Goal: Communication & Community: Answer question/provide support

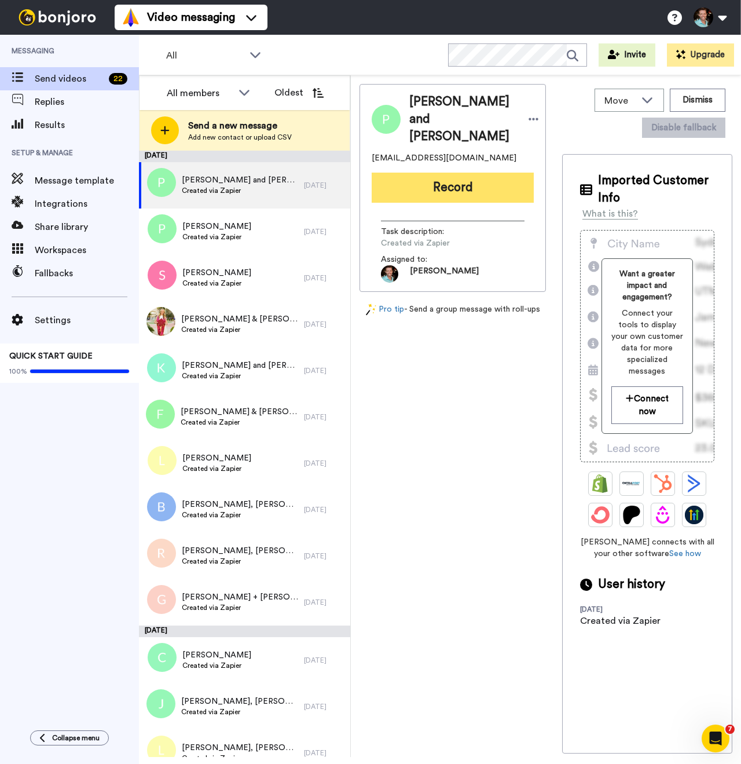
click at [428, 173] on button "Record" at bounding box center [453, 188] width 162 height 30
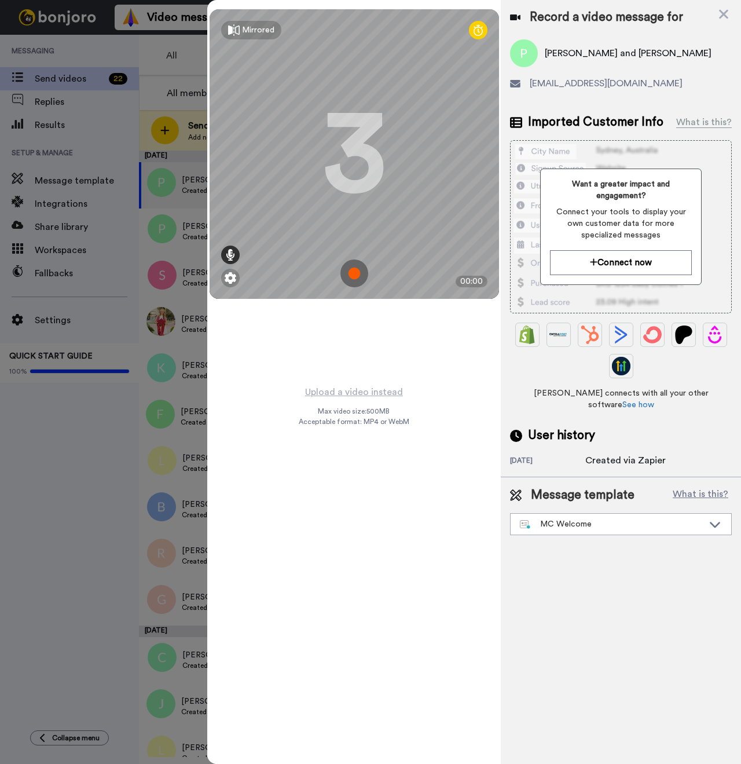
click at [229, 258] on icon at bounding box center [230, 255] width 9 height 12
click at [233, 278] on img at bounding box center [231, 278] width 12 height 12
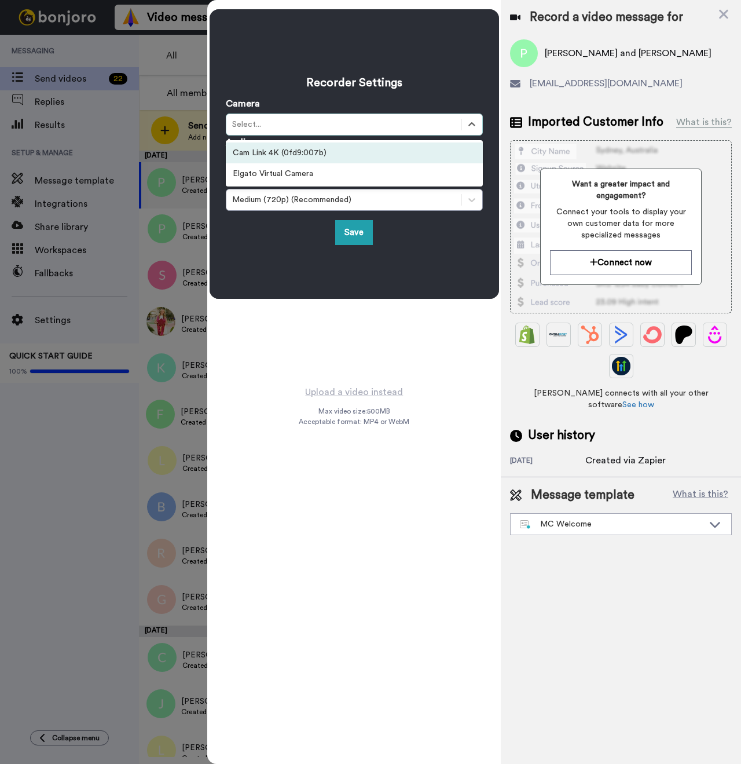
click at [280, 125] on div "Select..." at bounding box center [343, 125] width 223 height 12
click at [284, 153] on div "Cam Link 4K (0fd9:007b)" at bounding box center [354, 152] width 257 height 21
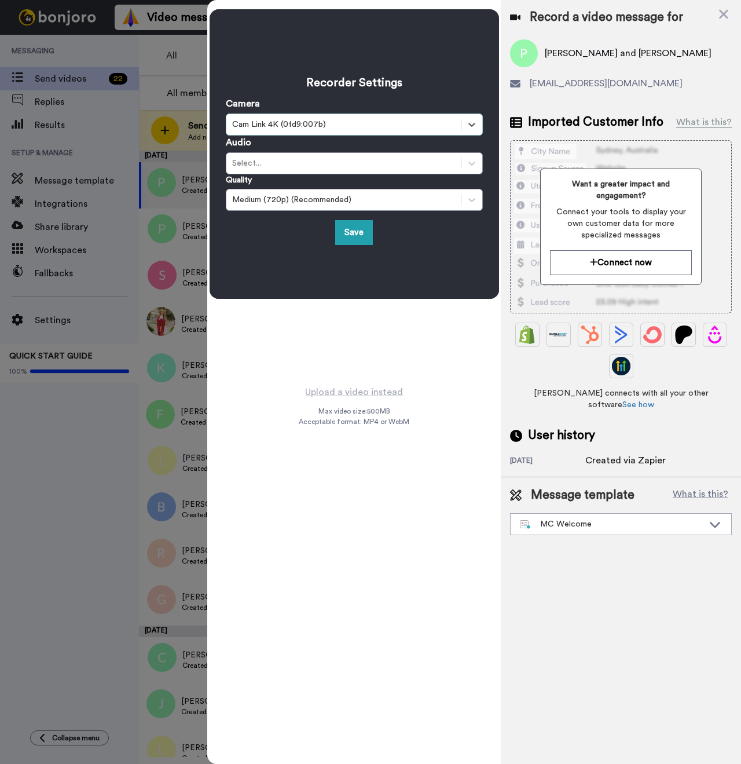
click at [285, 160] on div "Select..." at bounding box center [343, 163] width 223 height 12
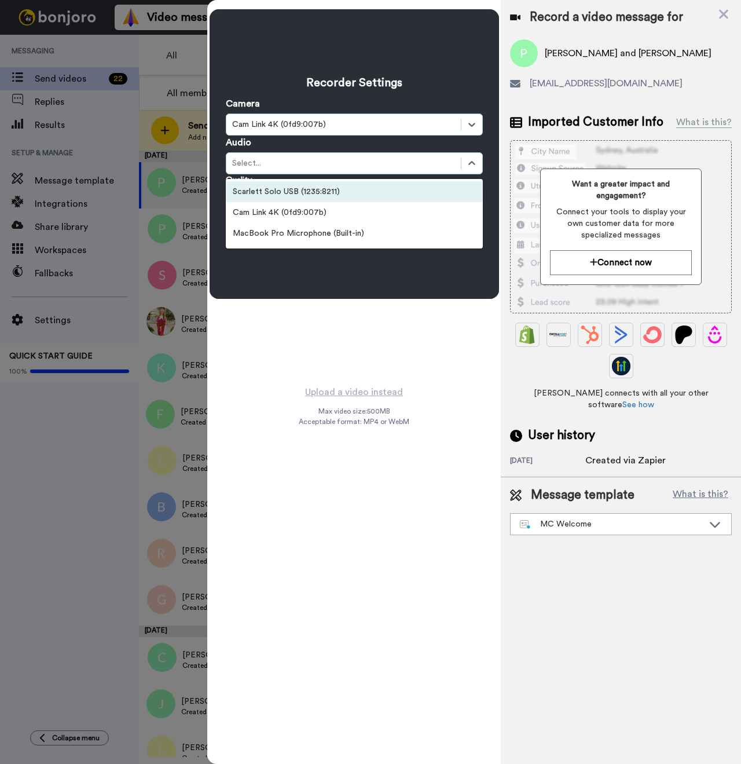
click at [284, 193] on div "Scarlett Solo USB (1235:8211)" at bounding box center [354, 191] width 257 height 21
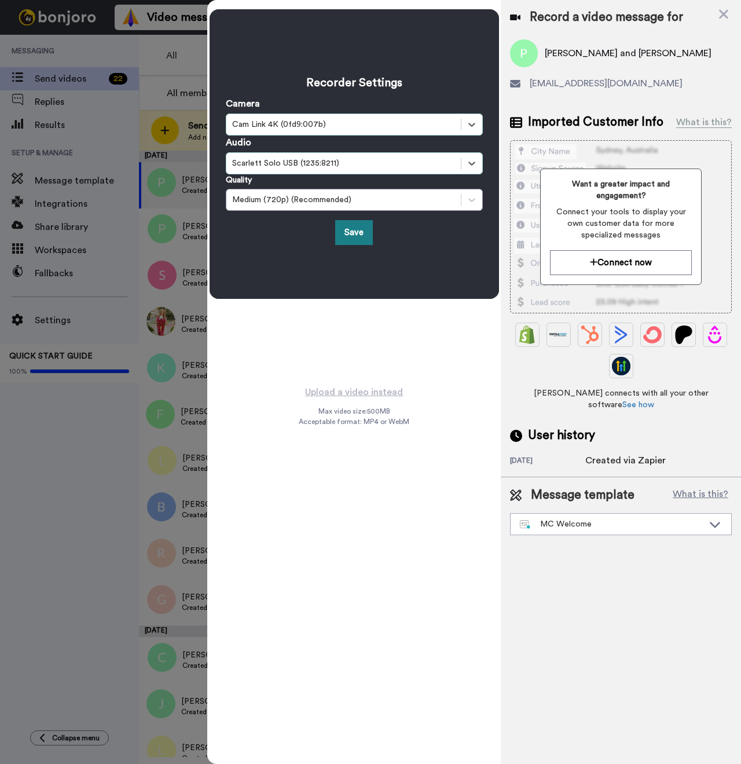
click at [356, 237] on button "Save" at bounding box center [354, 232] width 38 height 25
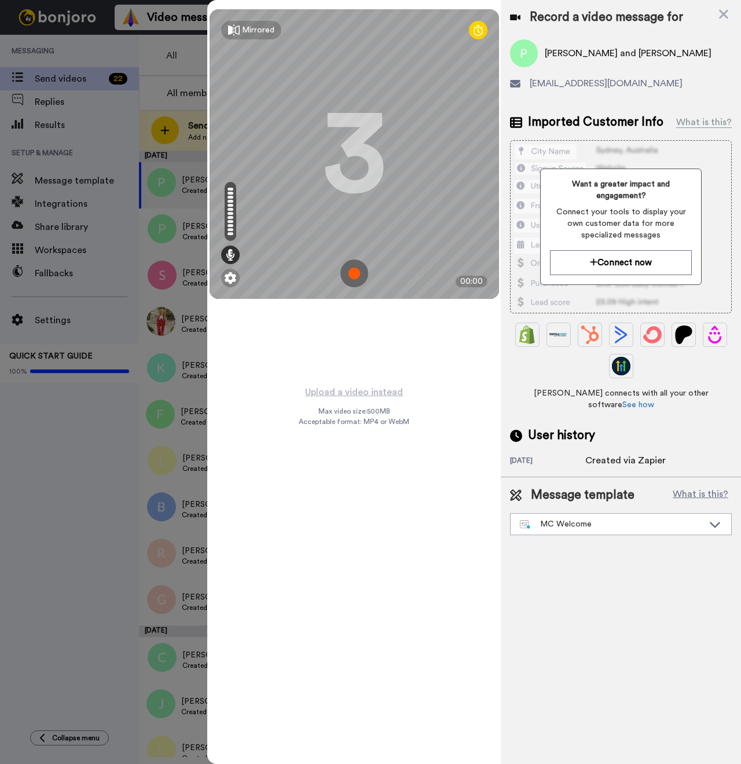
click at [364, 275] on img at bounding box center [354, 273] width 28 height 28
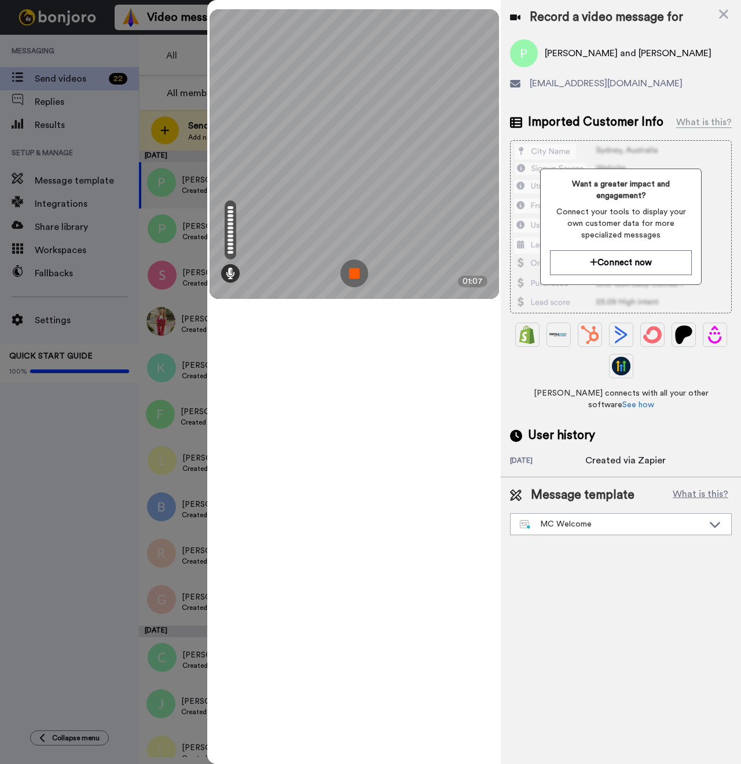
click at [362, 278] on img at bounding box center [354, 273] width 28 height 28
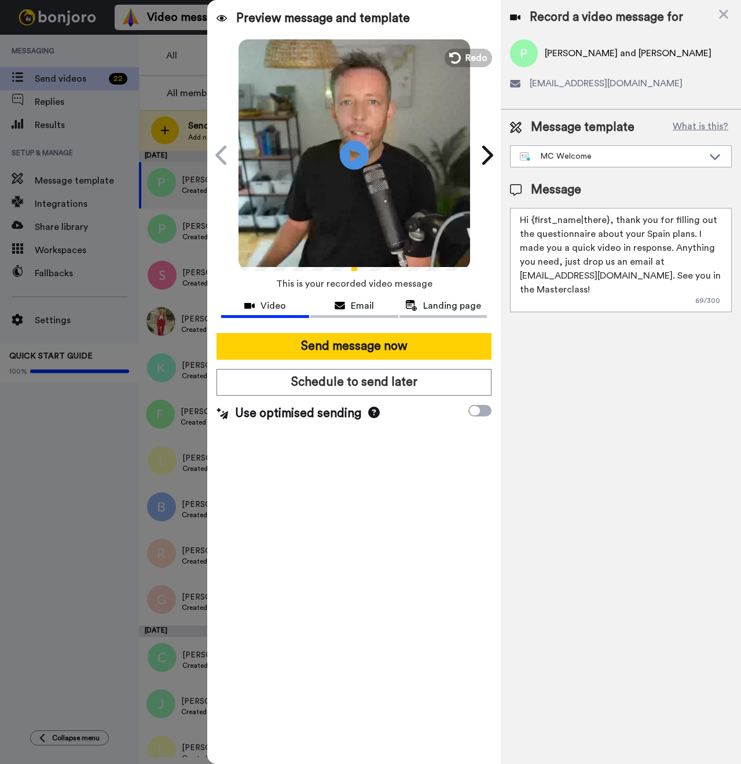
drag, startPoint x: 607, startPoint y: 220, endPoint x: 556, endPoint y: 222, distance: 50.4
click at [534, 219] on textarea "Hi {first_name|there}, thank you for filling out the questionnaire about your S…" at bounding box center [621, 260] width 222 height 104
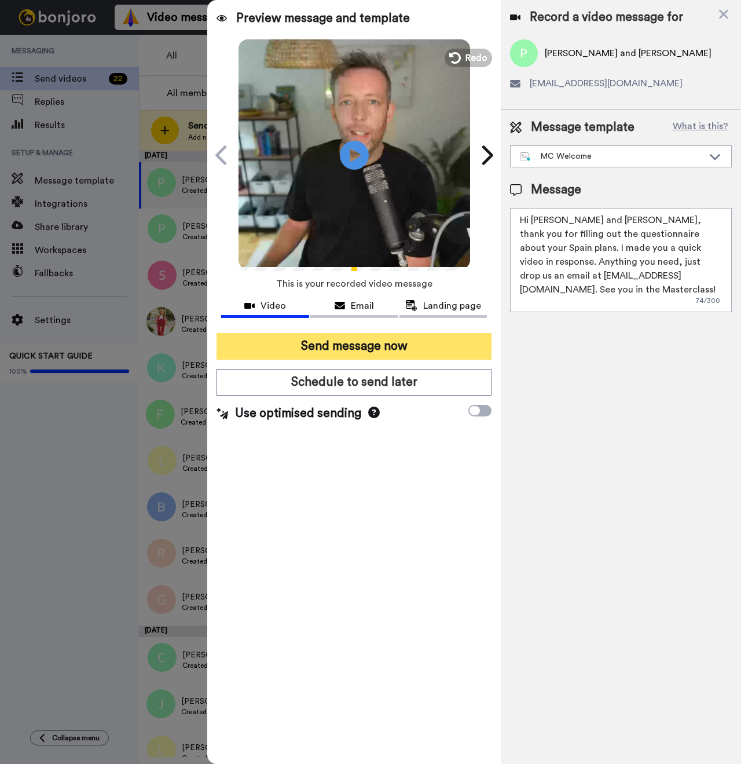
type textarea "Hi Pablo and Amy, thank you for filling out the questionnaire about your Spain …"
click at [398, 348] on button "Send message now" at bounding box center [354, 346] width 275 height 27
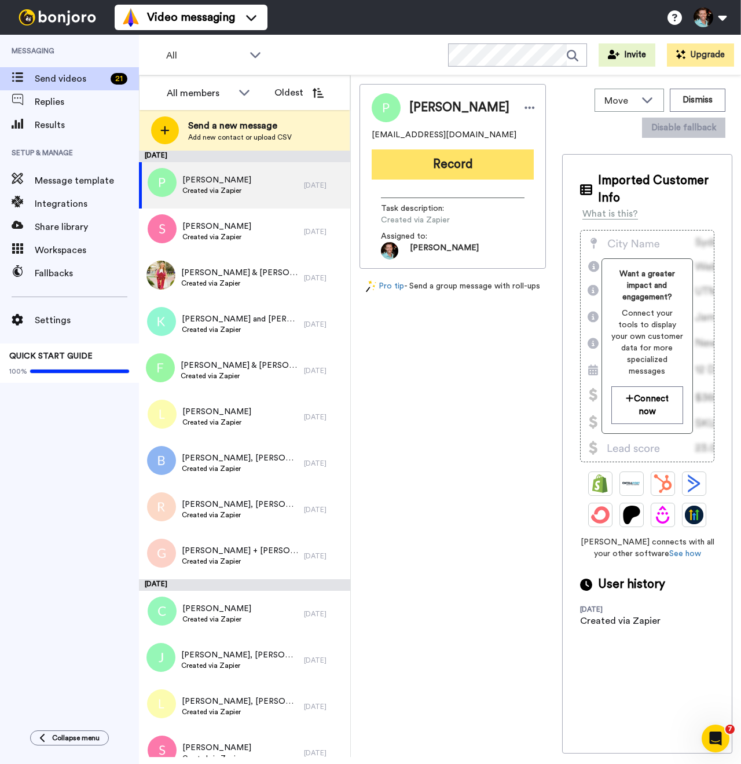
click at [417, 180] on button "Record" at bounding box center [453, 164] width 162 height 30
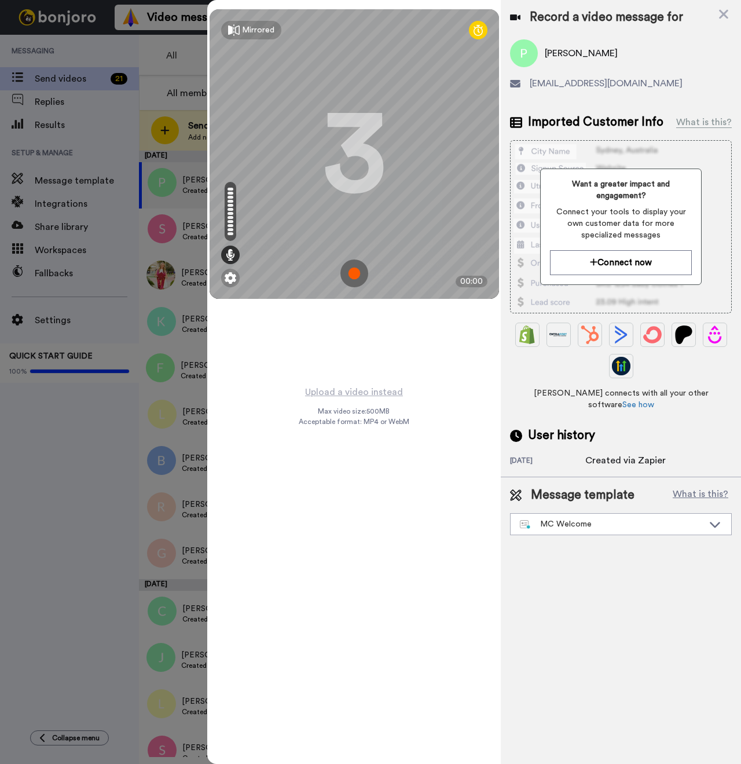
click at [354, 275] on img at bounding box center [354, 273] width 28 height 28
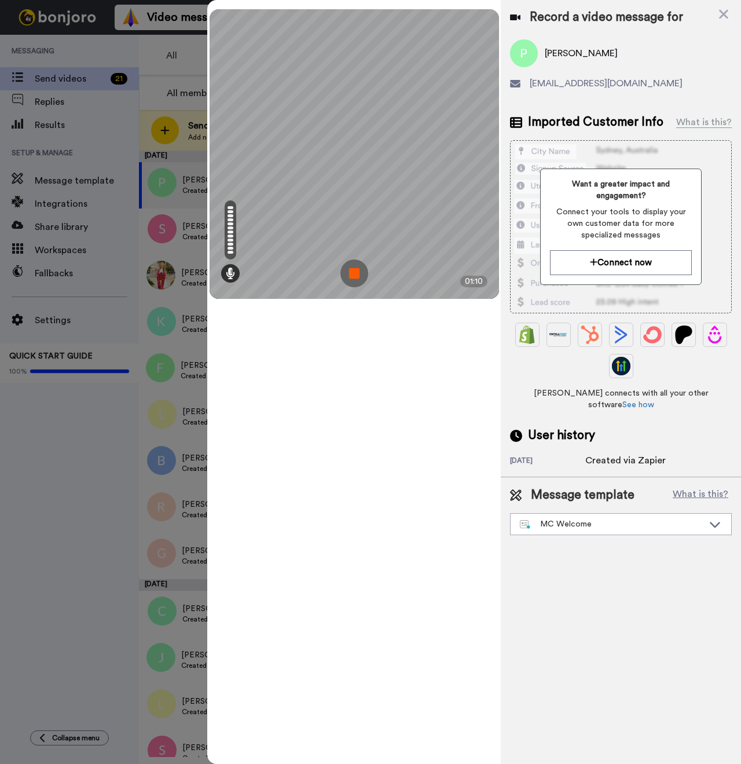
click at [356, 269] on img at bounding box center [354, 273] width 28 height 28
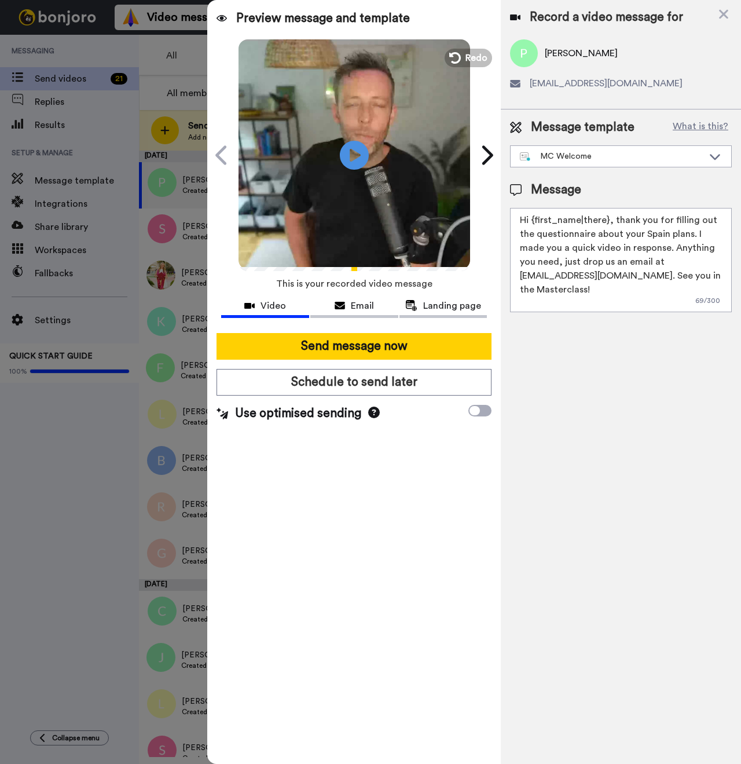
drag, startPoint x: 606, startPoint y: 220, endPoint x: 536, endPoint y: 223, distance: 69.5
click at [536, 223] on textarea "Hi {first_name|there}, thank you for filling out the questionnaire about your S…" at bounding box center [621, 260] width 222 height 104
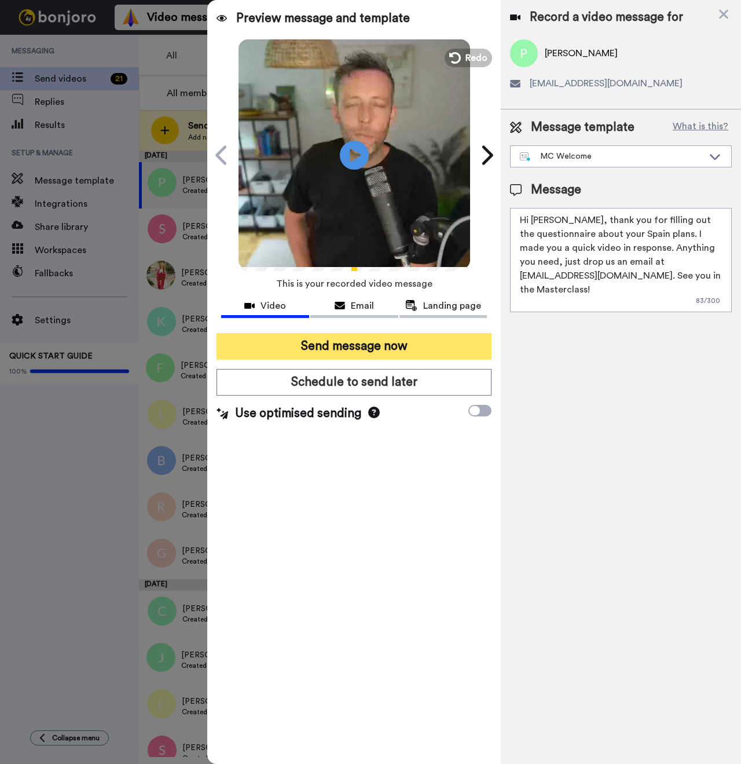
type textarea "Hi [PERSON_NAME], thank you for filling out the questionnaire about your Spain …"
click at [380, 346] on button "Send message now" at bounding box center [354, 346] width 275 height 27
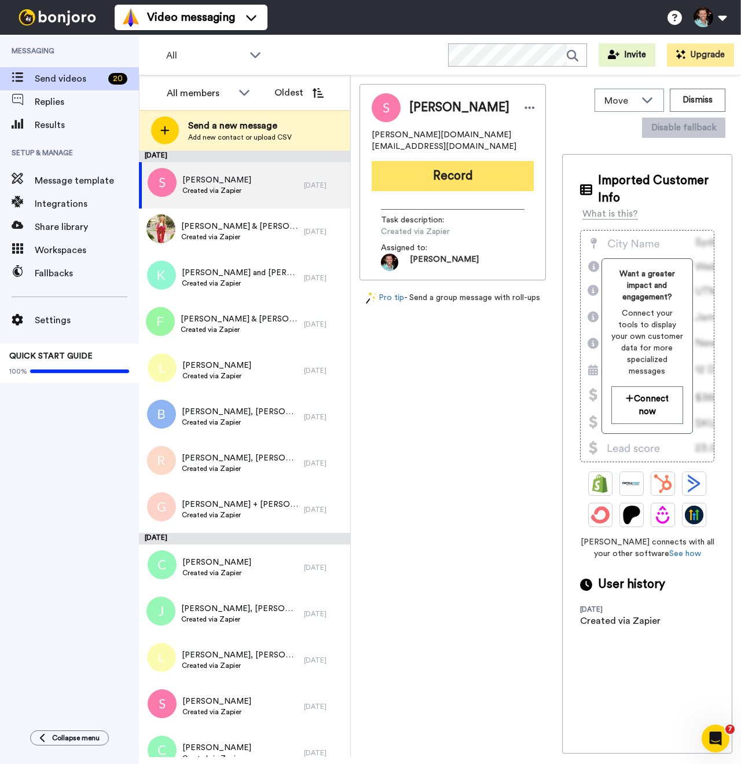
click at [428, 174] on button "Record" at bounding box center [453, 176] width 162 height 30
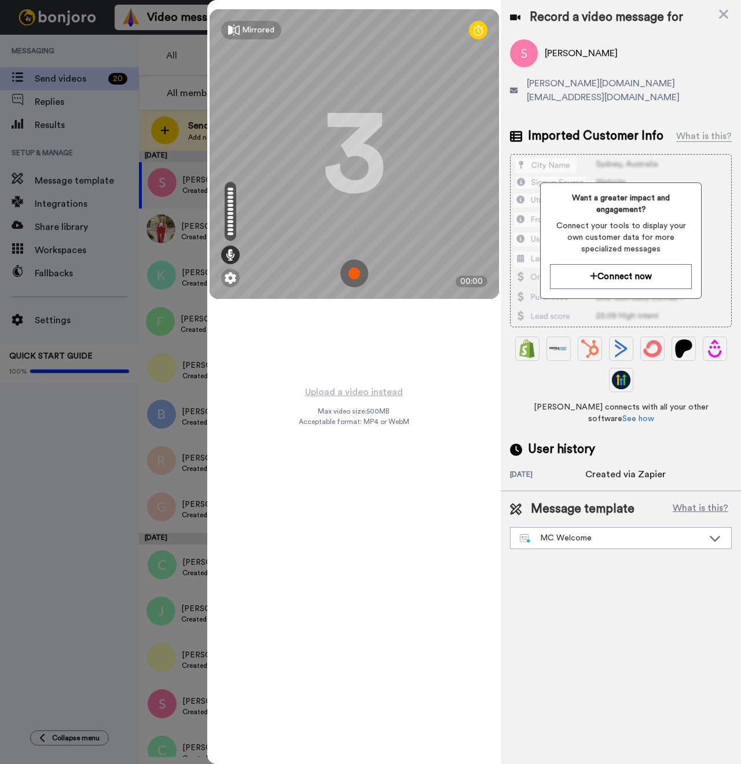
click at [357, 272] on img at bounding box center [354, 273] width 28 height 28
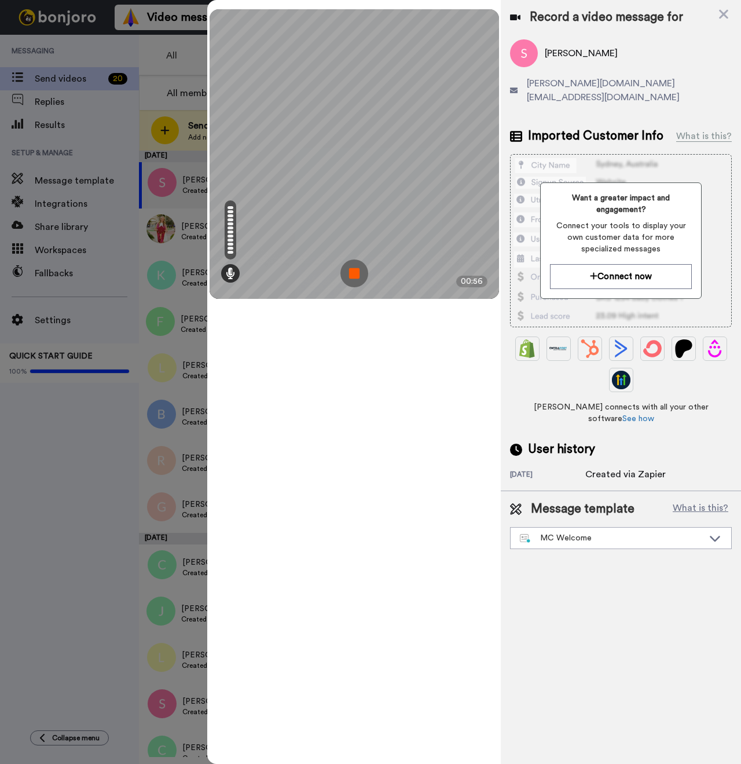
click at [352, 272] on img at bounding box center [354, 273] width 28 height 28
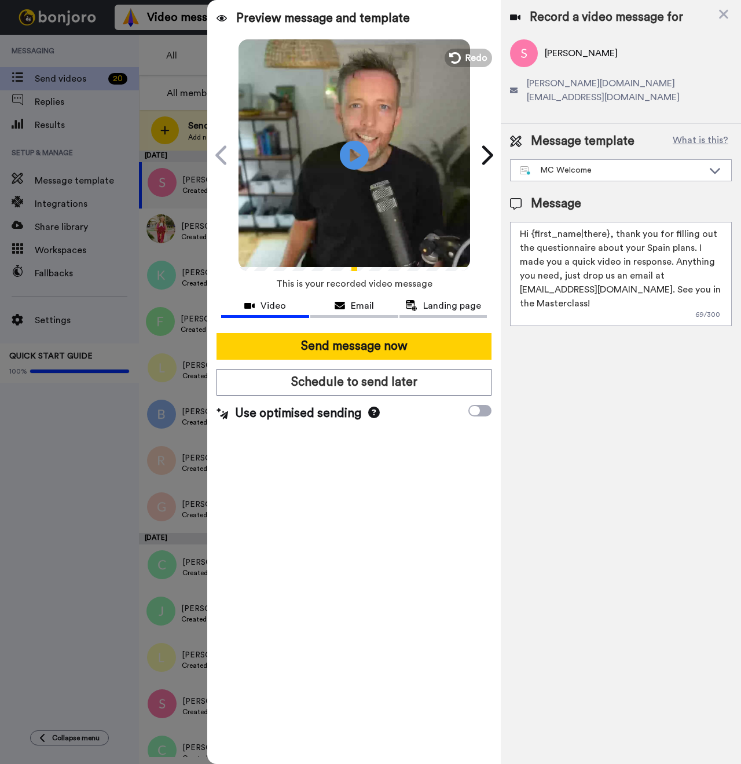
click at [559, 50] on span "[PERSON_NAME]" at bounding box center [581, 53] width 73 height 14
copy span "Stephen"
drag, startPoint x: 606, startPoint y: 218, endPoint x: 532, endPoint y: 221, distance: 73.6
click at [532, 222] on textarea "Hi {first_name|there}, thank you for filling out the questionnaire about your S…" at bounding box center [621, 274] width 222 height 104
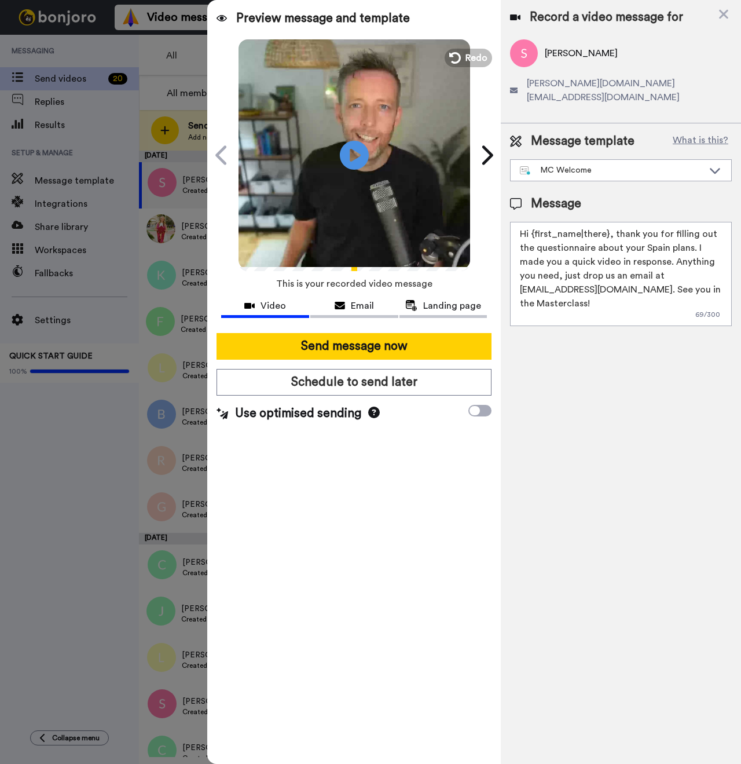
paste textarea "Stephen"
type textarea "Hi Stephen, thank you for filling out the questionnaire about your Spain plans.…"
click at [442, 324] on div at bounding box center [354, 328] width 266 height 9
drag, startPoint x: 435, startPoint y: 355, endPoint x: 401, endPoint y: 364, distance: 35.2
click at [435, 355] on button "Send message now" at bounding box center [354, 346] width 275 height 27
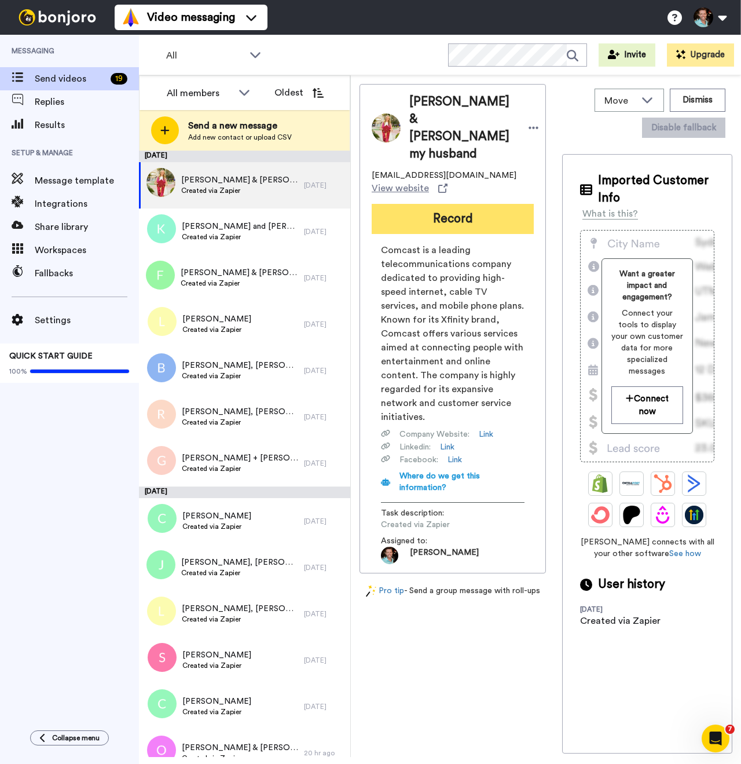
click at [434, 208] on button "Record" at bounding box center [453, 219] width 162 height 30
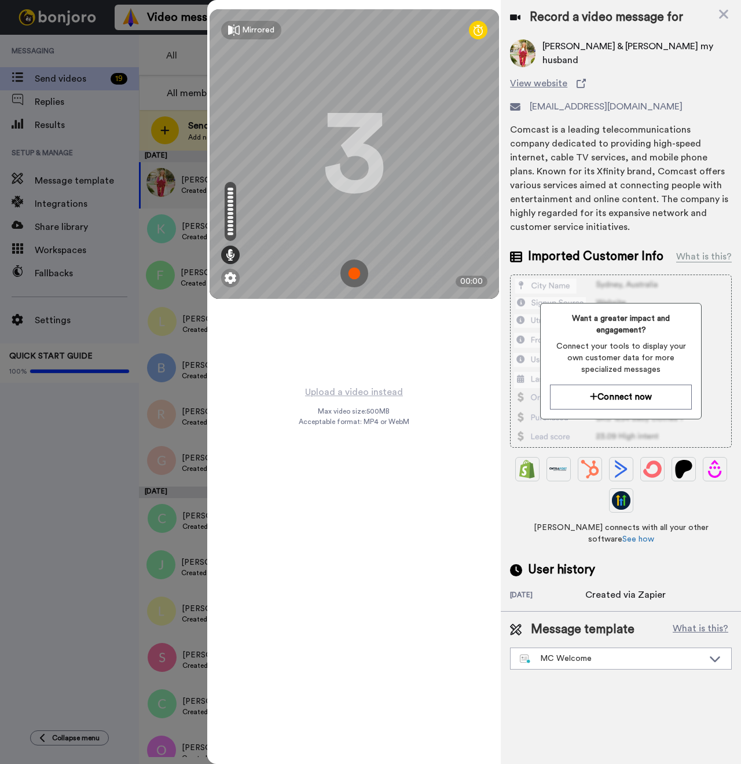
click at [352, 265] on img at bounding box center [354, 273] width 28 height 28
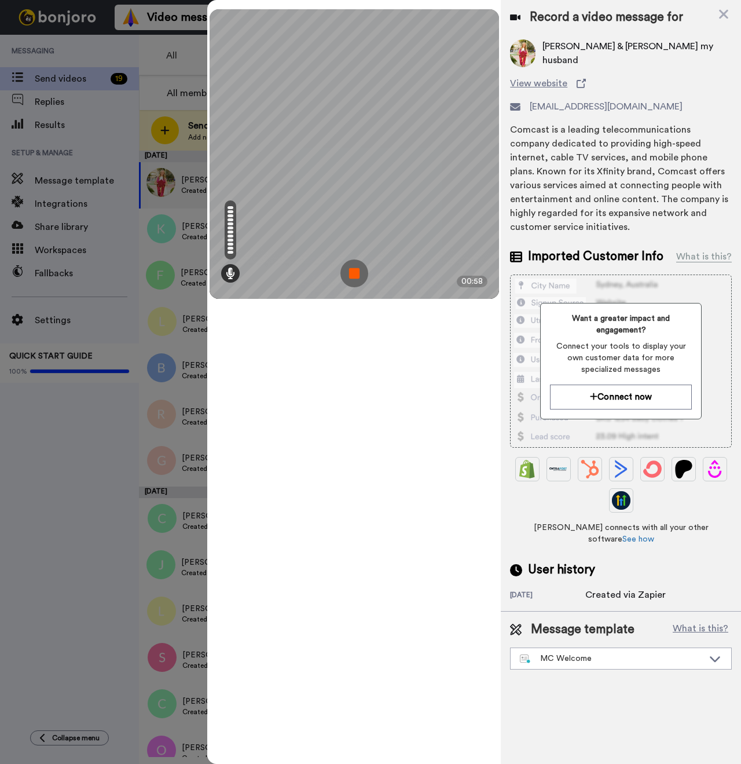
click at [346, 274] on img at bounding box center [354, 273] width 28 height 28
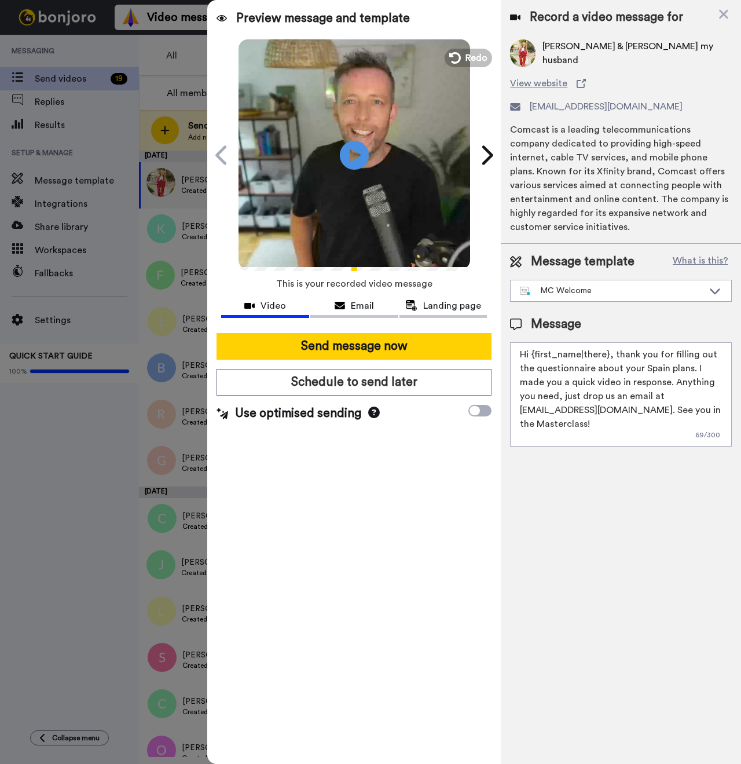
click at [549, 50] on span "[PERSON_NAME] & [PERSON_NAME] my husband" at bounding box center [637, 53] width 189 height 28
copy span "Audra"
drag, startPoint x: 606, startPoint y: 340, endPoint x: 532, endPoint y: 340, distance: 74.7
click at [532, 342] on textarea "Hi {first_name|there}, thank you for filling out the questionnaire about your S…" at bounding box center [621, 394] width 222 height 104
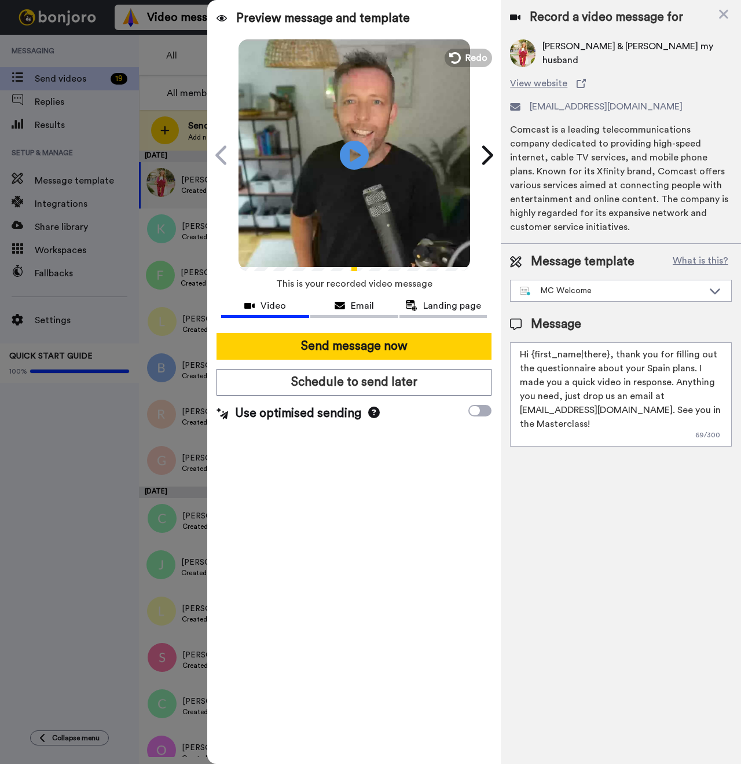
paste textarea "Audra"
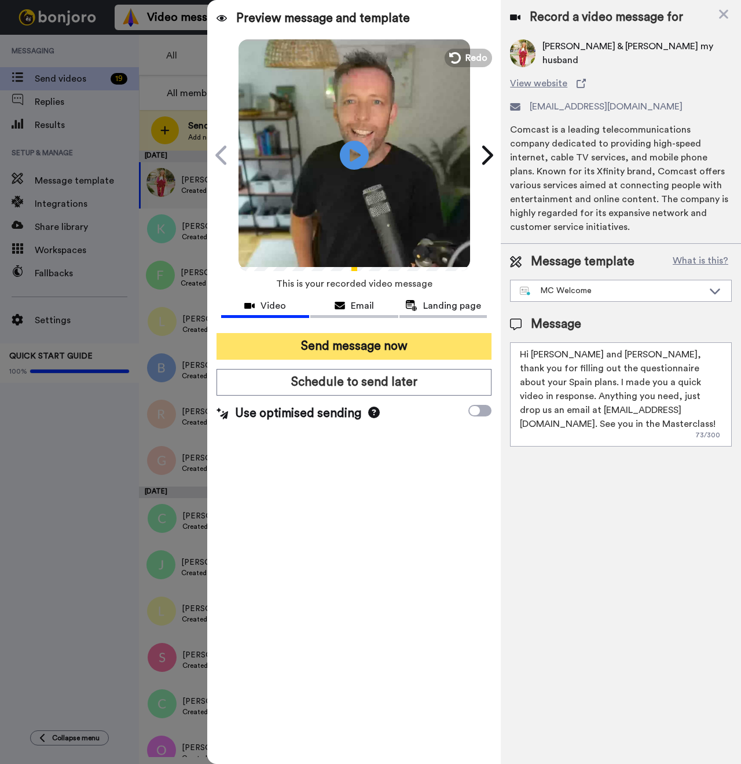
type textarea "Hi Audra and Erik, thank you for filling out the questionnaire about your Spain…"
click at [378, 343] on button "Send message now" at bounding box center [354, 346] width 275 height 27
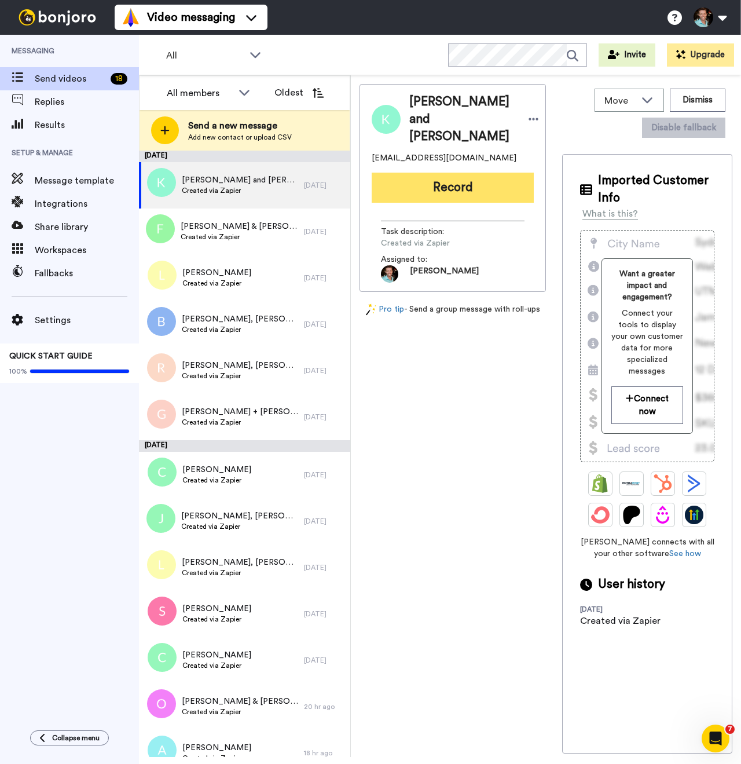
click at [449, 178] on button "Record" at bounding box center [453, 188] width 162 height 30
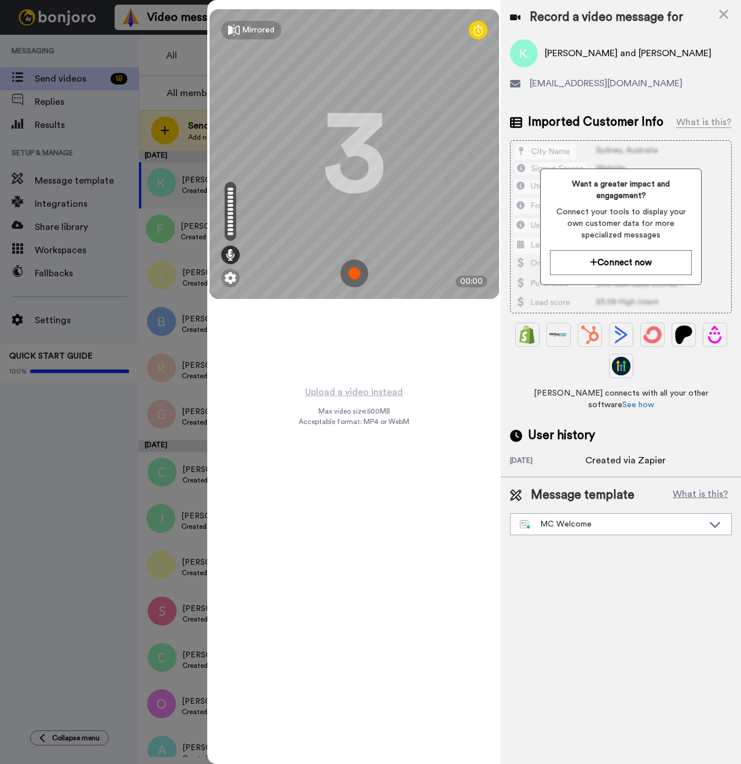
click at [348, 273] on img at bounding box center [354, 273] width 28 height 28
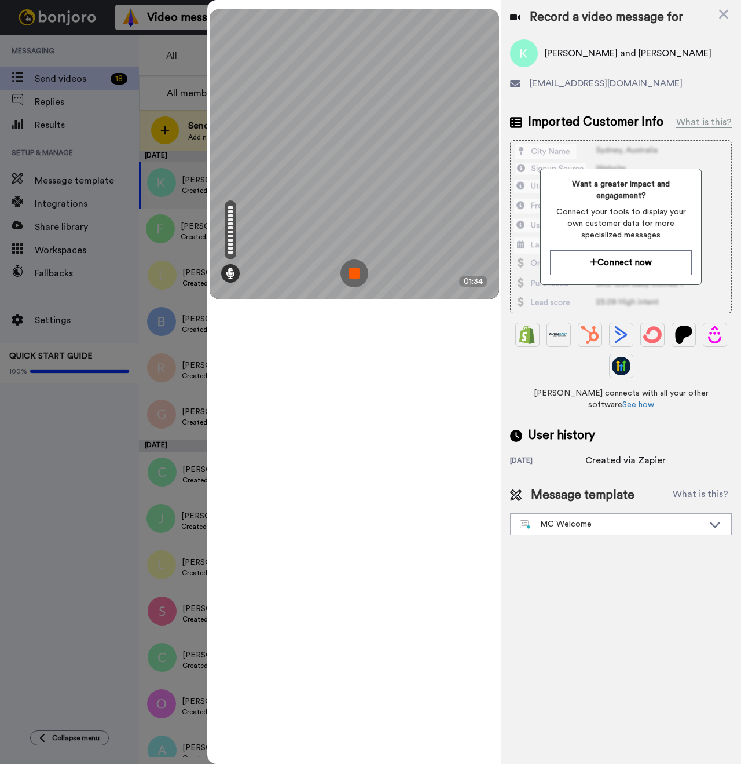
click at [353, 265] on img at bounding box center [354, 273] width 28 height 28
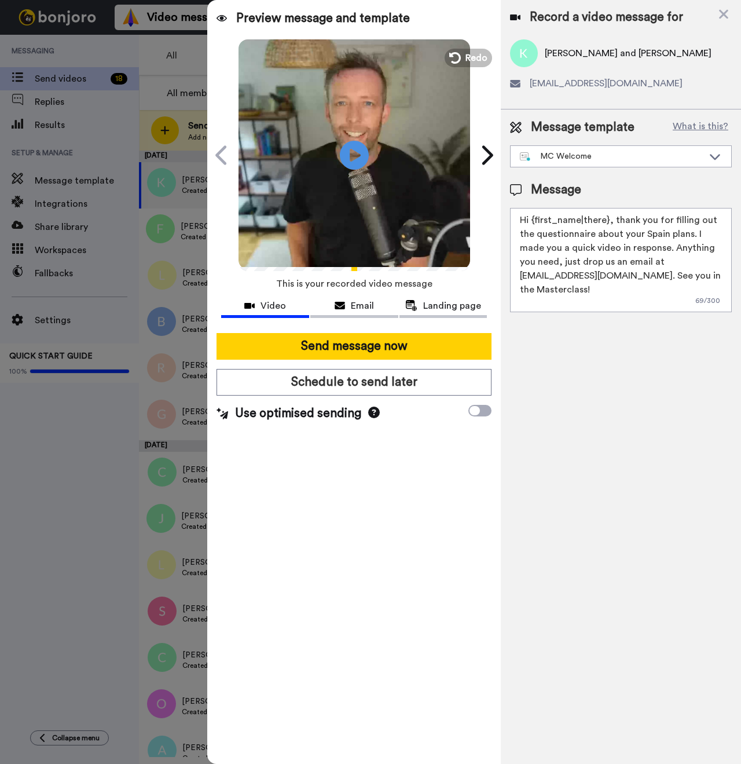
drag, startPoint x: 607, startPoint y: 223, endPoint x: 533, endPoint y: 226, distance: 74.8
click at [533, 226] on textarea "Hi {first_name|there}, thank you for filling out the questionnaire about your S…" at bounding box center [621, 260] width 222 height 104
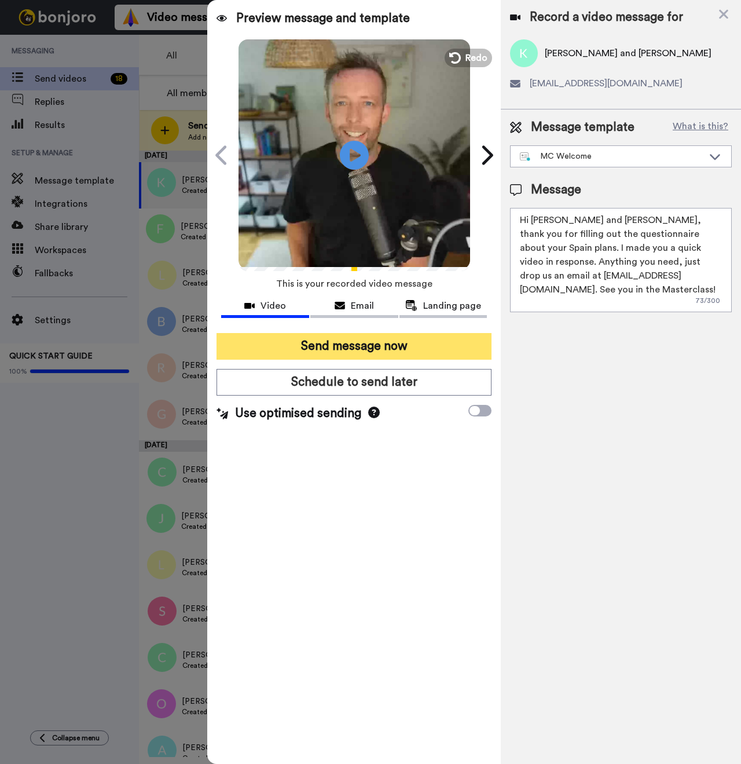
type textarea "Hi Kevin and Mike, thank you for filling out the questionnaire about your Spain…"
click at [378, 338] on button "Send message now" at bounding box center [354, 346] width 275 height 27
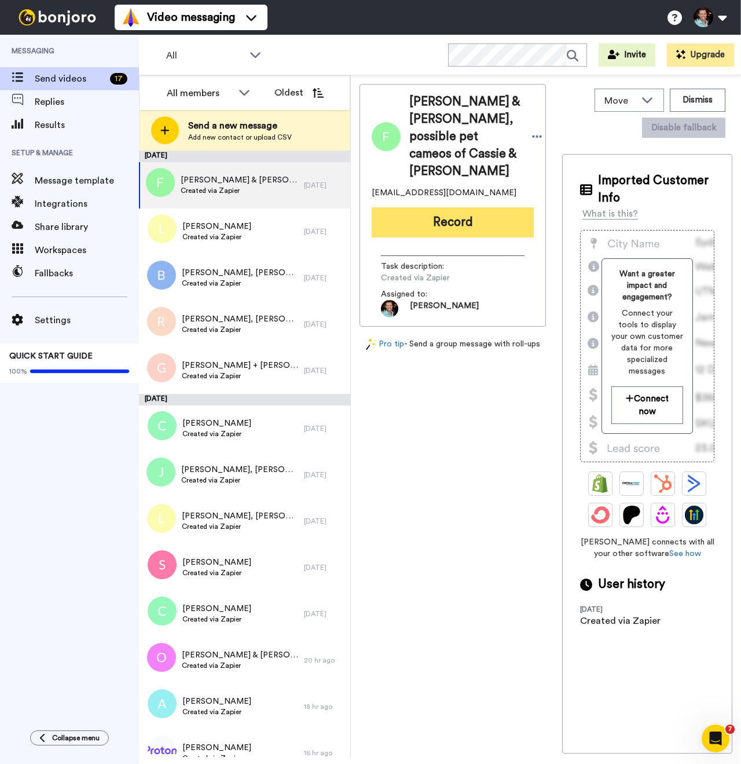
click at [444, 237] on button "Record" at bounding box center [453, 222] width 162 height 30
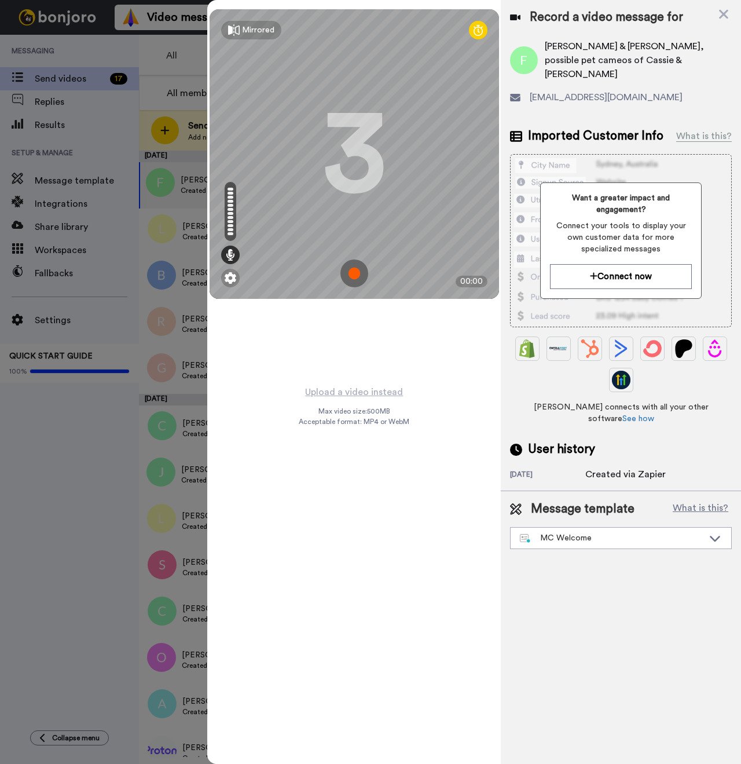
click at [352, 274] on img at bounding box center [354, 273] width 28 height 28
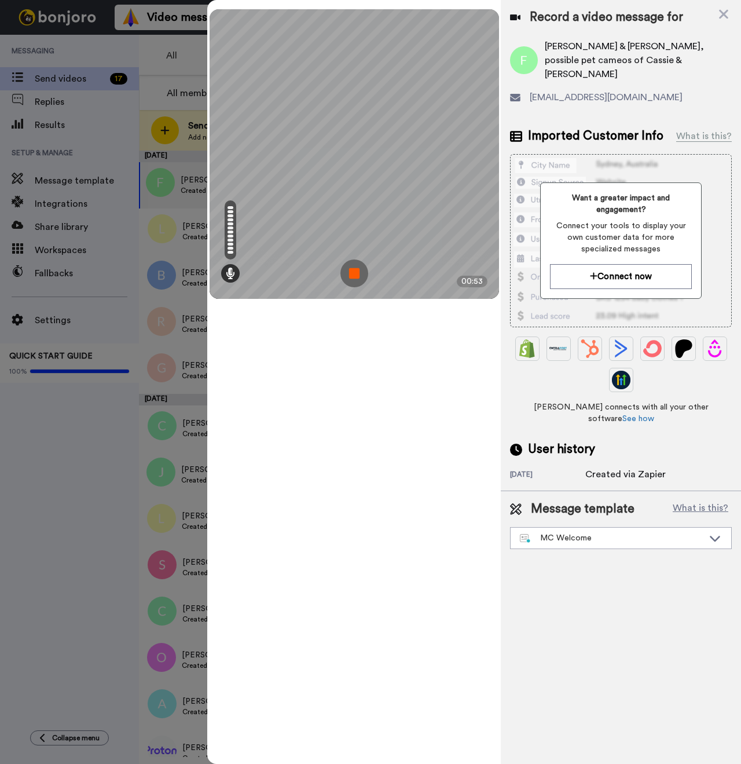
click at [347, 273] on img at bounding box center [354, 273] width 28 height 28
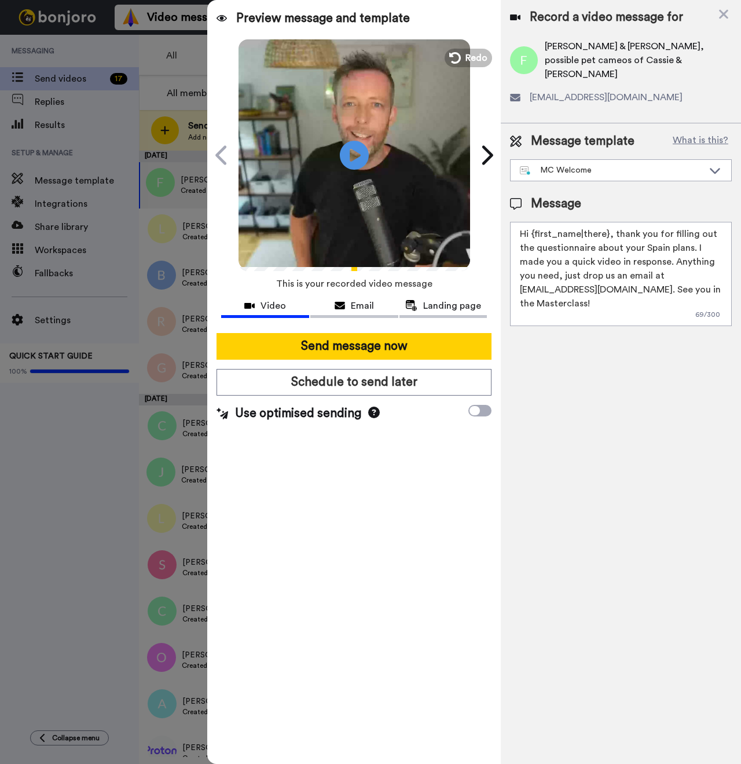
drag, startPoint x: 607, startPoint y: 221, endPoint x: 531, endPoint y: 222, distance: 76.5
click at [531, 222] on textarea "Hi {first_name|there}, thank you for filling out the questionnaire about your S…" at bounding box center [621, 274] width 222 height 104
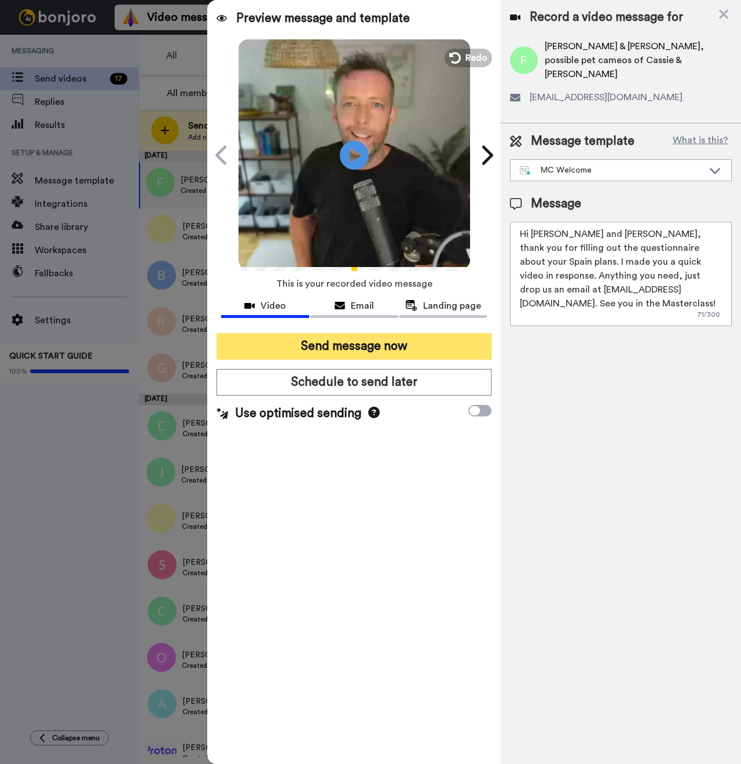
type textarea "Hi Fatema and Jason, thank you for filling out the questionnaire about your Spa…"
click at [366, 347] on button "Send message now" at bounding box center [354, 346] width 275 height 27
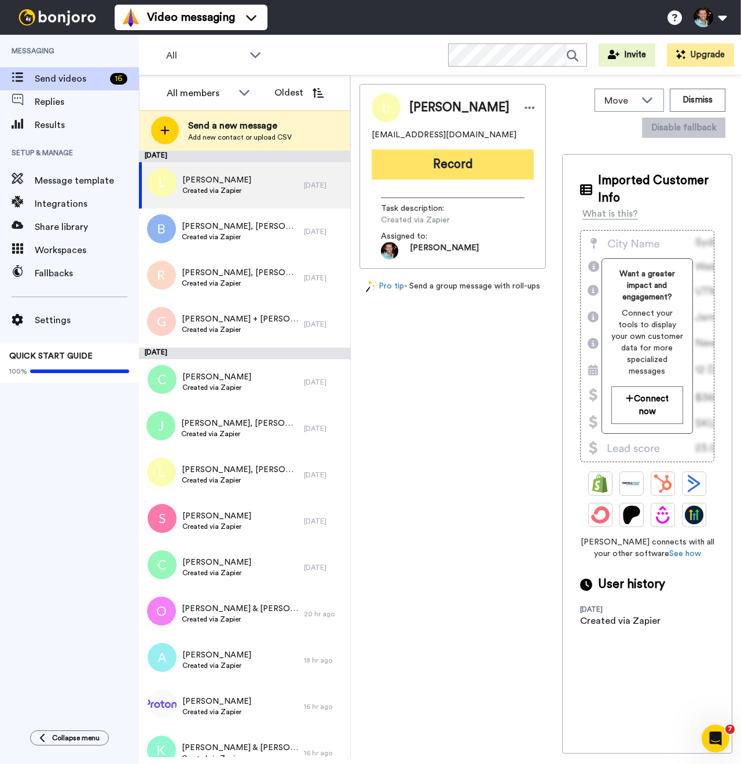
click at [417, 162] on button "Record" at bounding box center [453, 164] width 162 height 30
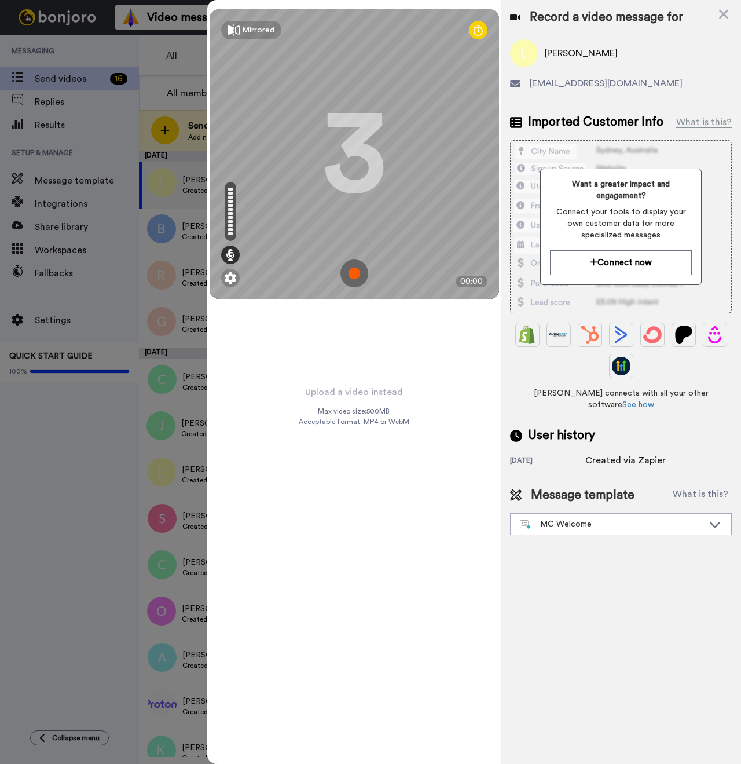
click at [357, 272] on img at bounding box center [354, 273] width 28 height 28
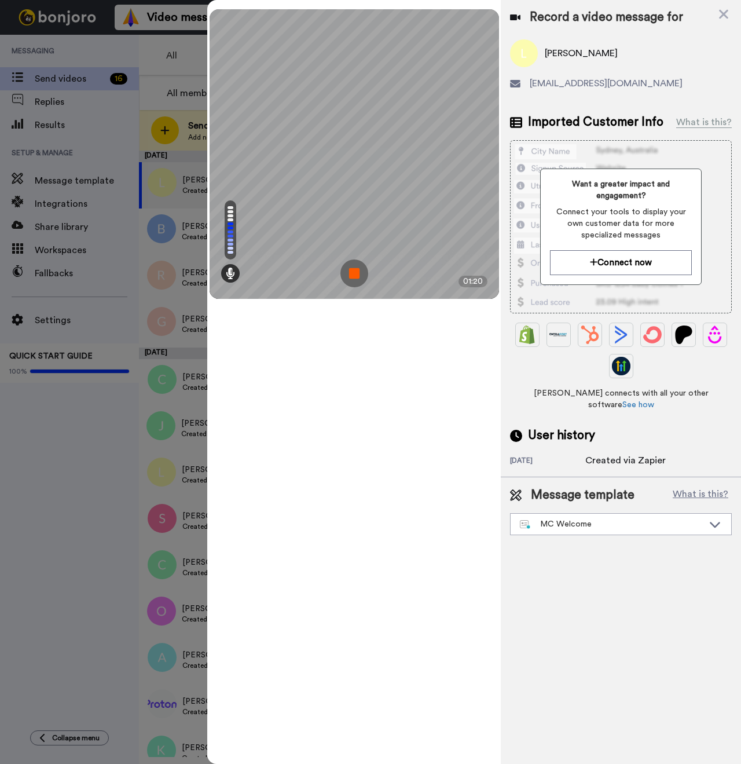
click at [358, 274] on img at bounding box center [354, 273] width 28 height 28
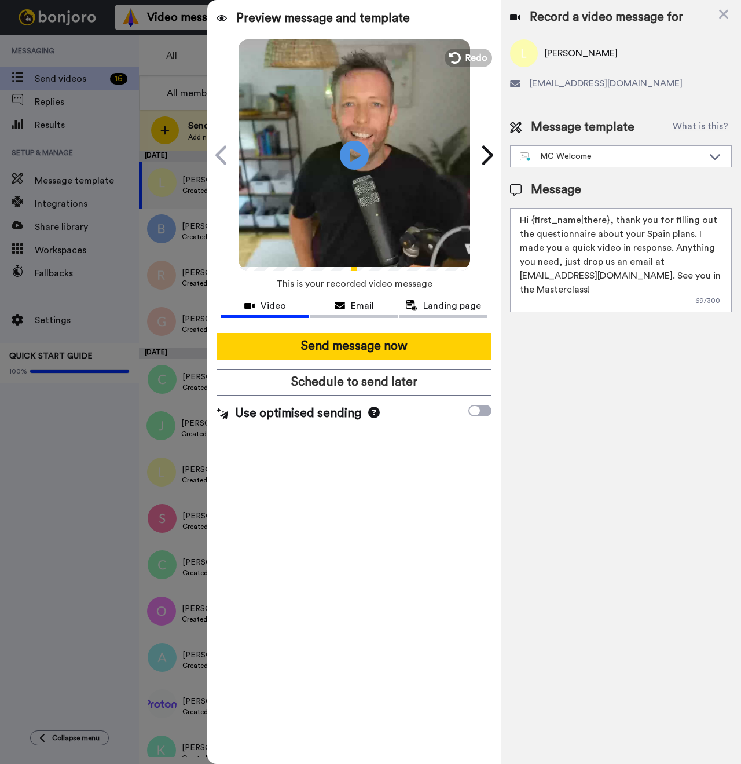
drag, startPoint x: 607, startPoint y: 221, endPoint x: 533, endPoint y: 219, distance: 74.2
click at [533, 219] on textarea "Hi {first_name|there}, thank you for filling out the questionnaire about your S…" at bounding box center [621, 260] width 222 height 104
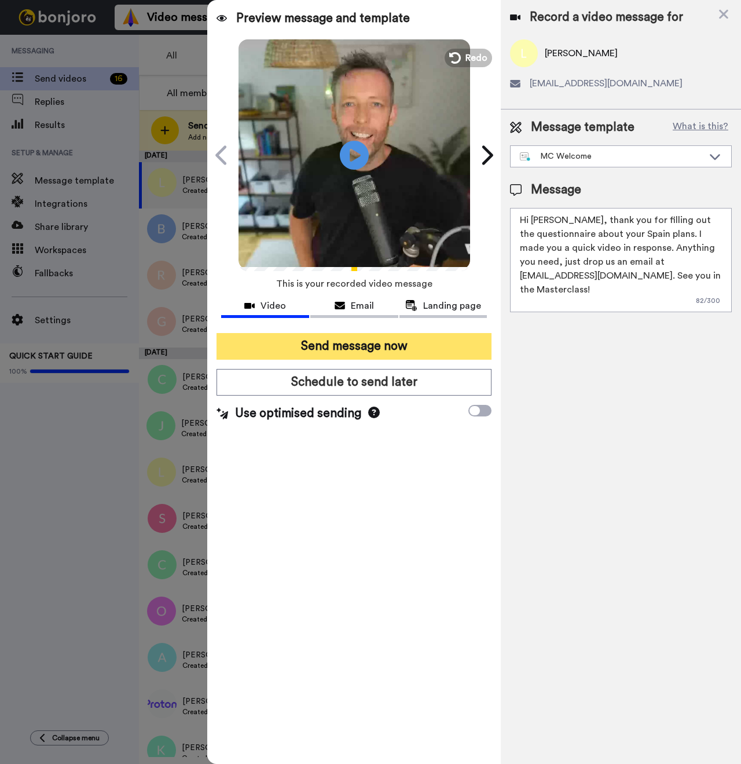
type textarea "Hi Linda, thank you for filling out the questionnaire about your Spain plans. I…"
click at [429, 351] on button "Send message now" at bounding box center [354, 346] width 275 height 27
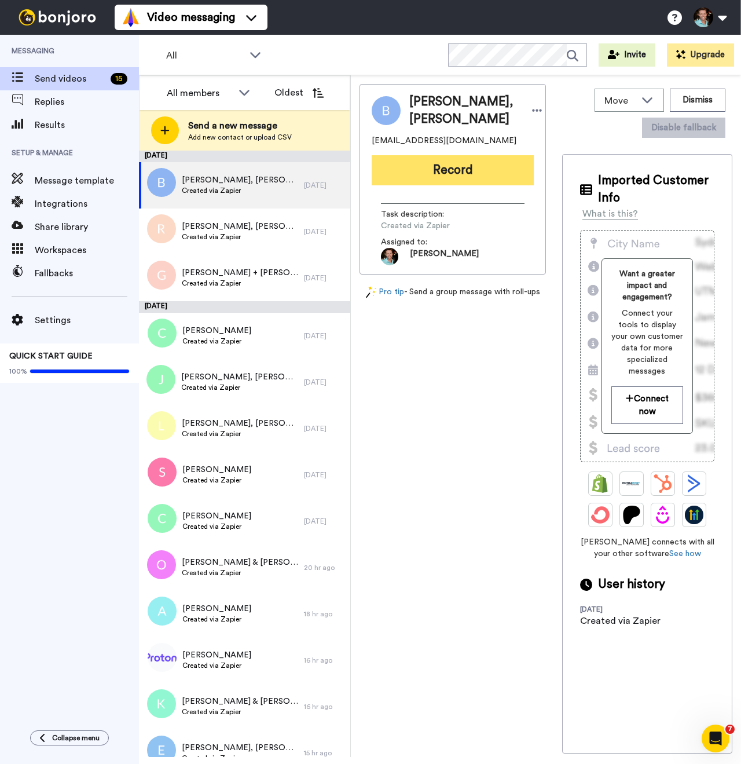
click at [434, 185] on button "Record" at bounding box center [453, 170] width 162 height 30
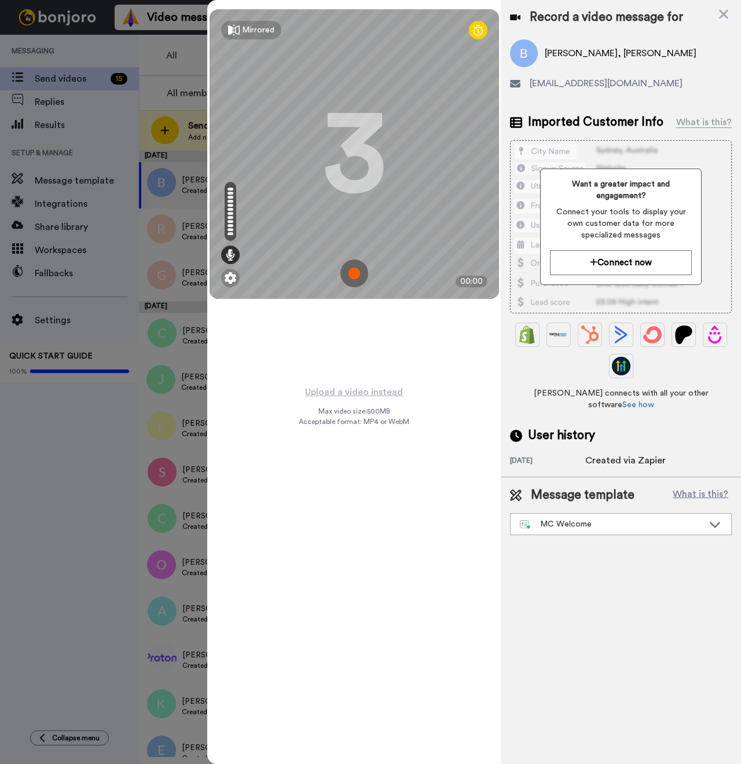
click at [351, 283] on img at bounding box center [354, 273] width 28 height 28
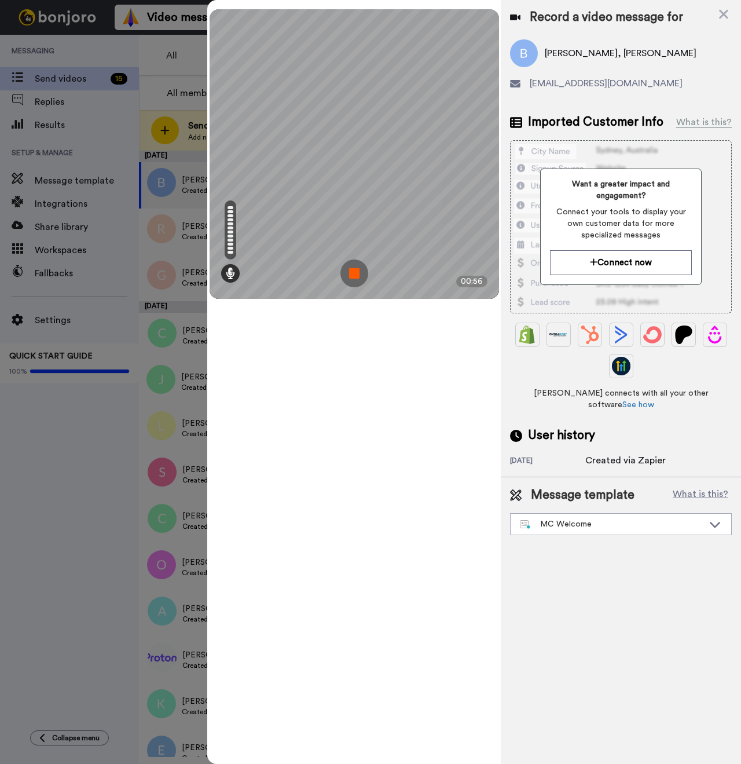
click at [354, 269] on img at bounding box center [354, 273] width 28 height 28
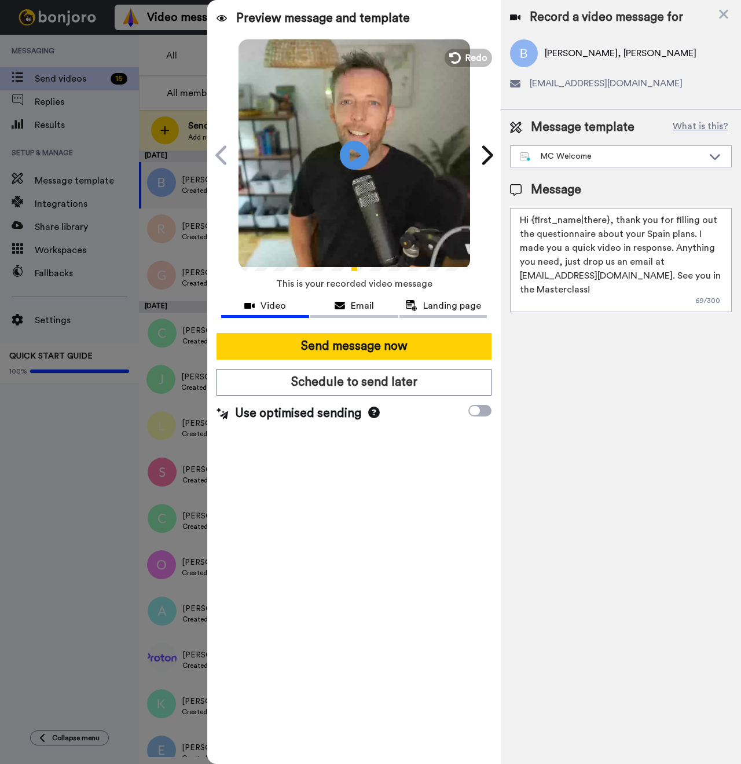
drag, startPoint x: 608, startPoint y: 221, endPoint x: 537, endPoint y: 221, distance: 71.2
click at [537, 221] on textarea "Hi {first_name|there}, thank you for filling out the questionnaire about your S…" at bounding box center [621, 260] width 222 height 104
click at [616, 56] on span "[PERSON_NAME], [PERSON_NAME]" at bounding box center [621, 53] width 152 height 14
click at [616, 56] on span "Bob Kimmerly, Siobhan Kimmerly" at bounding box center [621, 53] width 152 height 14
copy span "Siobhan"
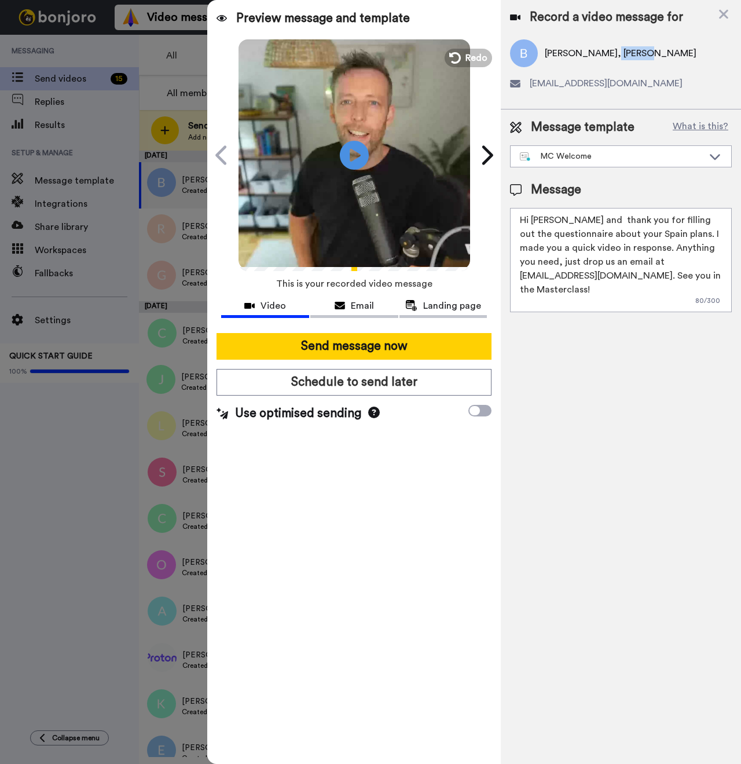
click at [572, 221] on textarea "Hi Bob and thank you for filling out the questionnaire about your Spain plans. …" at bounding box center [621, 260] width 222 height 104
paste textarea "Siobhan"
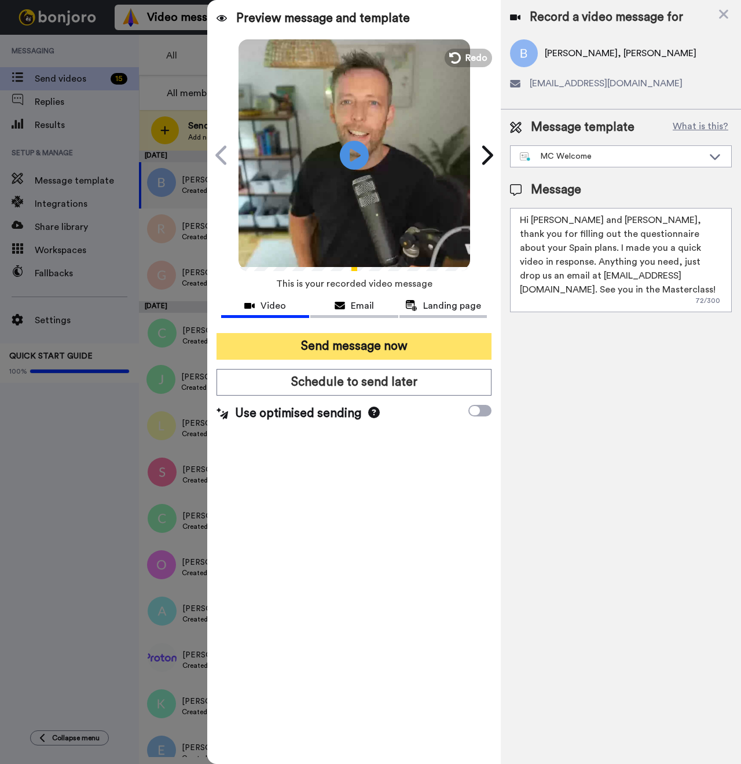
type textarea "Hi Bob and Siobhan, thank you for filling out the questionnaire about your Spai…"
click at [357, 353] on button "Send message now" at bounding box center [354, 346] width 275 height 27
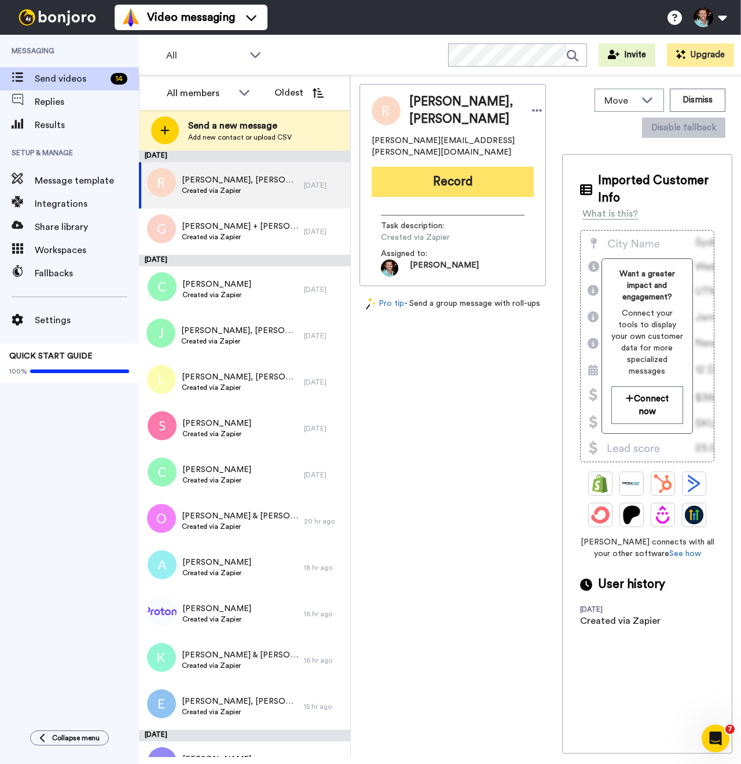
click at [441, 184] on button "Record" at bounding box center [453, 182] width 162 height 30
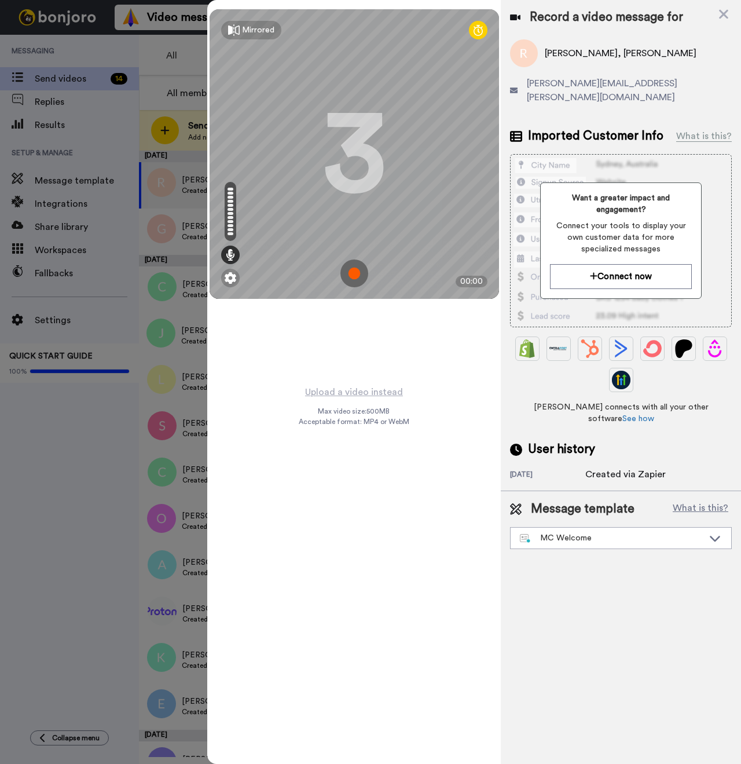
click at [350, 273] on img at bounding box center [354, 273] width 28 height 28
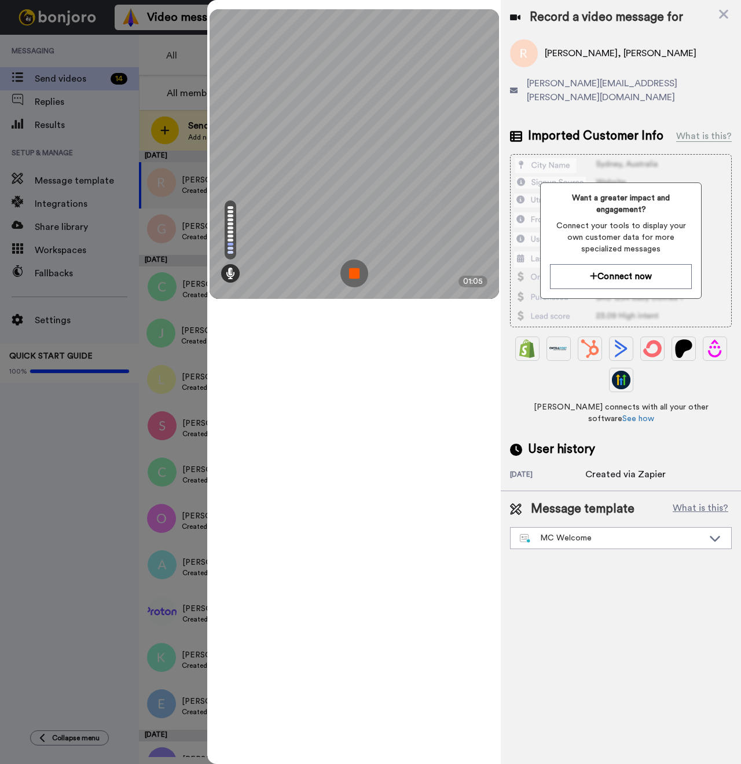
click at [353, 268] on img at bounding box center [354, 273] width 28 height 28
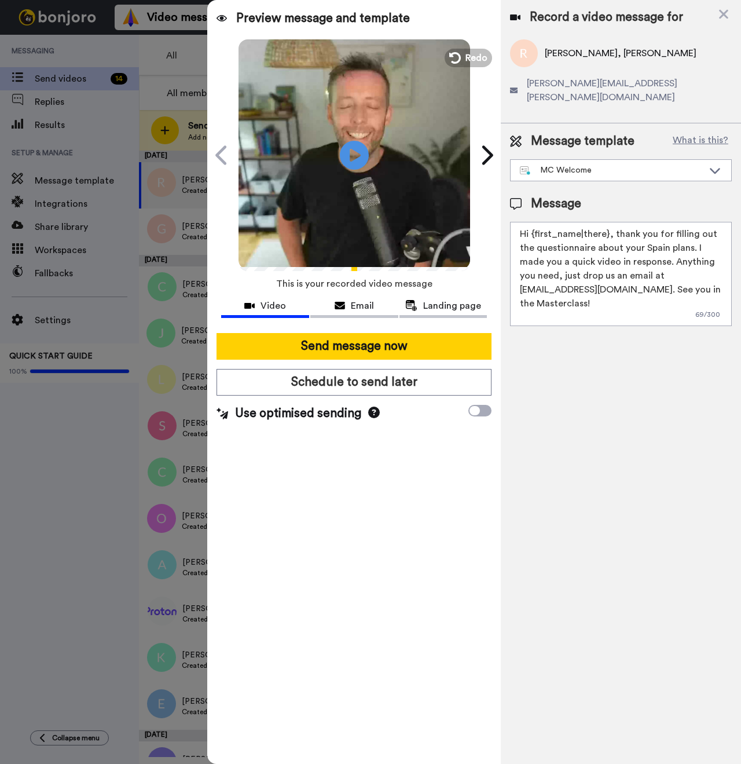
drag, startPoint x: 607, startPoint y: 224, endPoint x: 534, endPoint y: 223, distance: 73.0
click at [534, 223] on textarea "Hi {first_name|there}, thank you for filling out the questionnaire about your S…" at bounding box center [621, 274] width 222 height 104
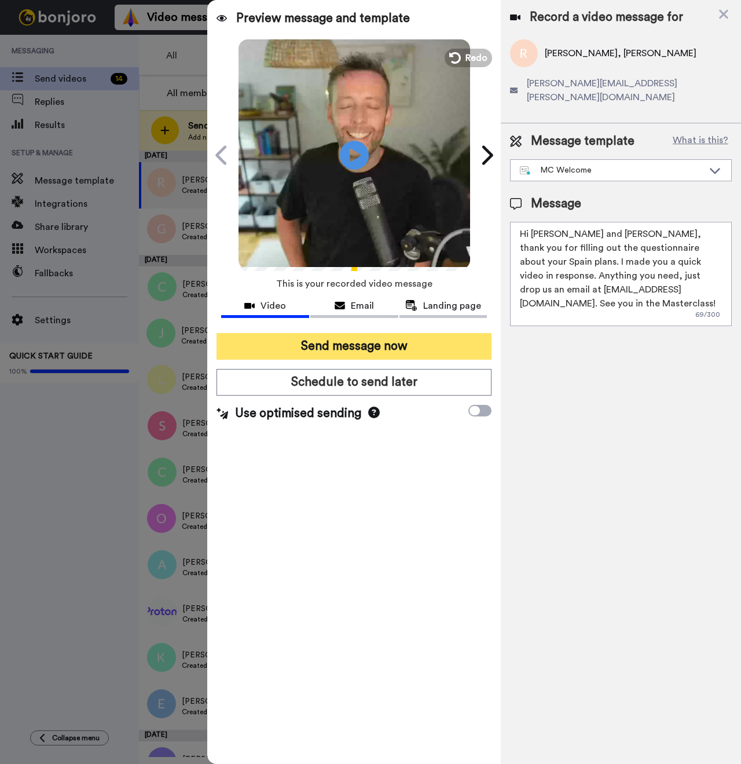
type textarea "Hi Robert and Timothy, thank you for filling out the questionnaire about your S…"
click at [398, 349] on button "Send message now" at bounding box center [354, 346] width 275 height 27
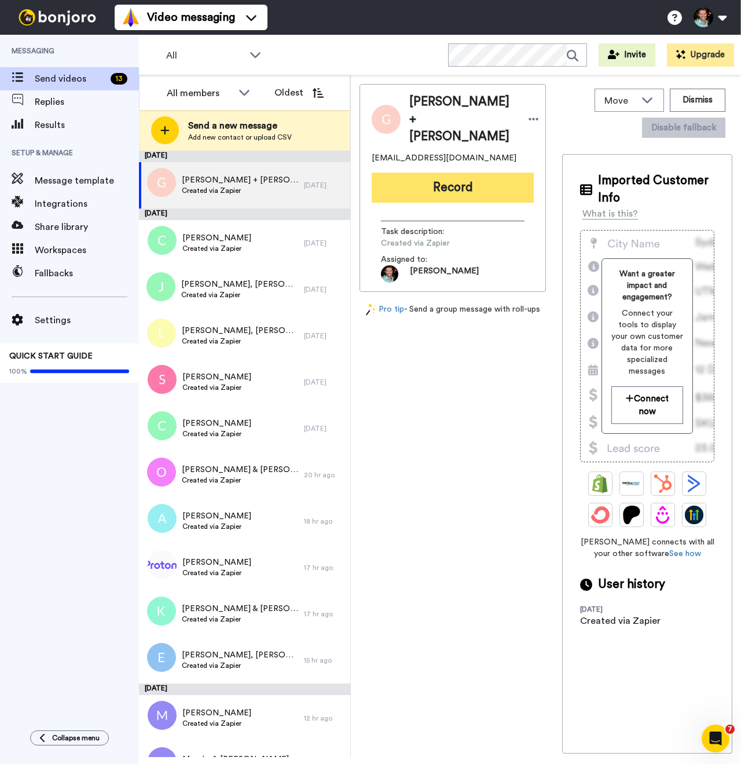
click at [452, 199] on button "Record" at bounding box center [453, 188] width 162 height 30
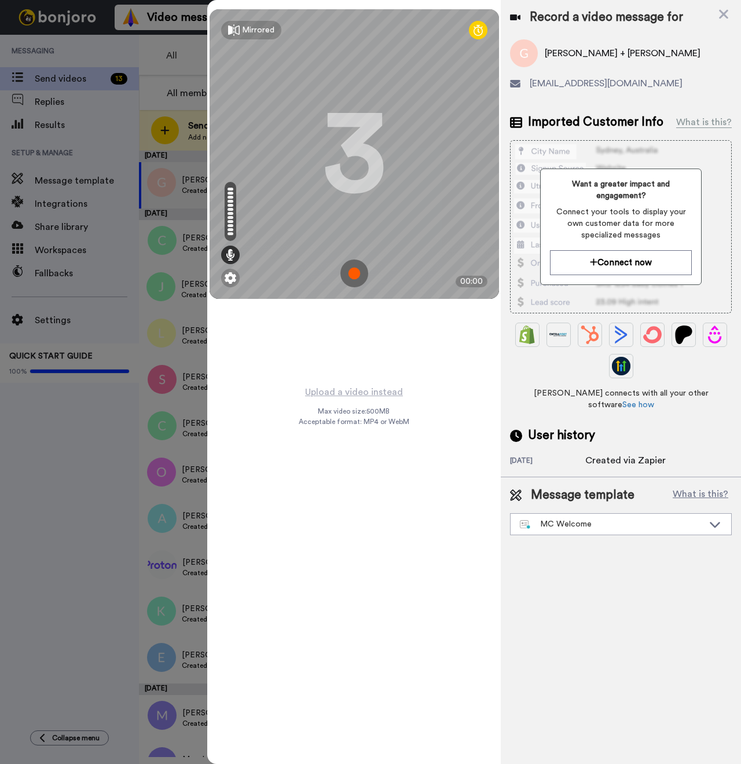
click at [356, 272] on img at bounding box center [354, 273] width 28 height 28
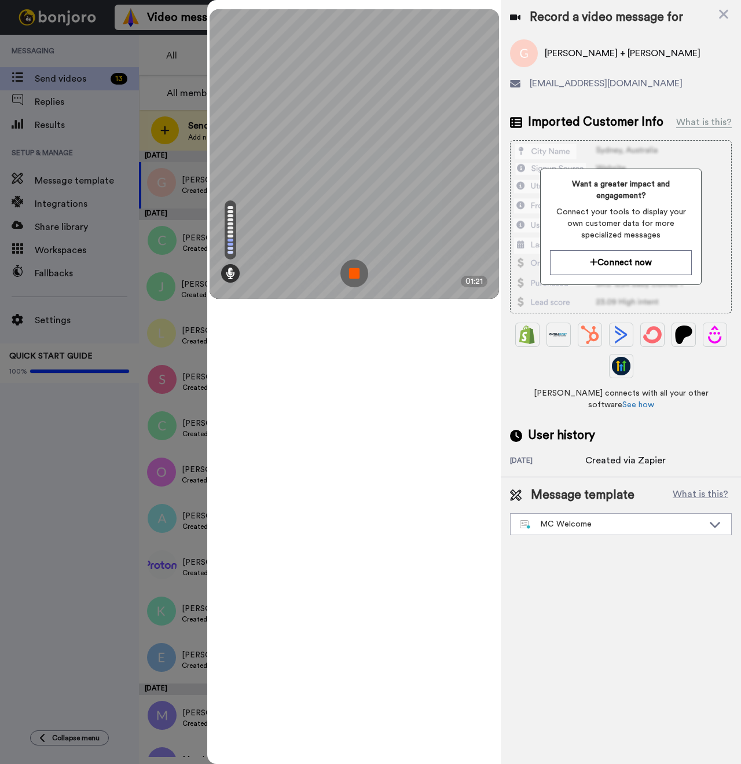
click at [357, 264] on img at bounding box center [354, 273] width 28 height 28
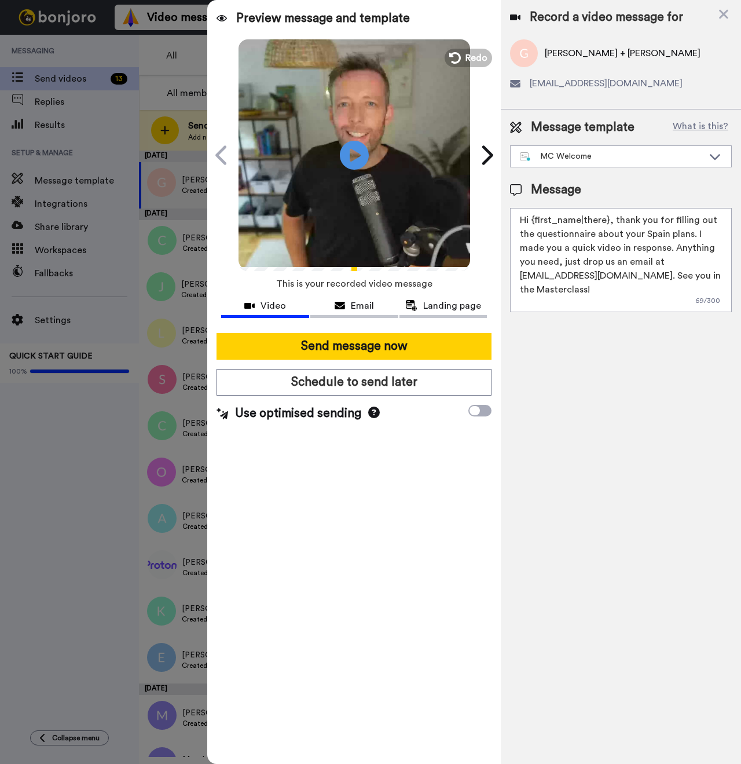
drag, startPoint x: 607, startPoint y: 219, endPoint x: 534, endPoint y: 220, distance: 73.5
click at [534, 220] on textarea "Hi {first_name|there}, thank you for filling out the questionnaire about your S…" at bounding box center [621, 260] width 222 height 104
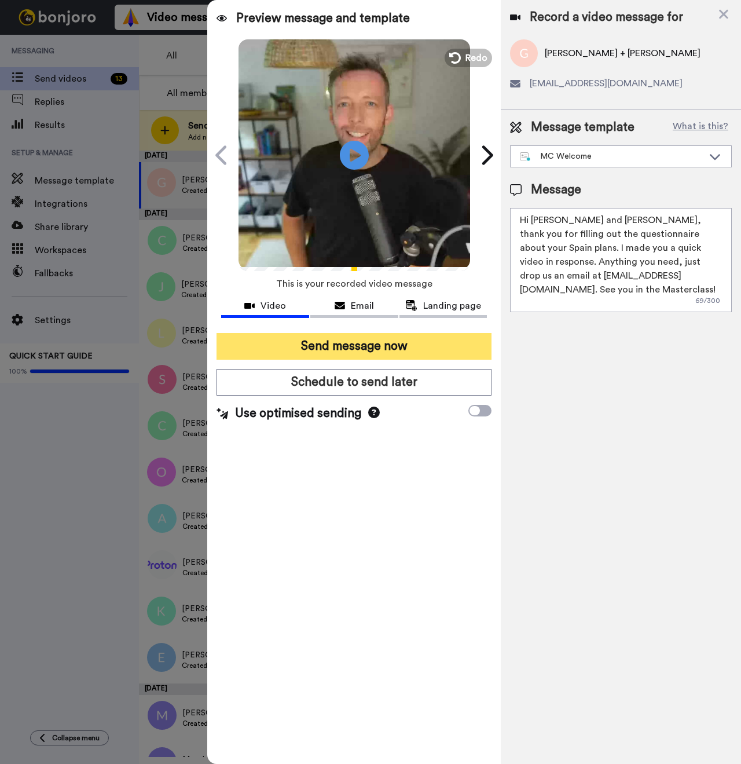
type textarea "Hi Ginger and Christi, thank you for filling out the questionnaire about your S…"
click at [408, 342] on button "Send message now" at bounding box center [354, 346] width 275 height 27
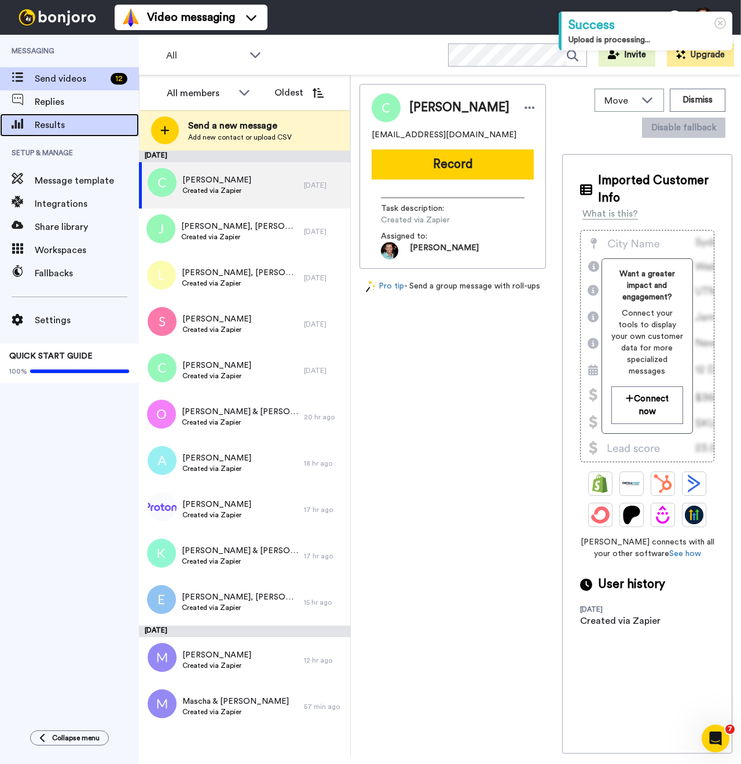
click at [57, 119] on span "Results" at bounding box center [87, 125] width 104 height 14
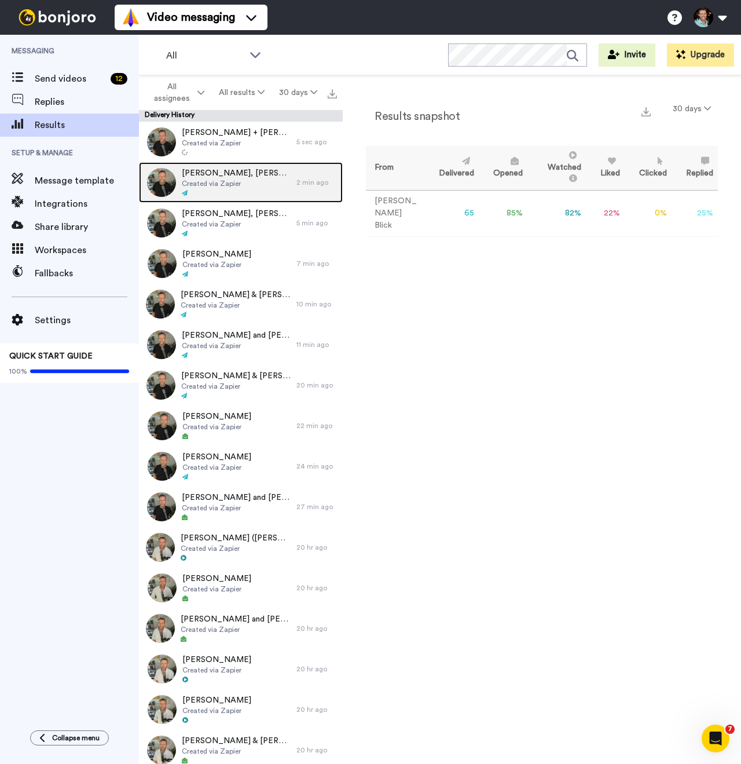
click at [245, 179] on span "Created via Zapier" at bounding box center [236, 183] width 109 height 9
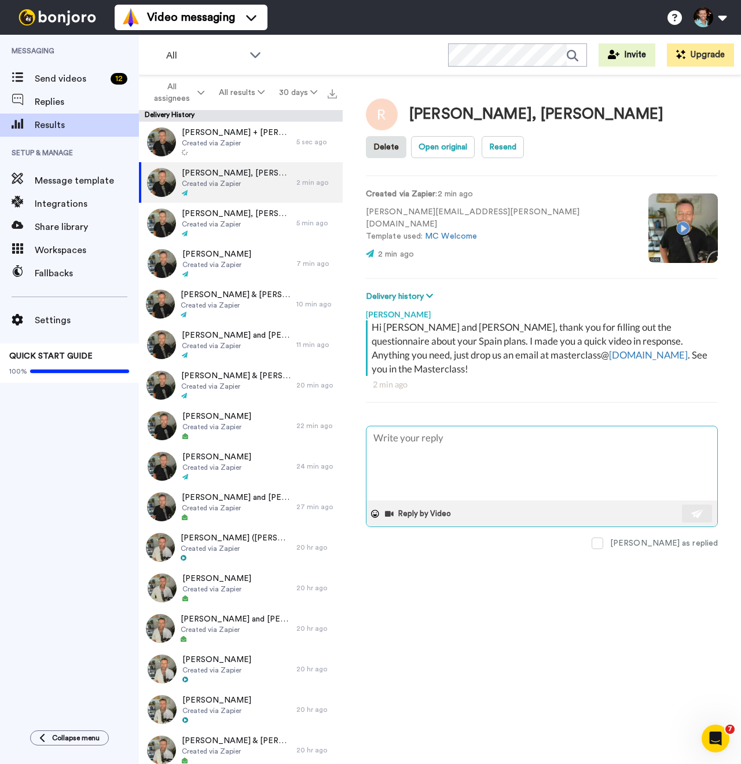
type textarea "x"
type textarea "A"
type textarea "x"
type textarea "Ah"
type textarea "x"
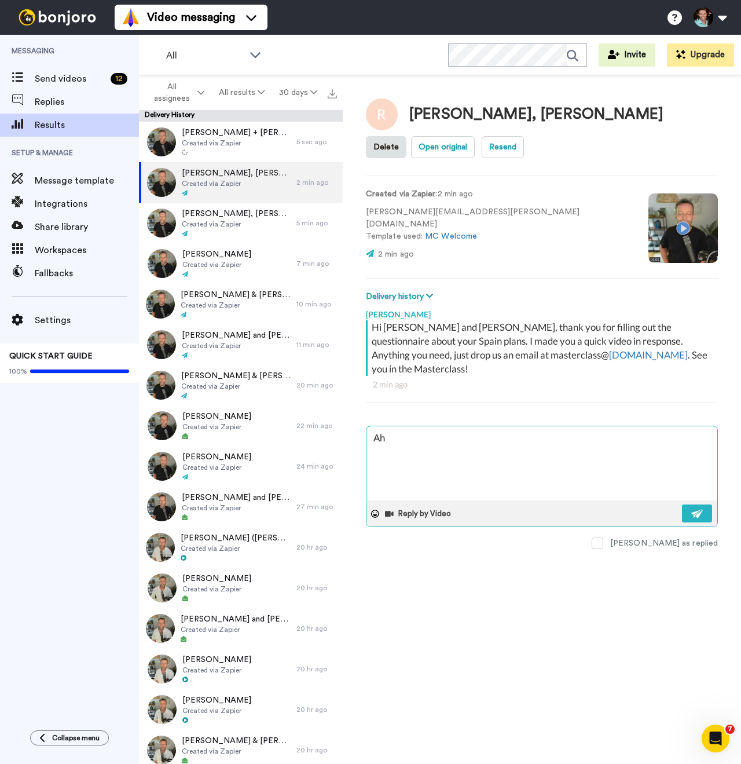
type textarea "Ah,"
type textarea "x"
type textarea "Ah,"
type textarea "x"
type textarea "Ah, a"
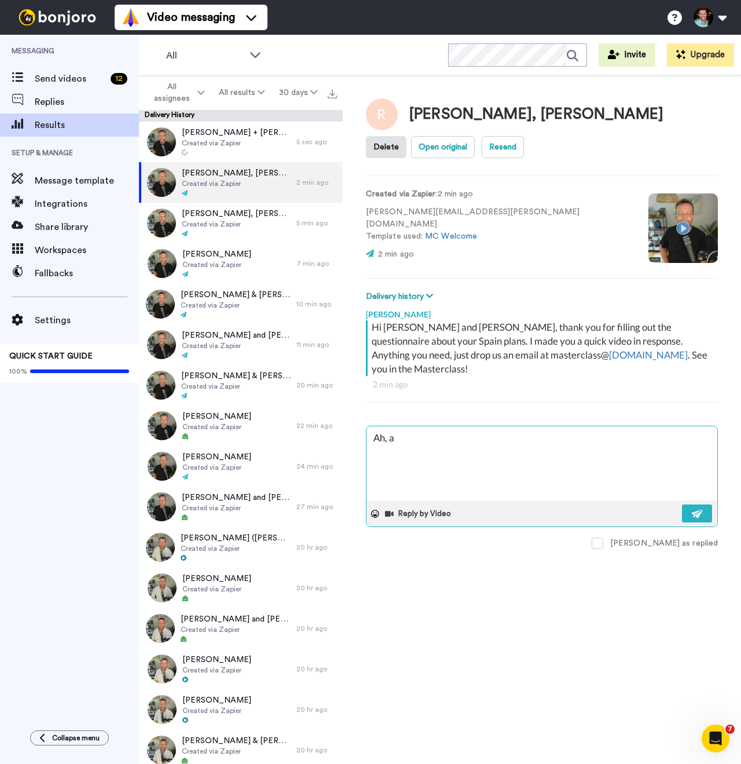
type textarea "x"
type textarea "Ah,"
type textarea "x"
type textarea "Ah,"
type textarea "x"
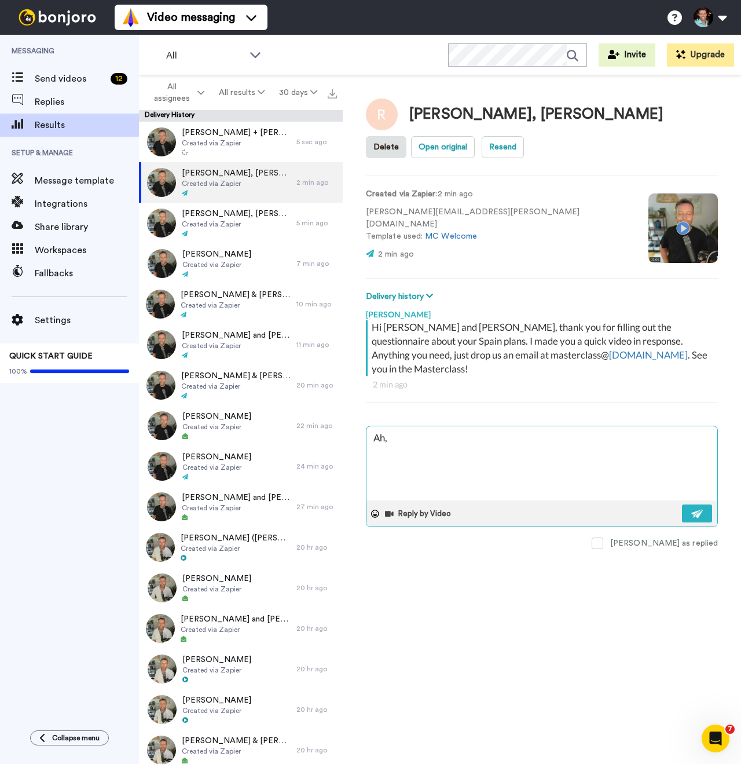
type textarea "Ah"
type textarea "x"
type textarea "A"
type textarea "x"
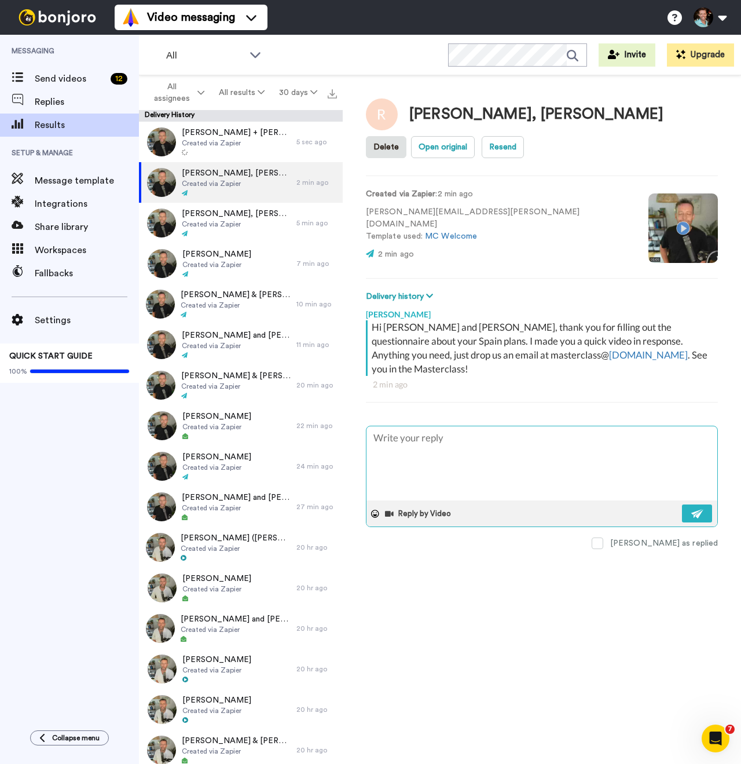
type textarea "A"
type textarea "x"
type textarea "Al"
type textarea "x"
type textarea "Als"
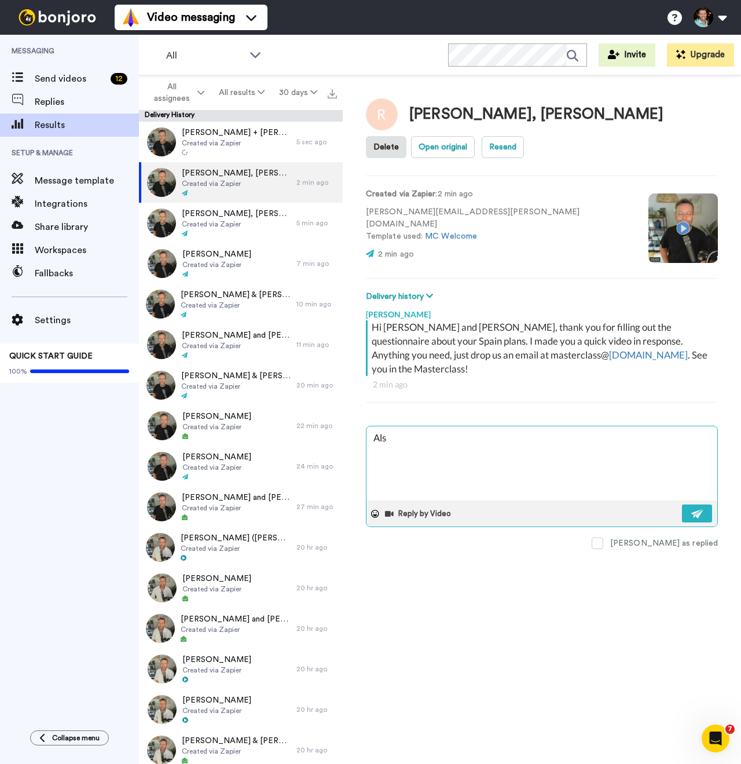
type textarea "x"
type textarea "Also"
type textarea "x"
type textarea "Also,"
type textarea "x"
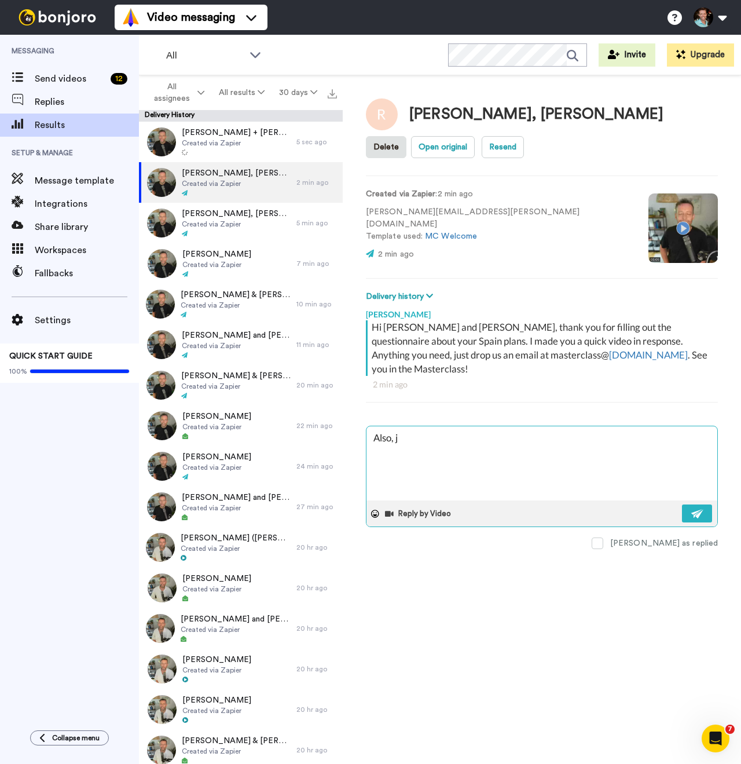
type textarea "Also, jh"
type textarea "x"
type textarea "Also, jhu"
type textarea "x"
type textarea "Also, jh"
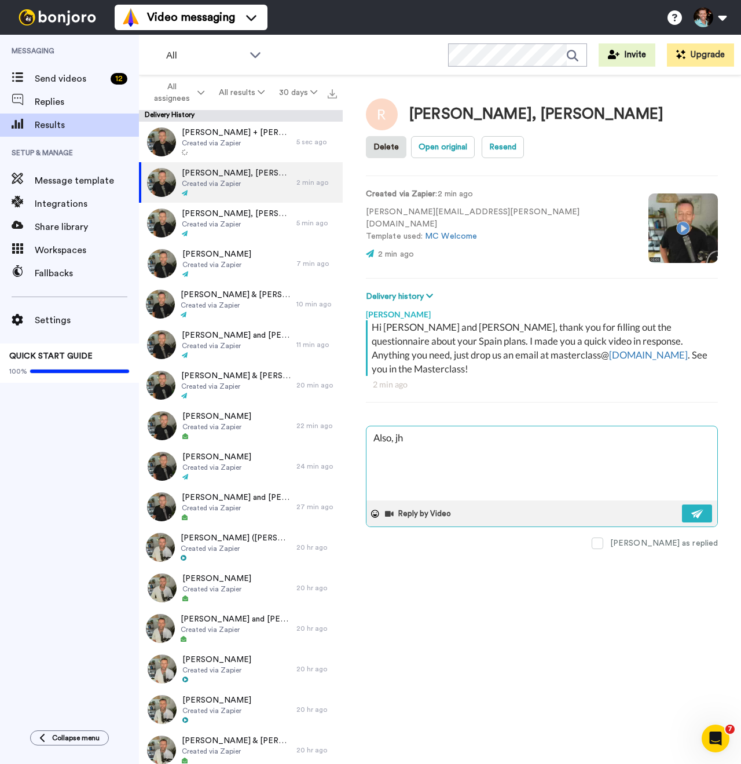
type textarea "x"
type textarea "Also, j"
type textarea "x"
type textarea "Also, ju"
type textarea "x"
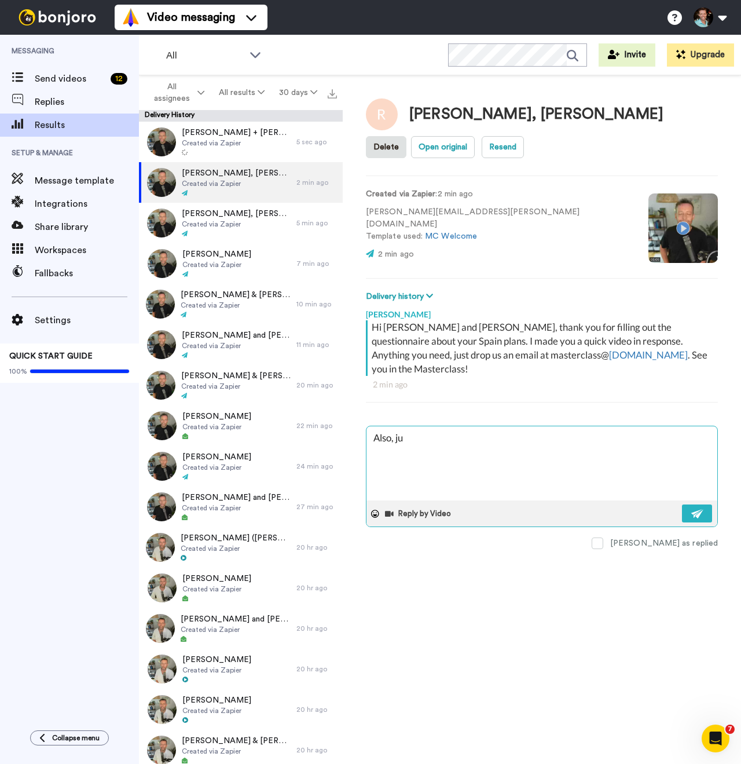
type textarea "Also, jus"
type textarea "x"
type textarea "Also, just"
type textarea "x"
type textarea "Also, just a"
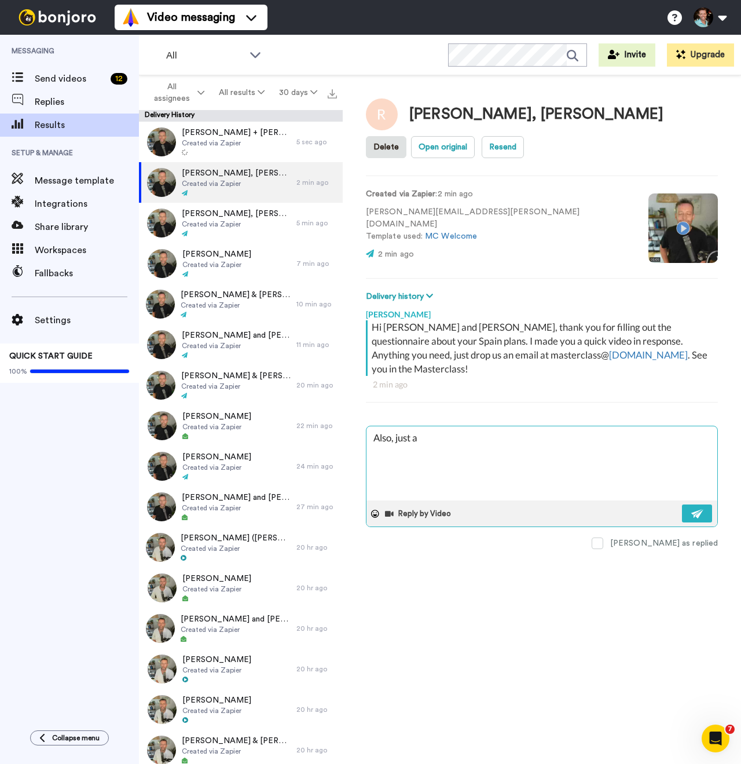
type textarea "x"
type textarea "Also, just a"
type textarea "x"
type textarea "Also, just a n"
type textarea "x"
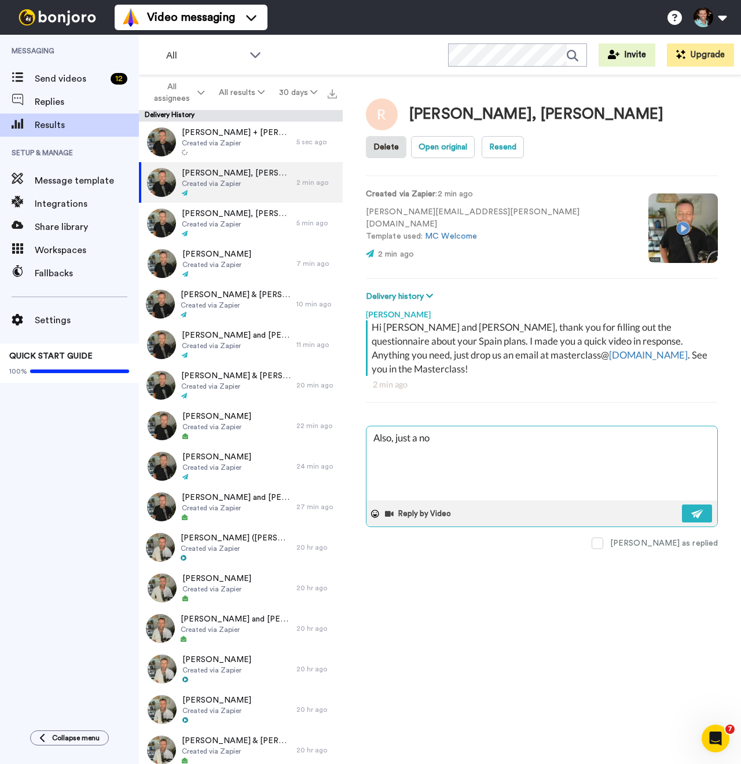
type textarea "Also, just a not"
type textarea "x"
type textarea "Also, just a note"
type textarea "x"
type textarea "Also, just a note"
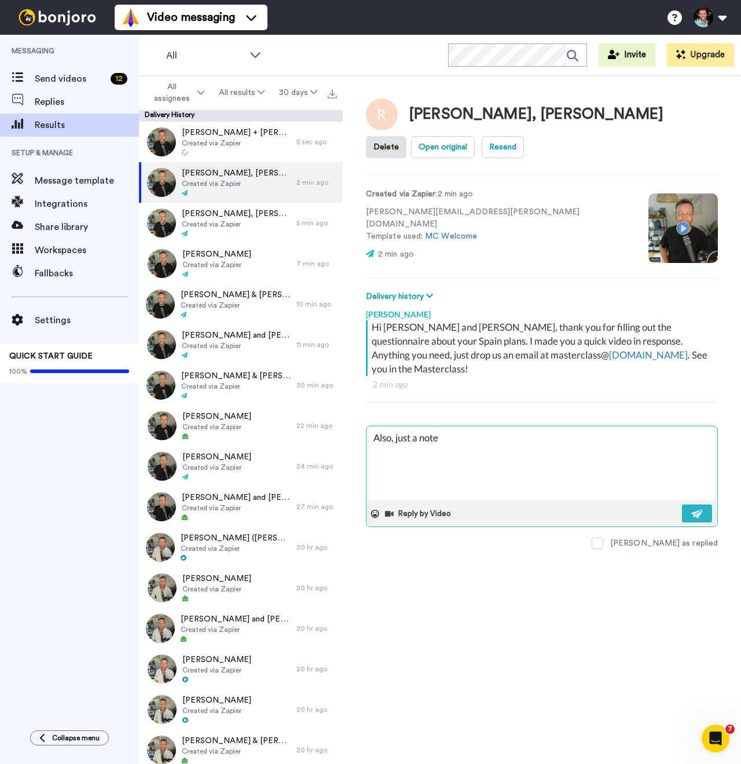
type textarea "x"
type textarea "Also, just a note on"
type textarea "x"
type textarea "Also, just a note on"
type textarea "x"
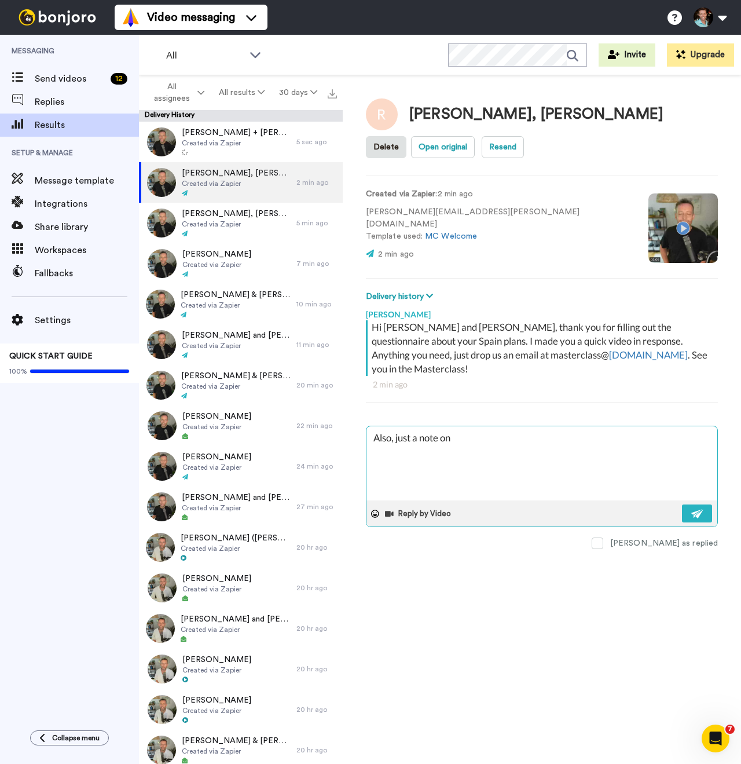
type textarea "Also, just a note on A"
type textarea "x"
type textarea "Also, just a note on Al"
type textarea "x"
type textarea "Also, just a note on Ali"
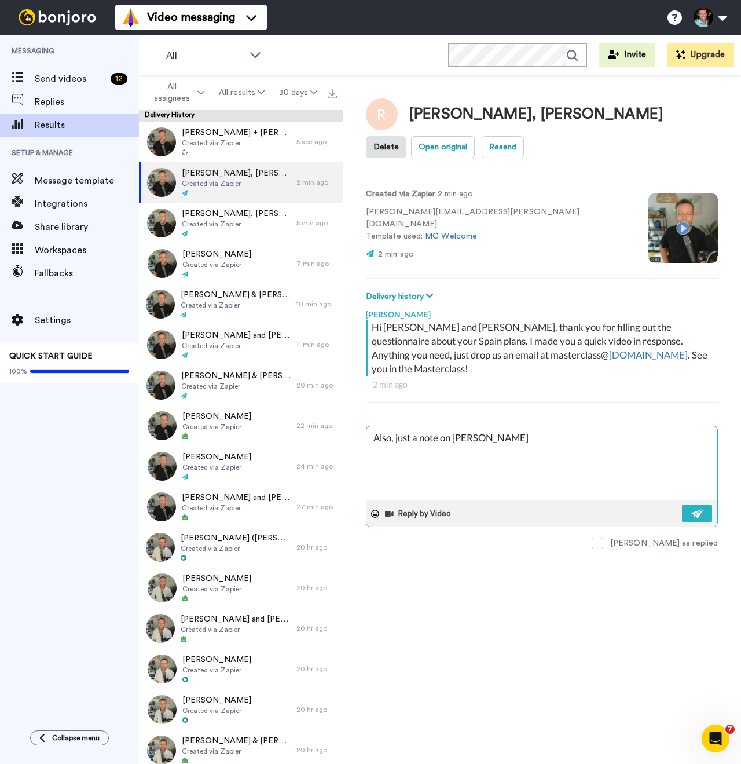
type textarea "x"
type textarea "Also, just a note on Alic"
type textarea "x"
type textarea "Also, just a note on Alican"
type textarea "x"
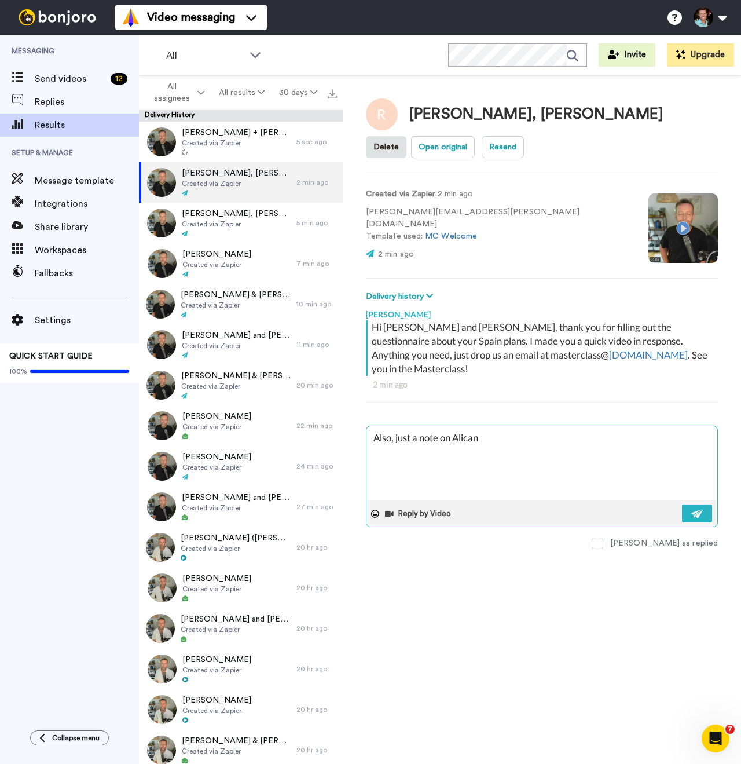
type textarea "Also, just a note on Alicant"
type textarea "x"
type textarea "Also, just a note on Alicante"
type textarea "x"
type textarea "Also, just a note on Alicante n"
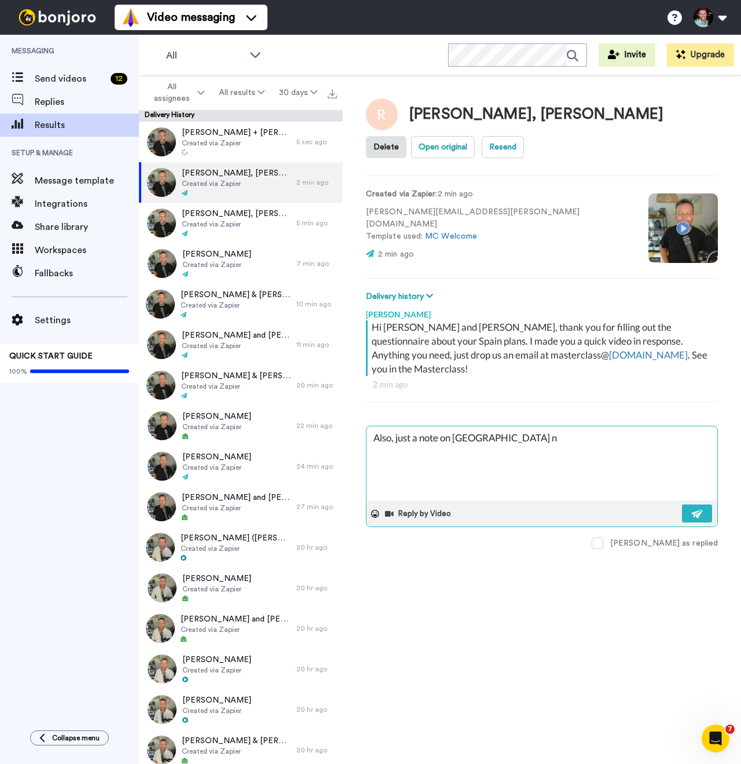
type textarea "x"
type textarea "Also, just a note on Alicante no"
type textarea "x"
type textarea "Also, just a note on Alicante not"
type textarea "x"
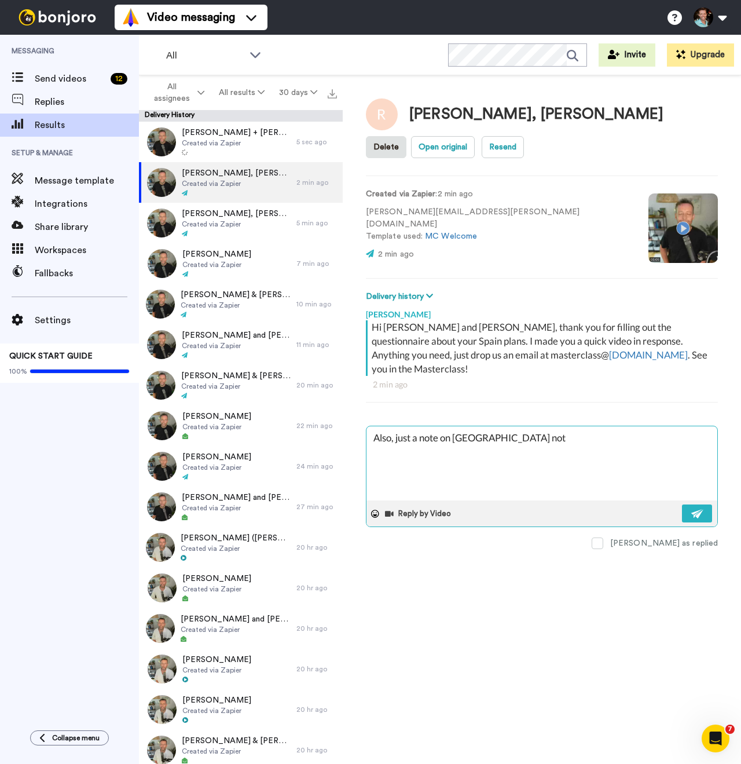
type textarea "Also, just a note on Alicante not"
type textarea "x"
type textarea "Also, just a note on Alicante not b"
type textarea "x"
type textarea "Also, just a note on Alicante not bei"
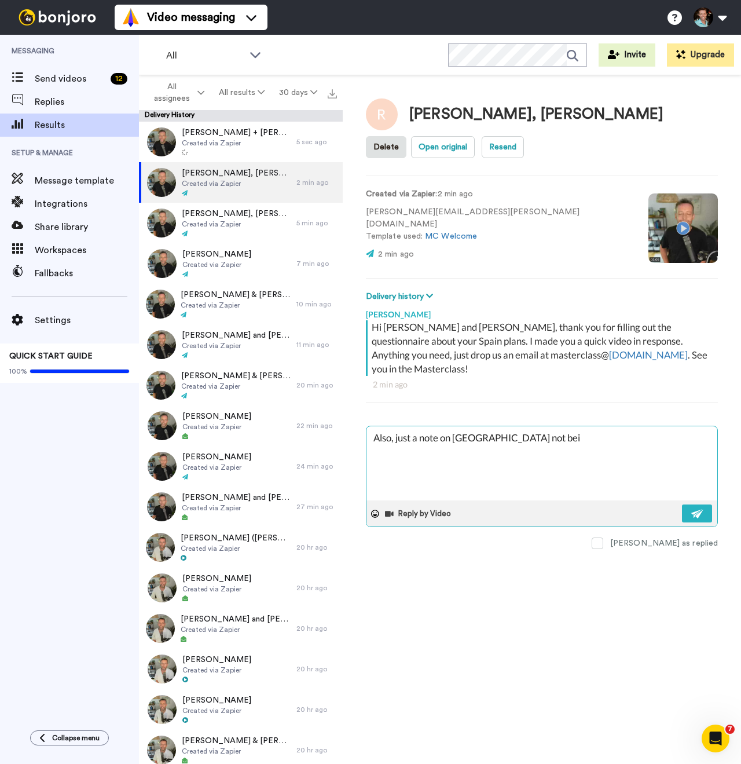
type textarea "x"
type textarea "Also, just a note on Alicante not bein"
type textarea "x"
type textarea "Also, just a note on Alicante not being"
type textarea "x"
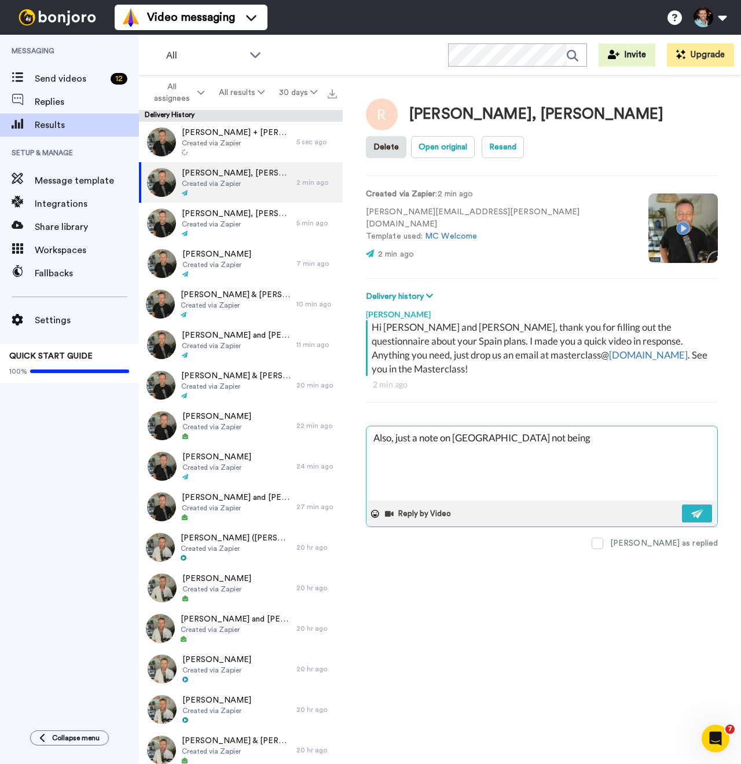
type textarea "Also, just a note on Alicante not being"
type textarea "x"
type textarea "Also, just a note on Alicante not being i"
type textarea "x"
type textarea "Also, just a note on Alicante not being in"
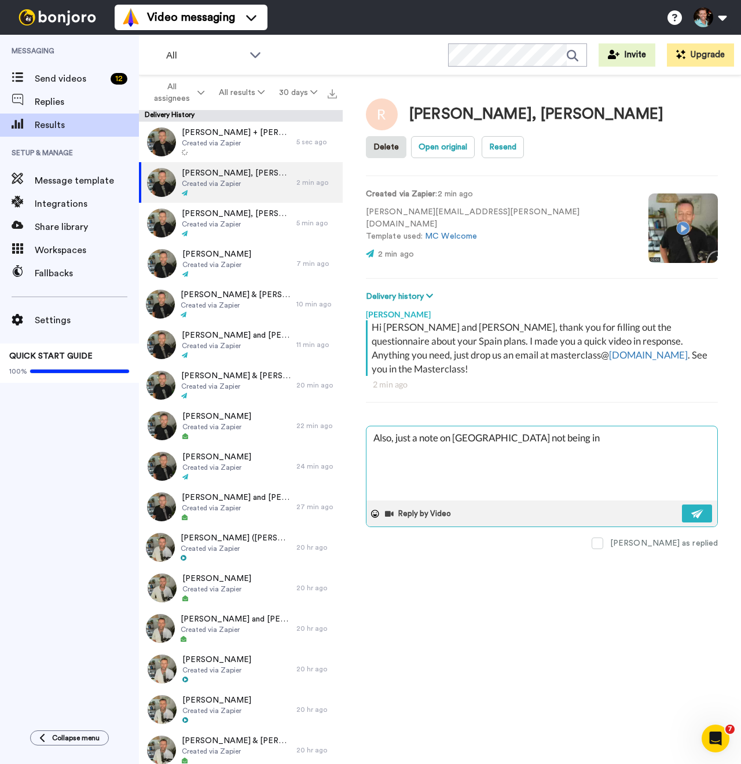
type textarea "x"
type textarea "Also, just a note on Alicante not being in"
type textarea "x"
type textarea "Also, just a note on Alicante not being in t"
type textarea "x"
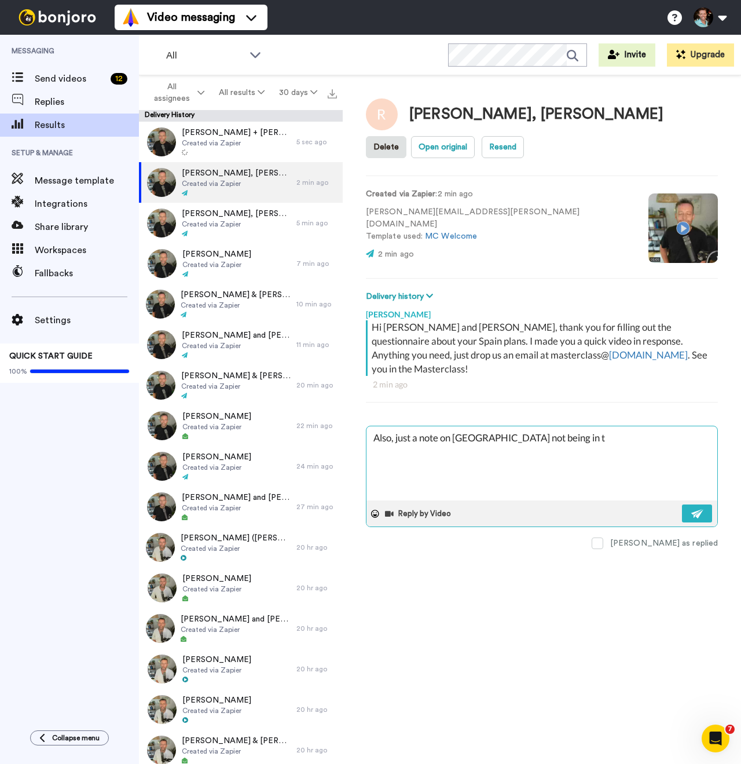
type textarea "Also, just a note on Alicante not being in th"
type textarea "x"
type textarea "Also, just a note on Alicante not being in the"
type textarea "x"
type textarea "Also, just a note on Alicante not being in the"
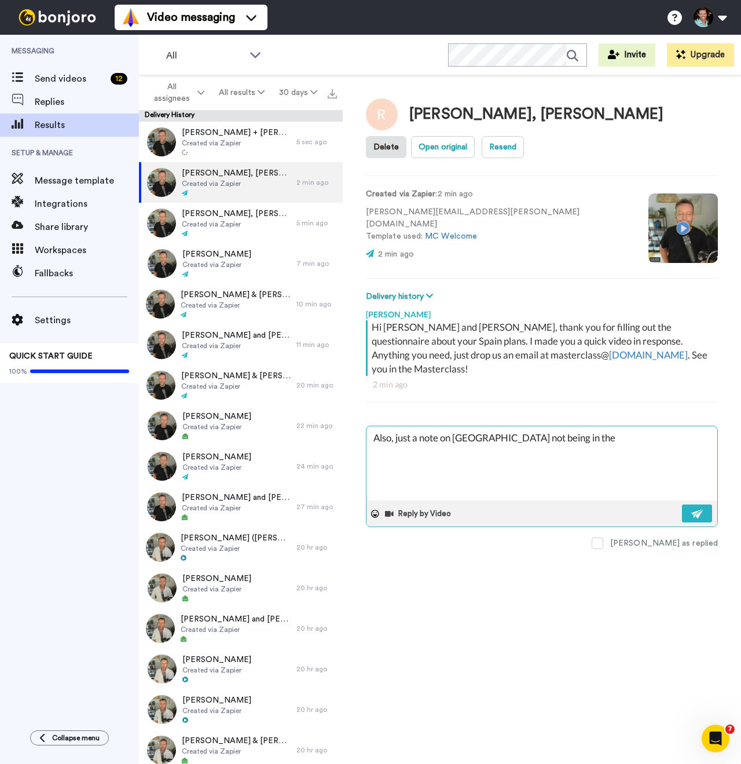
type textarea "x"
type textarea "Also, just a note on Alicante not being in the d"
type textarea "x"
type textarea "Also, just a note on Alicante not being in the drop"
type textarea "x"
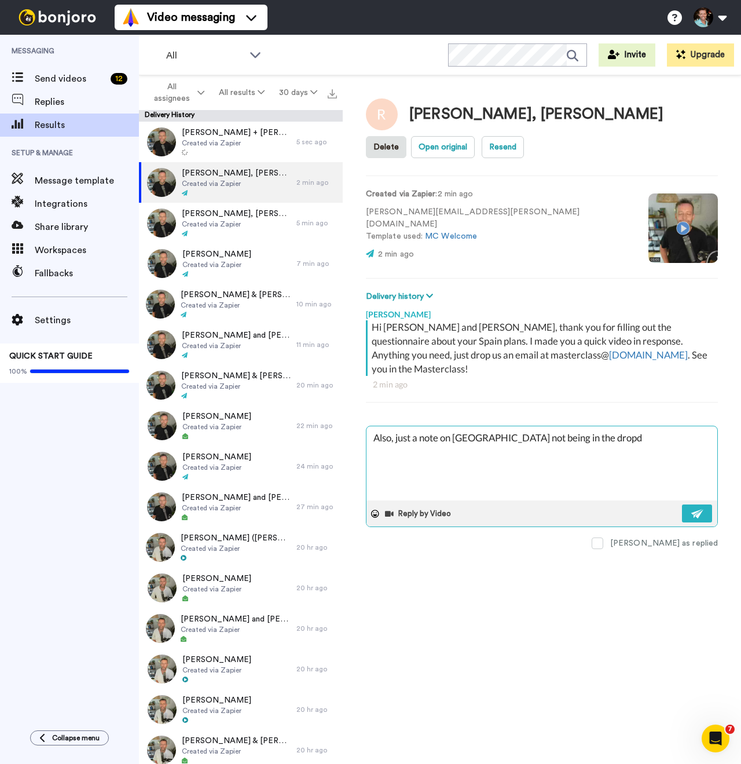
type textarea "Also, just a note on Alicante not being in the dropdo"
type textarea "x"
type textarea "Also, just a note on Alicante not being in the dropdow"
type textarea "x"
type textarea "Also, just a note on Alicante not being in the dropdown"
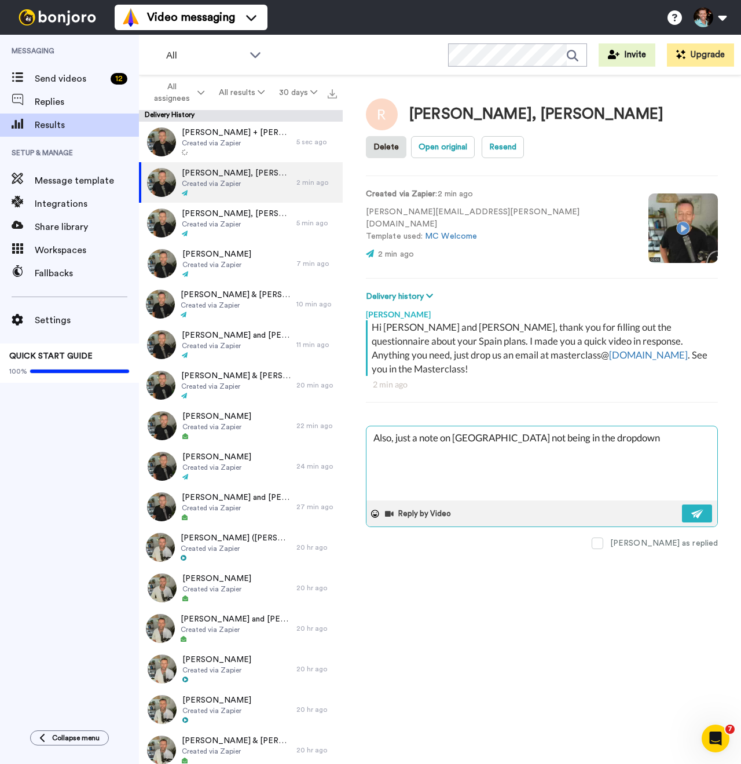
type textarea "x"
type textarea "Also, just a note on Alicante not being in the dropdown l"
type textarea "x"
type textarea "Also, just a note on Alicante not being in the dropdown lis"
type textarea "x"
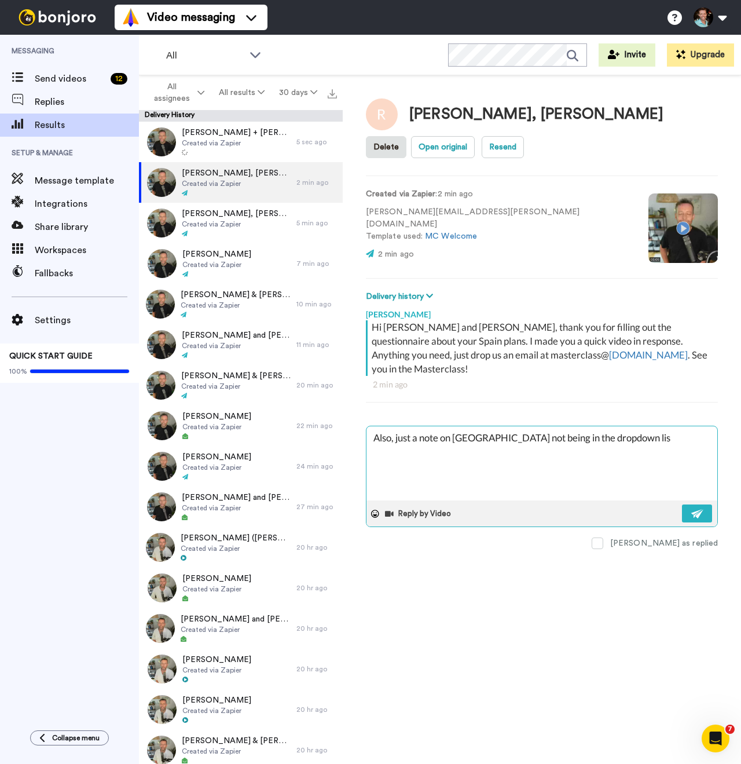
type textarea "Also, just a note on Alicante not being in the dropdown list"
type textarea "x"
type textarea "Also, just a note on Alicante not being in the dropdown list."
type textarea "x"
type textarea "Also, just a note on Alicante not being in the dropdown list."
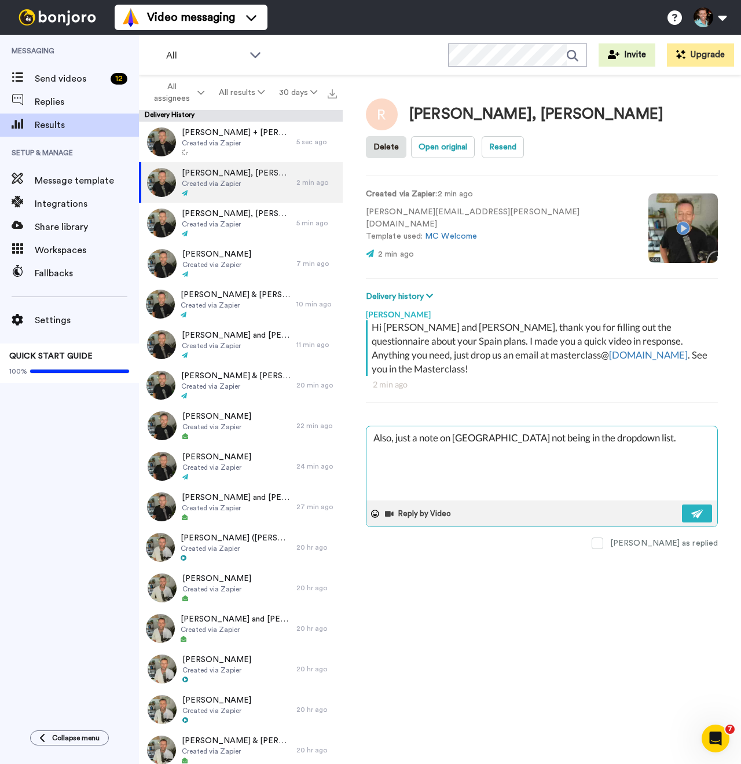
type textarea "x"
type textarea "Also, just a note on Alicante not being in the dropdown list. T"
type textarea "x"
type textarea "Also, just a note on Alicante not being in the dropdown list. Th"
type textarea "x"
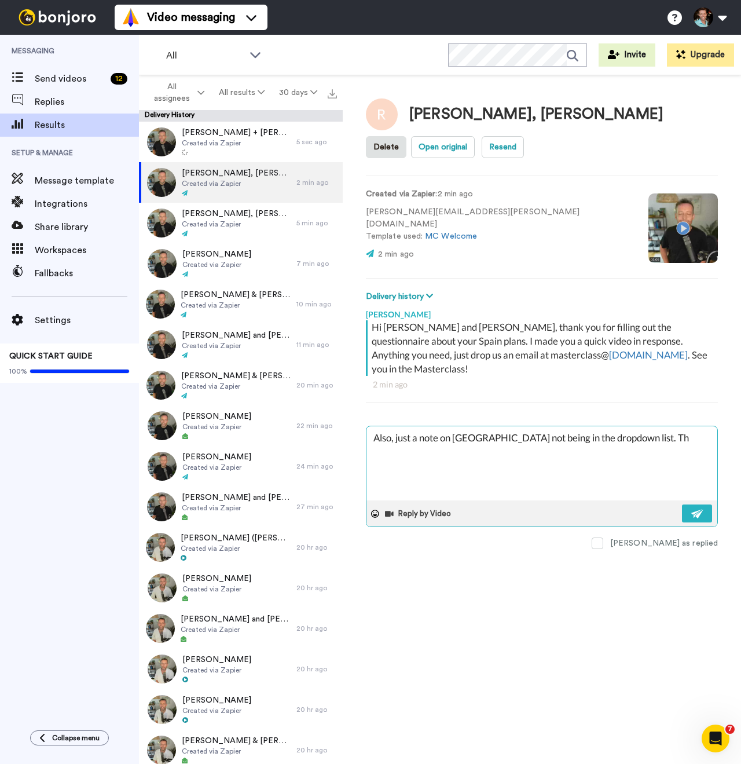
type textarea "Also, just a note on Alicante not being in the dropdown list. Tha"
type textarea "x"
type textarea "Also, just a note on Alicante not being in the dropdown list. That"
type textarea "x"
type textarea "Also, just a note on Alicante not being in the dropdown list. That'"
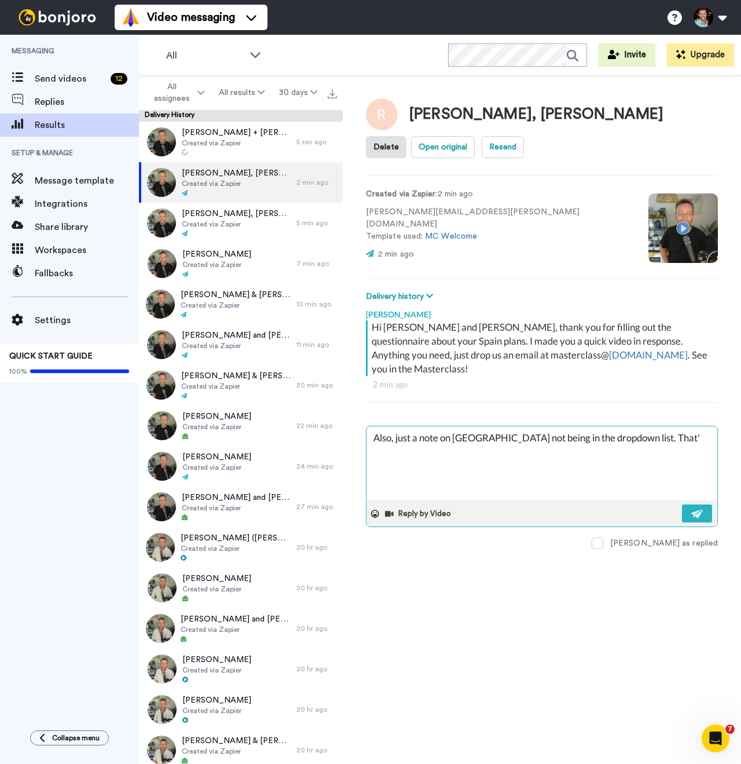
type textarea "x"
type textarea "Also, just a note on Alicante not being in the dropdown list. That's"
type textarea "x"
type textarea "Also, just a note on Alicante not being in the dropdown list. That's b"
type textarea "x"
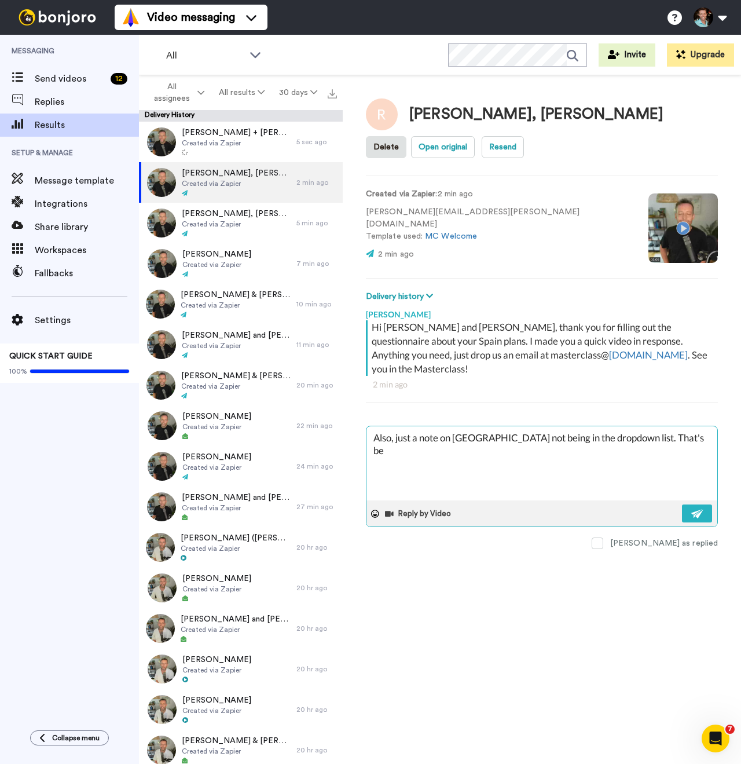
type textarea "Also, just a note on Alicante not being in the dropdown list. That's bec"
type textarea "x"
type textarea "Also, just a note on Alicante not being in the dropdown list. That's becva"
type textarea "x"
type textarea "Also, just a note on Alicante not being in the dropdown list. That's becvau"
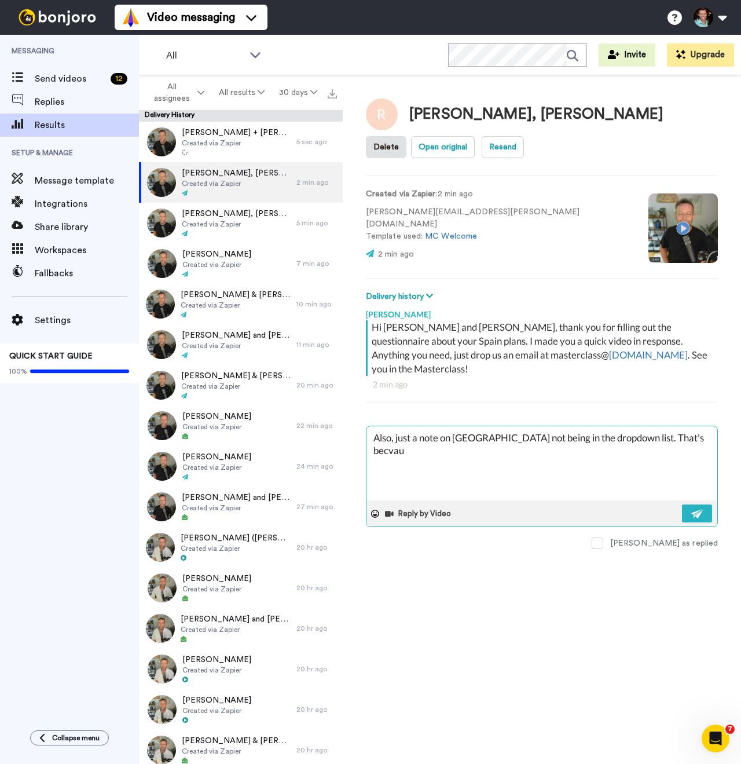
type textarea "x"
type textarea "Also, just a note on Alicante not being in the dropdown list. That's becvaus"
type textarea "x"
type textarea "Also, just a note on Alicante not being in the dropdown list. That's becvause"
type textarea "x"
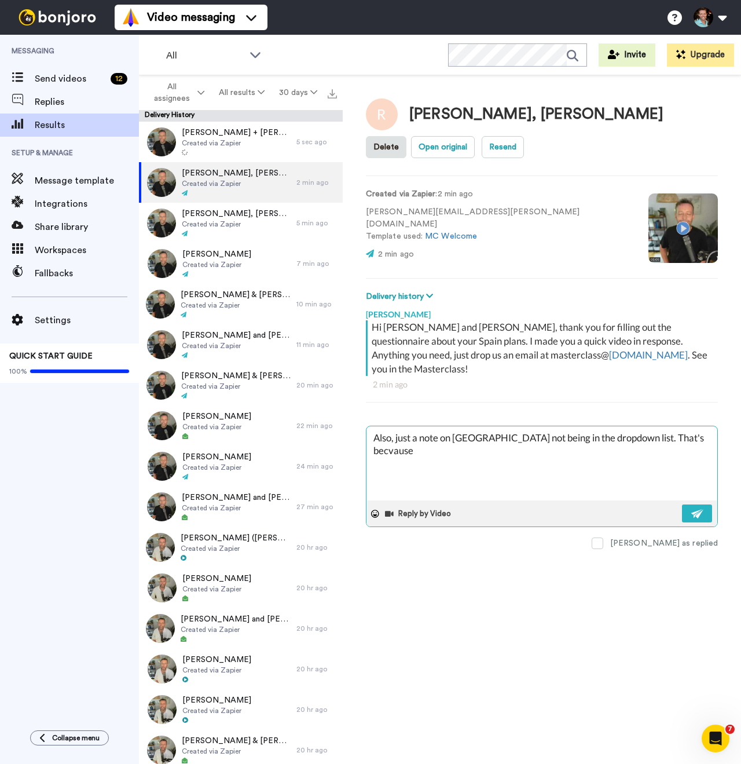
type textarea "Also, just a note on Alicante not being in the dropdown list. That's becvause"
type textarea "x"
type textarea "Also, just a note on Alicante not being in the dropdown list. That's becvause"
type textarea "x"
type textarea "Also, just a note on Alicante not being in the dropdown list. That's becvaus"
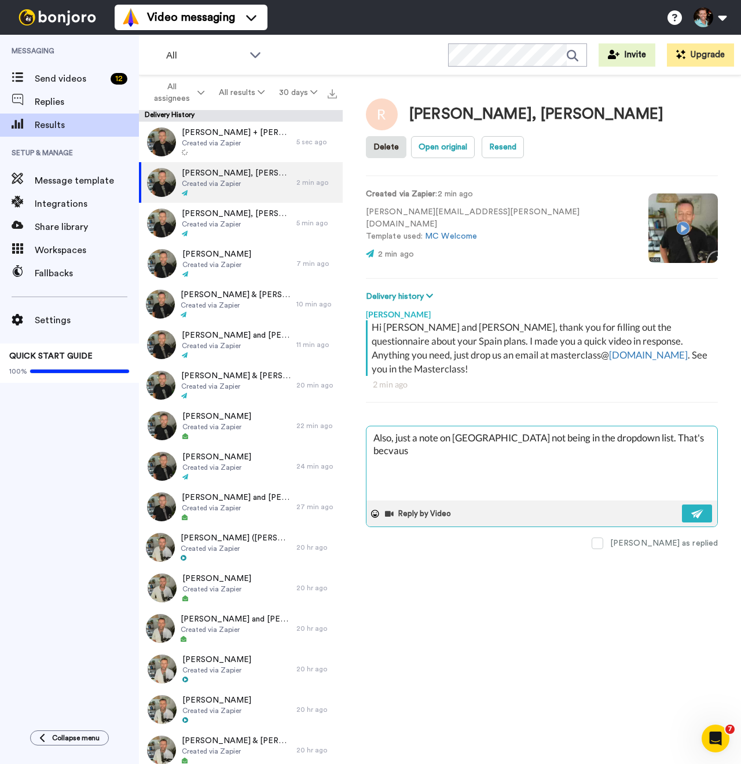
type textarea "x"
type textarea "Also, just a note on Alicante not being in the dropdown list. That's becvau"
type textarea "x"
type textarea "Also, just a note on Alicante not being in the dropdown list. That's becva"
type textarea "x"
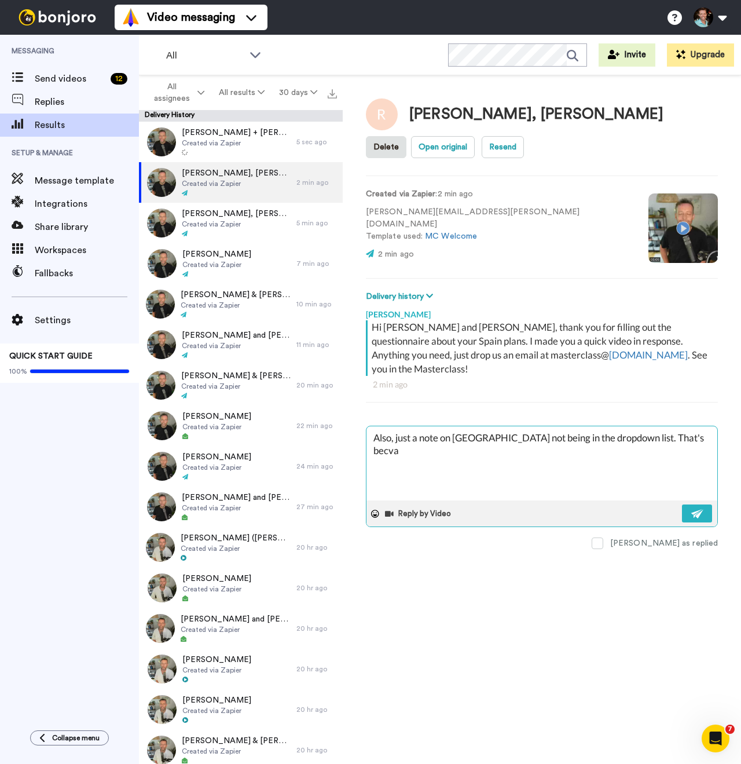
type textarea "Also, just a note on Alicante not being in the dropdown list. That's becv"
type textarea "x"
type textarea "Also, just a note on Alicante not being in the dropdown list. That's bec"
type textarea "x"
type textarea "Also, just a note on Alicante not being in the dropdown list. That's becu"
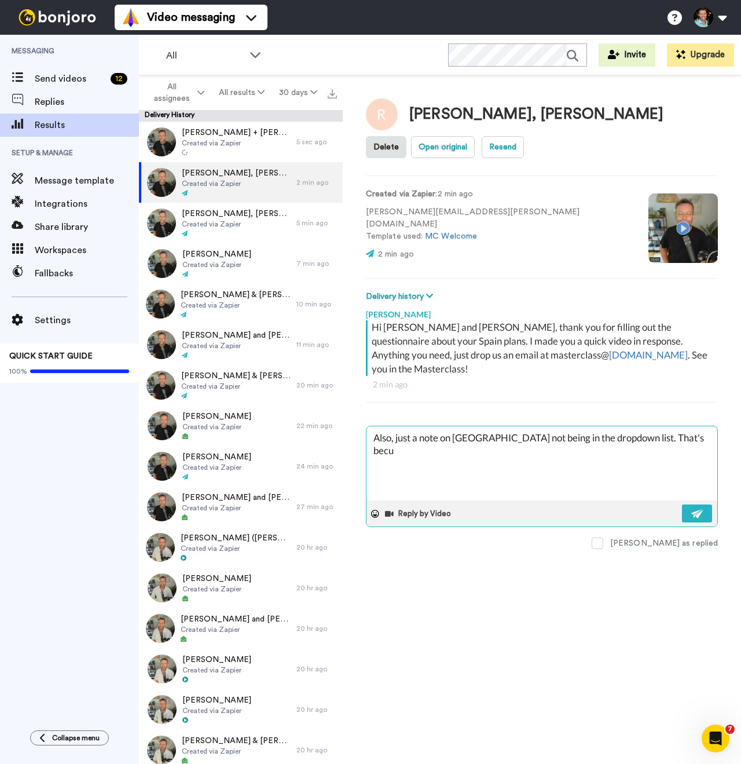
type textarea "x"
type textarea "Also, just a note on Alicante not being in the dropdown list. That's"
type textarea "x"
type textarea "Also, just a note on Alicante not being in the dropdown list. That's because the"
type textarea "x"
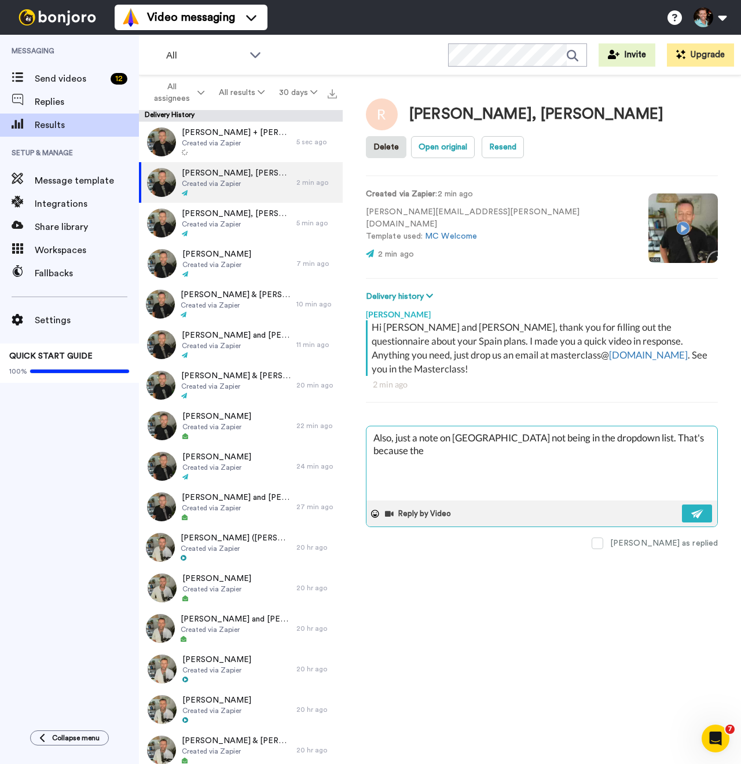
type textarea "Also, just a note on Alicante not being in the dropdown list. That's because the"
type textarea "x"
type textarea "Also, just a note on Alicante not being in the dropdown list. That's because th…"
type textarea "x"
type textarea "Also, just a note on Alicante not being in the dropdown list. That's because th…"
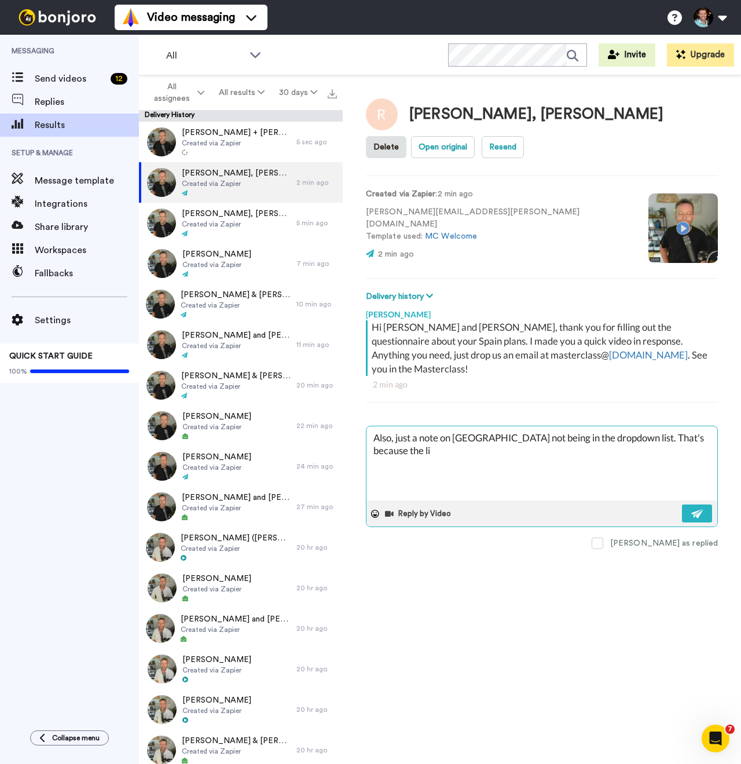
type textarea "x"
type textarea "Also, just a note on Alicante not being in the dropdown list. That's because th…"
type textarea "x"
type textarea "Also, just a note on Alicante not being in the dropdown list. That's because th…"
type textarea "x"
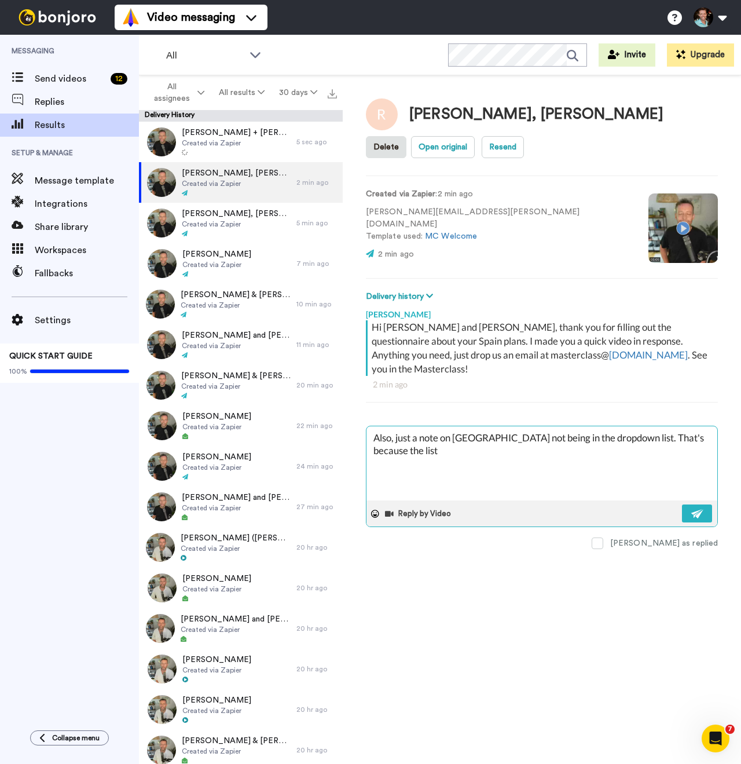
type textarea "Also, just a note on Alicante not being in the dropdown list. That's because th…"
type textarea "x"
type textarea "Also, just a note on Alicante not being in the dropdown list. That's because th…"
type textarea "x"
type textarea "Also, just a note on Alicante not being in the dropdown list. That's because th…"
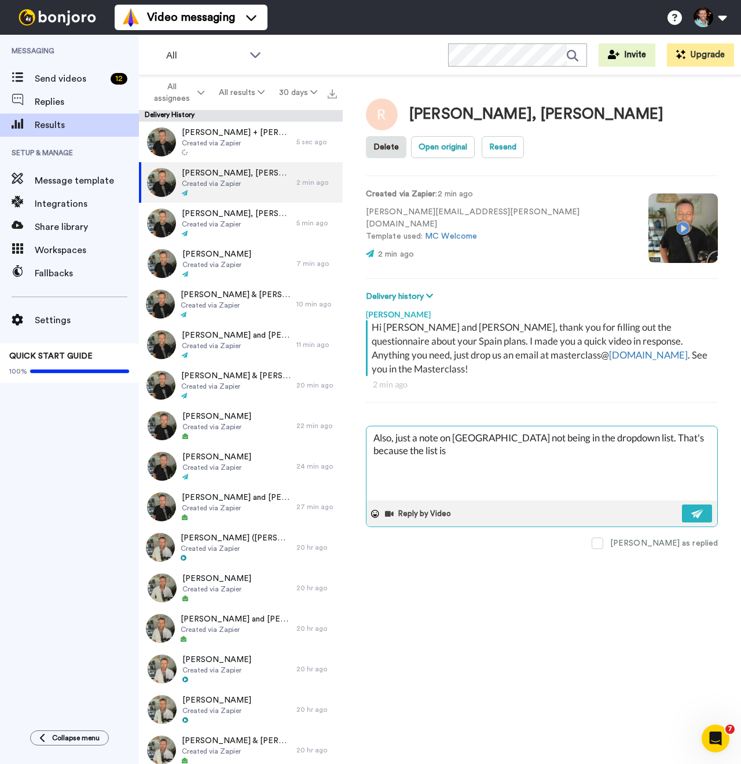
type textarea "x"
type textarea "Also, just a note on Alicante not being in the dropdown list. That's because th…"
type textarea "x"
type textarea "Also, just a note on Alicante not being in the dropdown list. That's because th…"
type textarea "x"
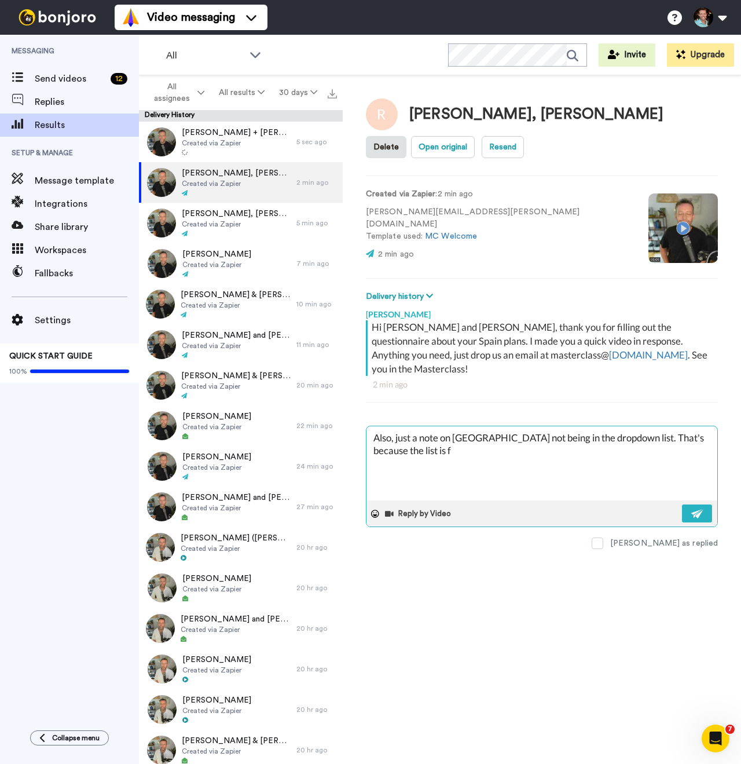
type textarea "Also, just a note on Alicante not being in the dropdown list. That's because th…"
type textarea "x"
type textarea "Also, just a note on Alicante not being in the dropdown list. That's because th…"
type textarea "x"
type textarea "Also, just a note on Alicante not being in the dropdown list. That's because th…"
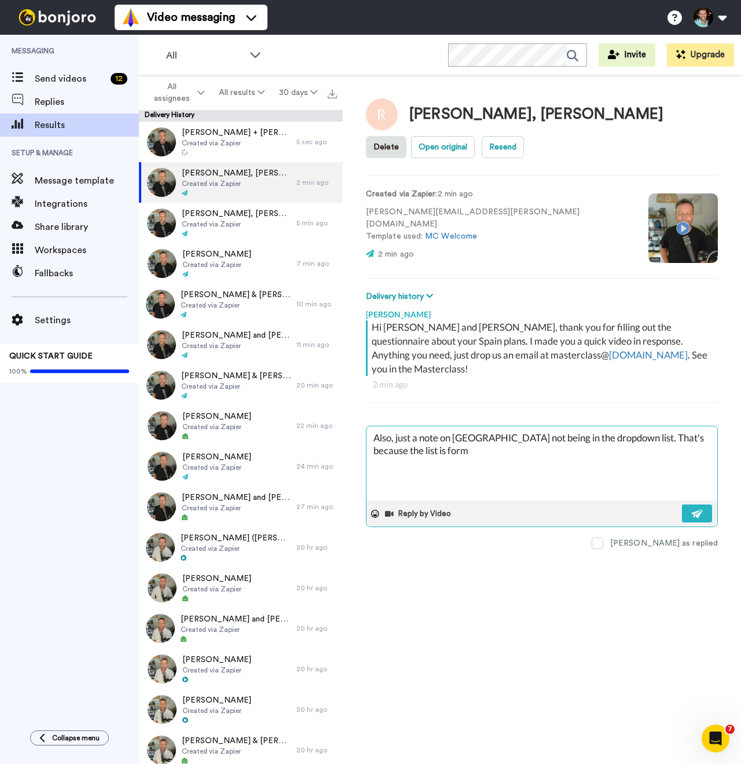
type textarea "x"
type textarea "Also, just a note on Alicante not being in the dropdown list. That's because th…"
type textarea "x"
type textarea "Also, just a note on Alicante not being in the dropdown list. That's because th…"
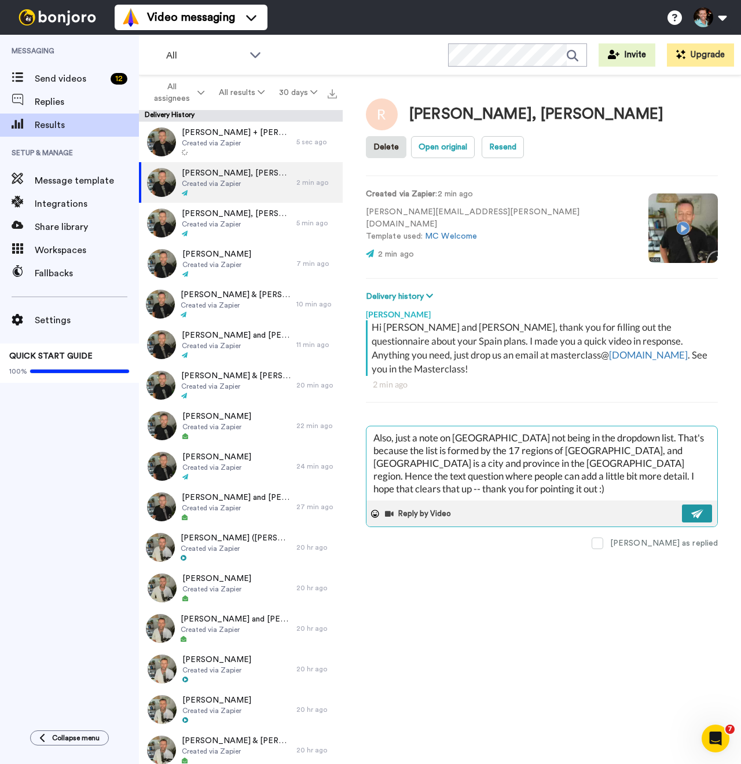
click at [690, 504] on button at bounding box center [697, 513] width 30 height 18
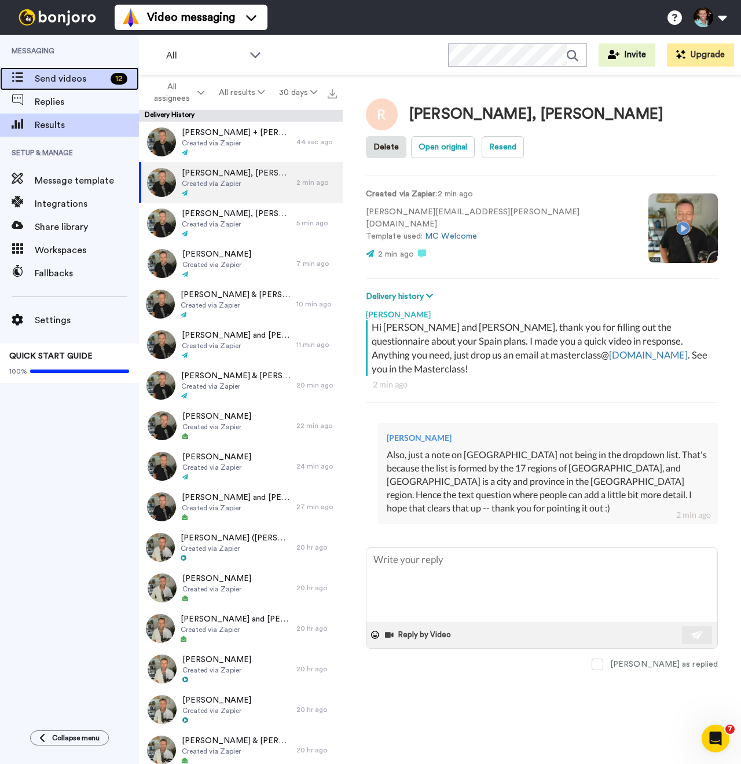
click at [80, 76] on span "Send videos" at bounding box center [70, 79] width 71 height 14
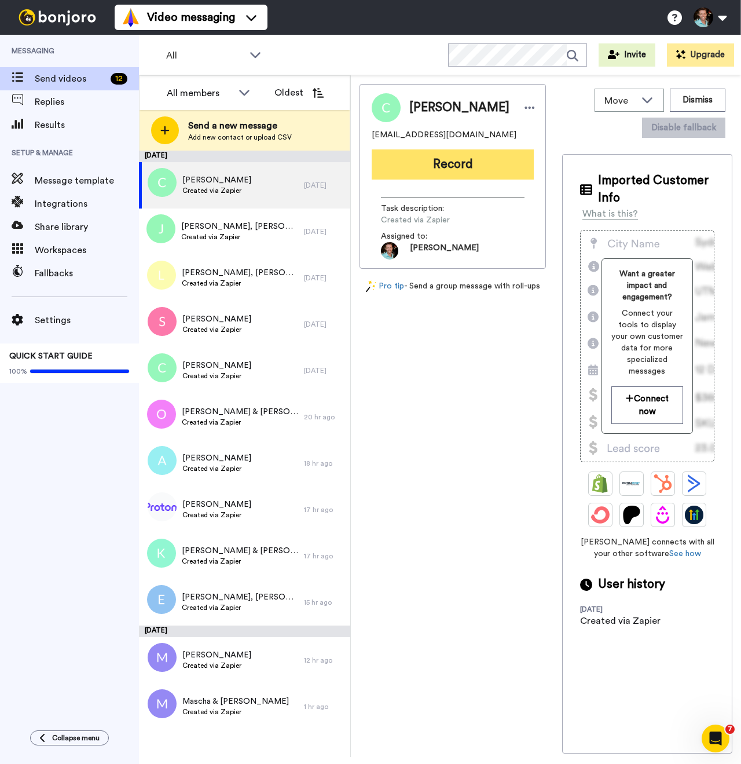
click at [413, 170] on button "Record" at bounding box center [453, 164] width 162 height 30
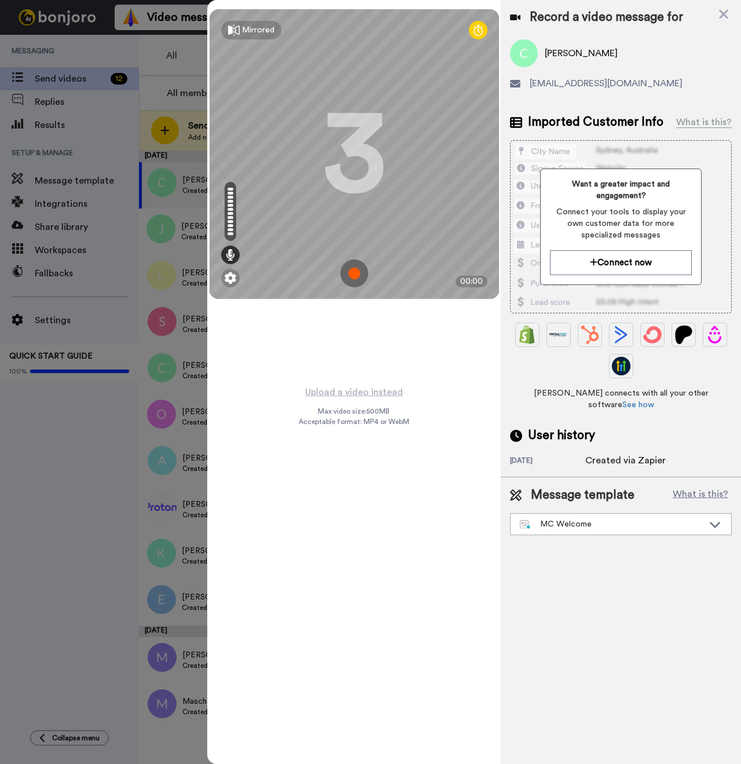
click at [353, 278] on img at bounding box center [354, 273] width 28 height 28
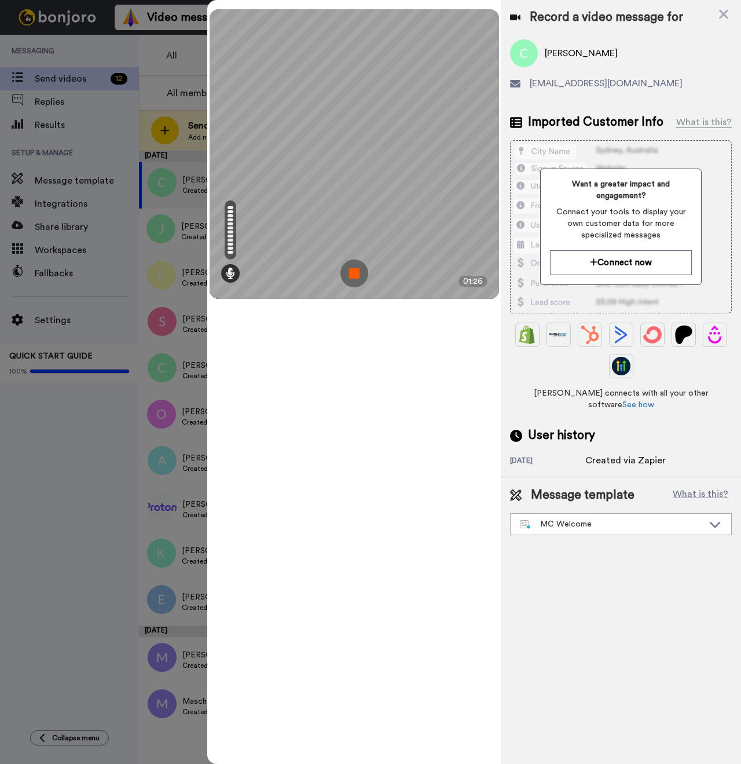
click at [352, 279] on img at bounding box center [354, 273] width 28 height 28
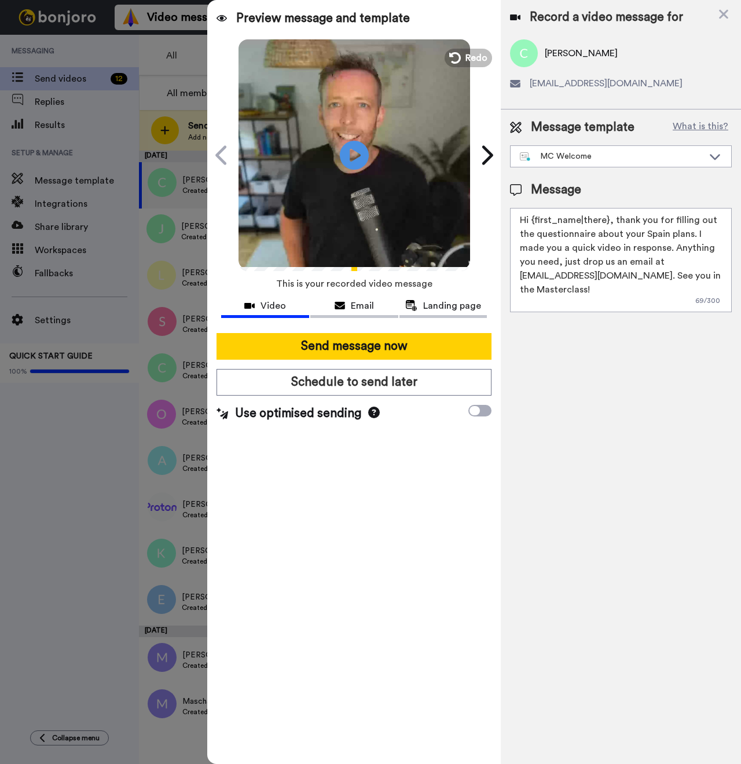
click at [561, 54] on span "[PERSON_NAME]" at bounding box center [581, 53] width 73 height 14
copy span "[PERSON_NAME]"
drag, startPoint x: 607, startPoint y: 220, endPoint x: 534, endPoint y: 222, distance: 73.0
click at [534, 222] on textarea "Hi {first_name|there}, thank you for filling out the questionnaire about your S…" at bounding box center [621, 260] width 222 height 104
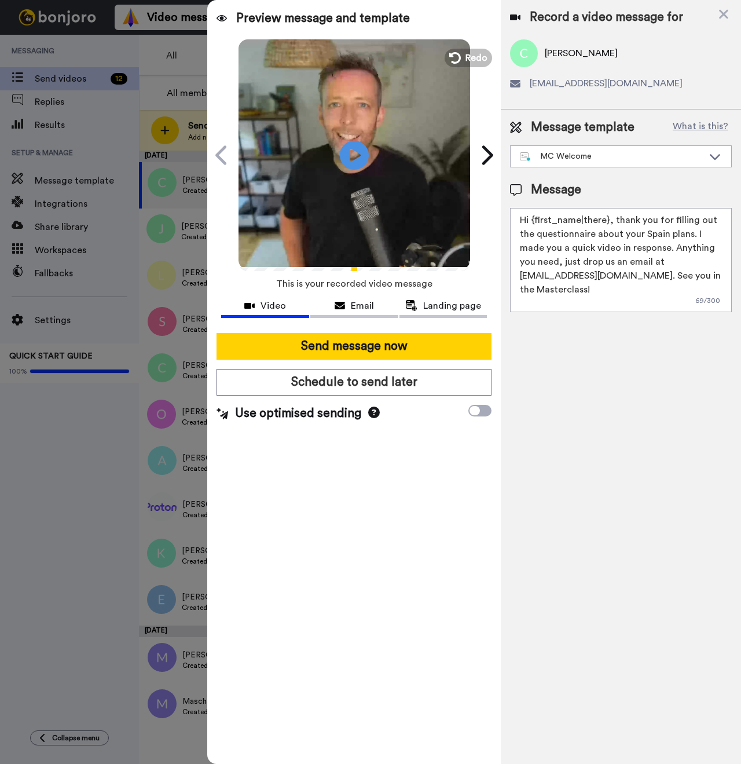
paste textarea "[PERSON_NAME]"
click at [534, 221] on textarea "Hi {[PERSON_NAME], thank you for filling out the questionnaire about your Spain…" at bounding box center [621, 260] width 222 height 104
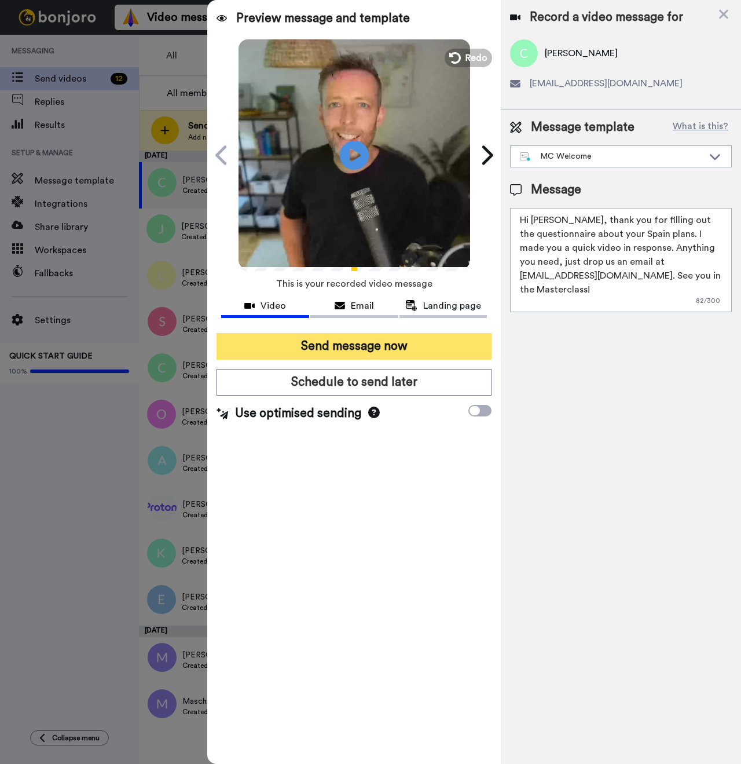
type textarea "Hi Cayce, thank you for filling out the questionnaire about your Spain plans. I…"
click at [396, 341] on button "Send message now" at bounding box center [354, 346] width 275 height 27
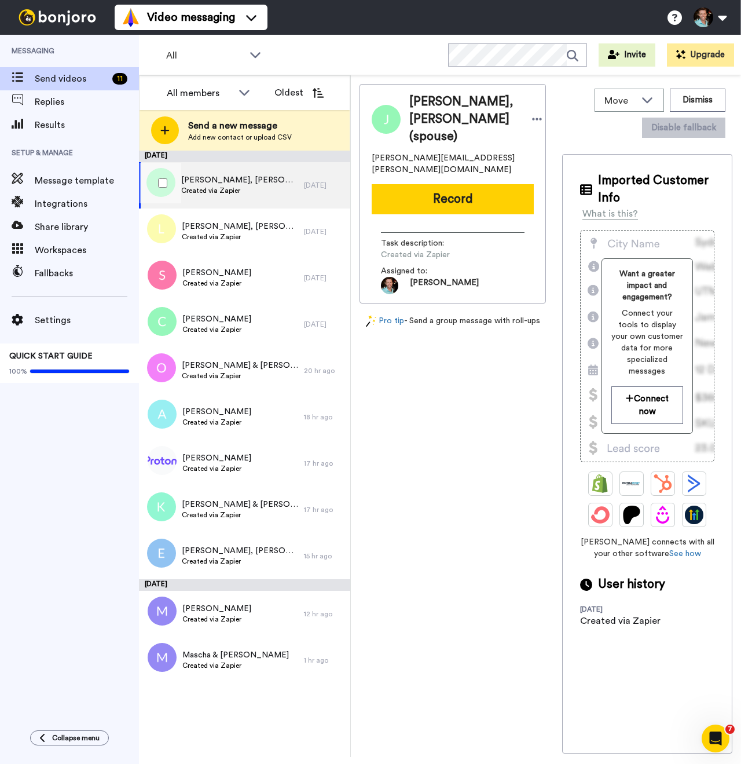
click at [250, 175] on span "[PERSON_NAME], [PERSON_NAME] (spouse)" at bounding box center [239, 180] width 117 height 12
click at [431, 196] on button "Record" at bounding box center [453, 199] width 162 height 30
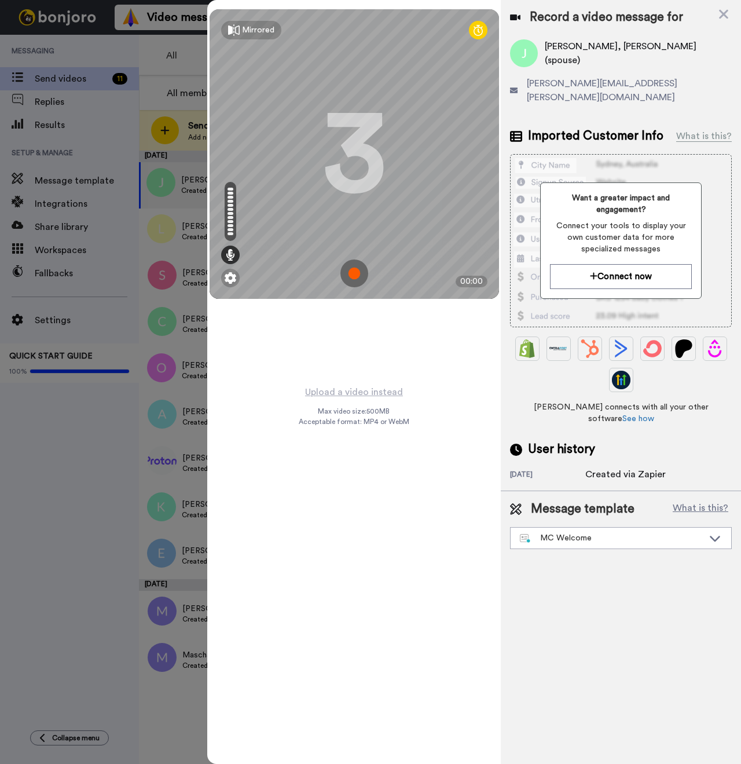
click at [362, 277] on img at bounding box center [354, 273] width 28 height 28
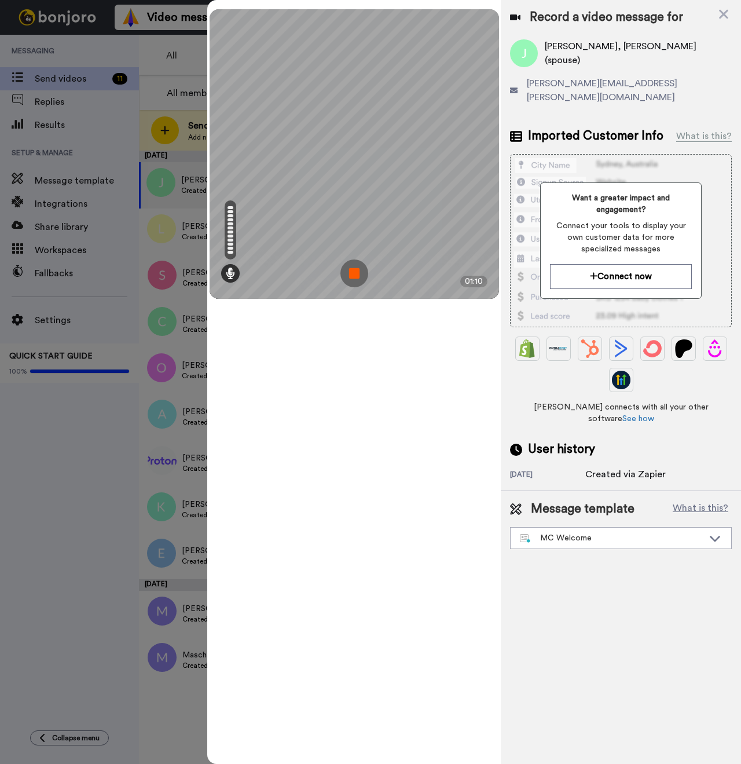
click at [353, 263] on img at bounding box center [354, 273] width 28 height 28
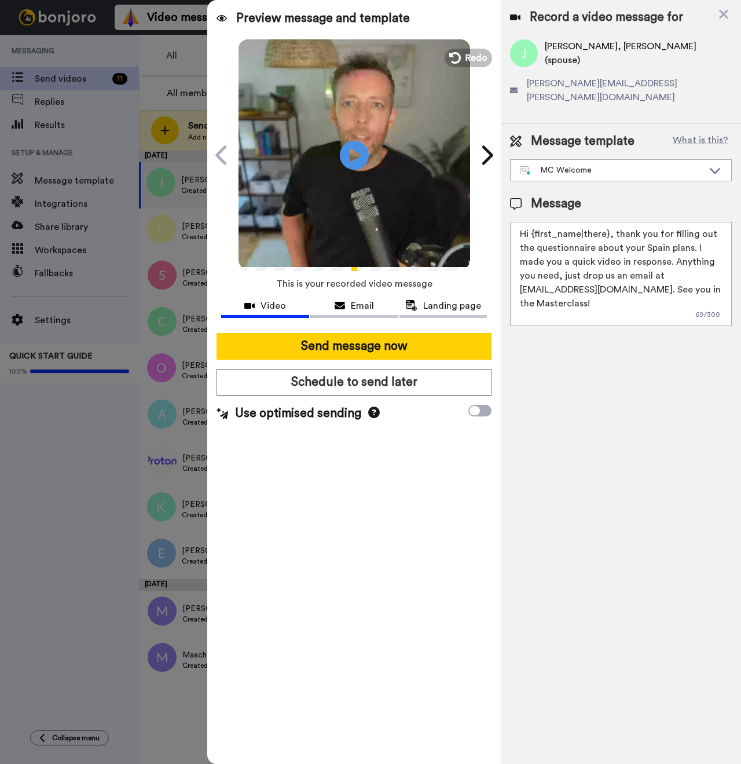
drag, startPoint x: 607, startPoint y: 222, endPoint x: 532, endPoint y: 224, distance: 75.3
click at [532, 224] on textarea "Hi {first_name|there}, thank you for filling out the questionnaire about your S…" at bounding box center [621, 274] width 222 height 104
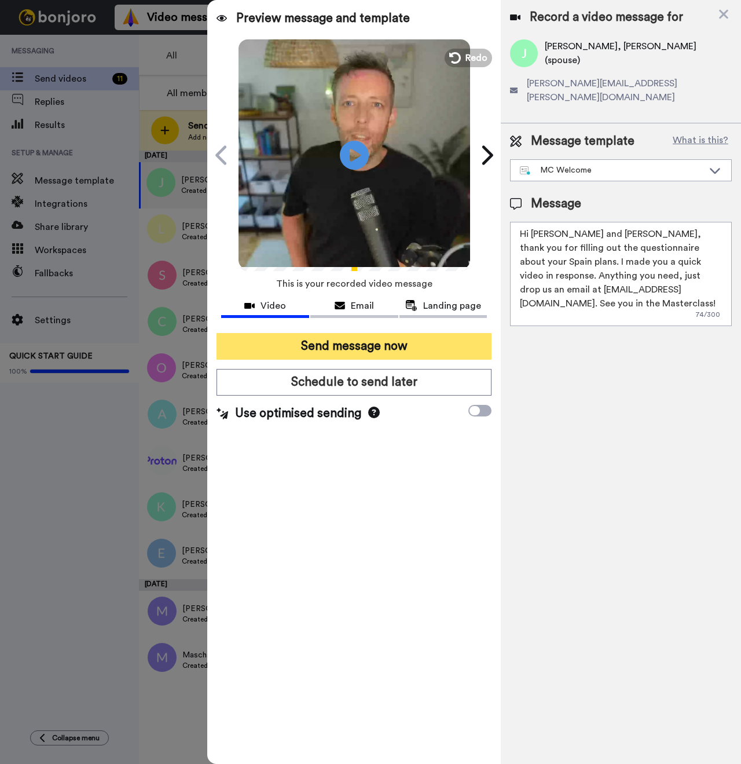
type textarea "Hi Jim and Susie, thank you for filling out the questionnaire about your Spain …"
click at [353, 343] on button "Send message now" at bounding box center [354, 346] width 275 height 27
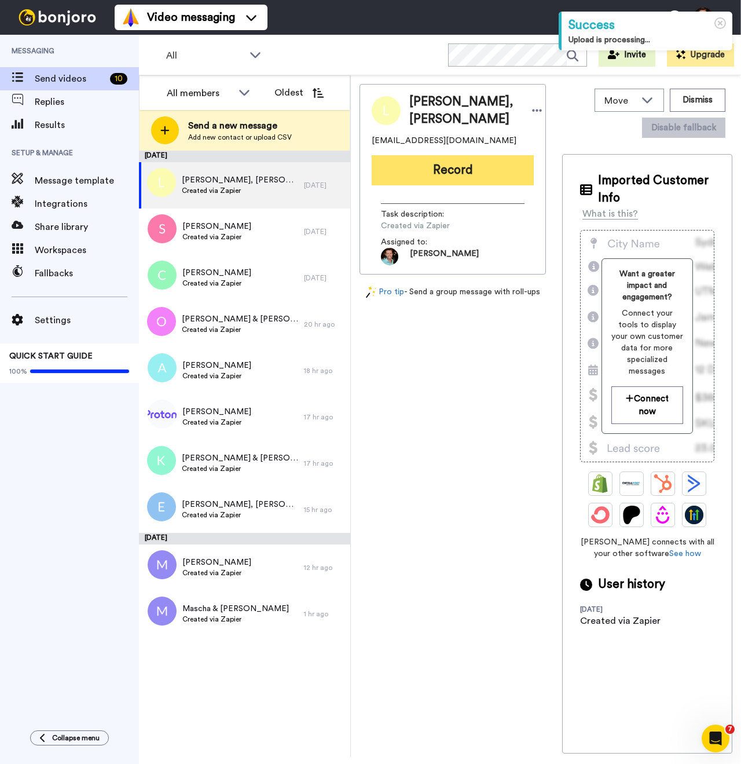
click at [461, 173] on button "Record" at bounding box center [453, 170] width 162 height 30
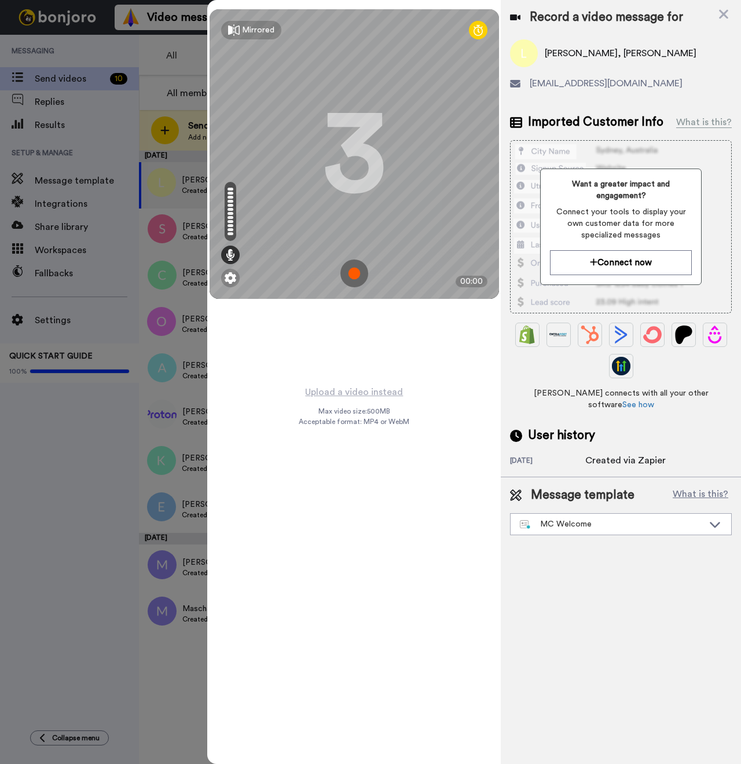
click at [357, 273] on img at bounding box center [354, 273] width 28 height 28
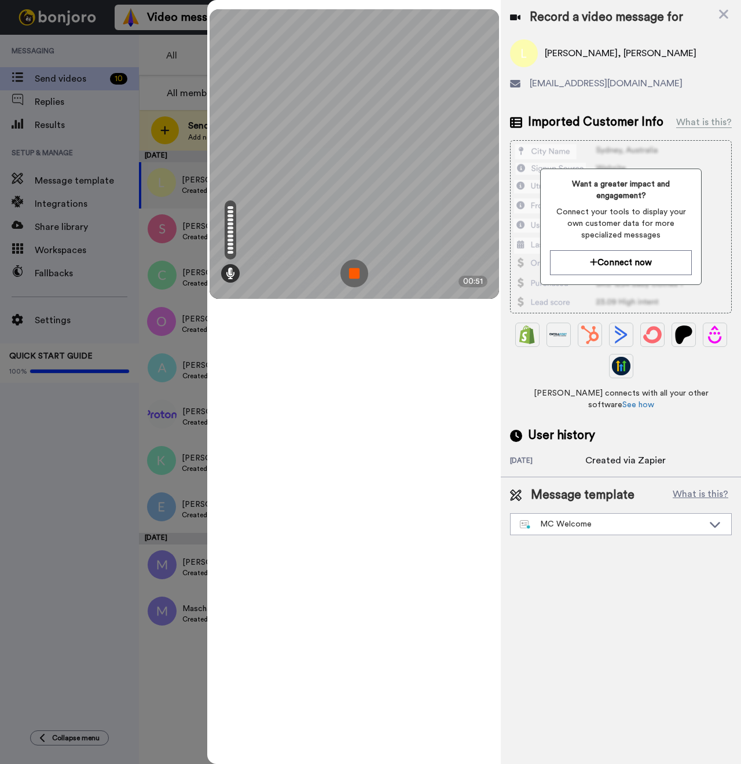
click at [360, 277] on img at bounding box center [354, 273] width 28 height 28
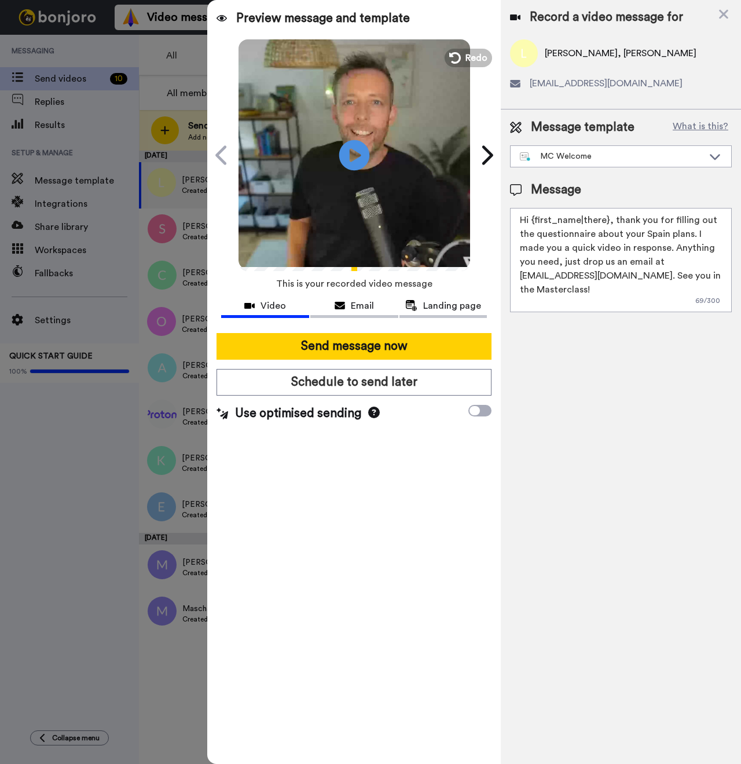
click at [351, 153] on icon "Play/Pause" at bounding box center [354, 154] width 31 height 55
drag, startPoint x: 606, startPoint y: 220, endPoint x: 537, endPoint y: 222, distance: 68.3
click at [537, 222] on textarea "Hi {first_name|there}, thank you for filling out the questionnaire about your S…" at bounding box center [621, 260] width 222 height 104
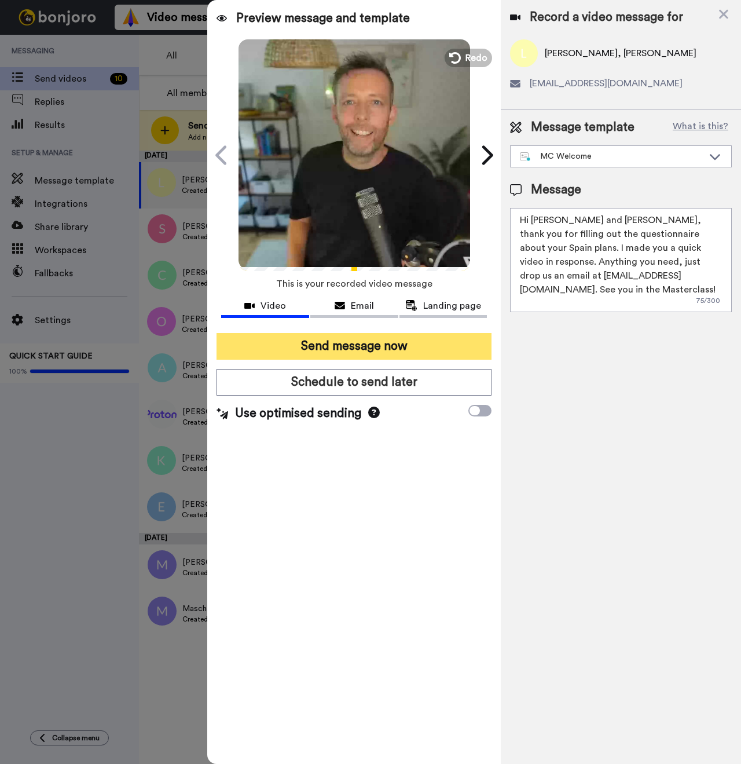
type textarea "Hi Lisa and Ben, thank you for filling out the questionnaire about your Spain p…"
click at [406, 350] on button "Send message now" at bounding box center [354, 346] width 275 height 27
